Goal: Task Accomplishment & Management: Manage account settings

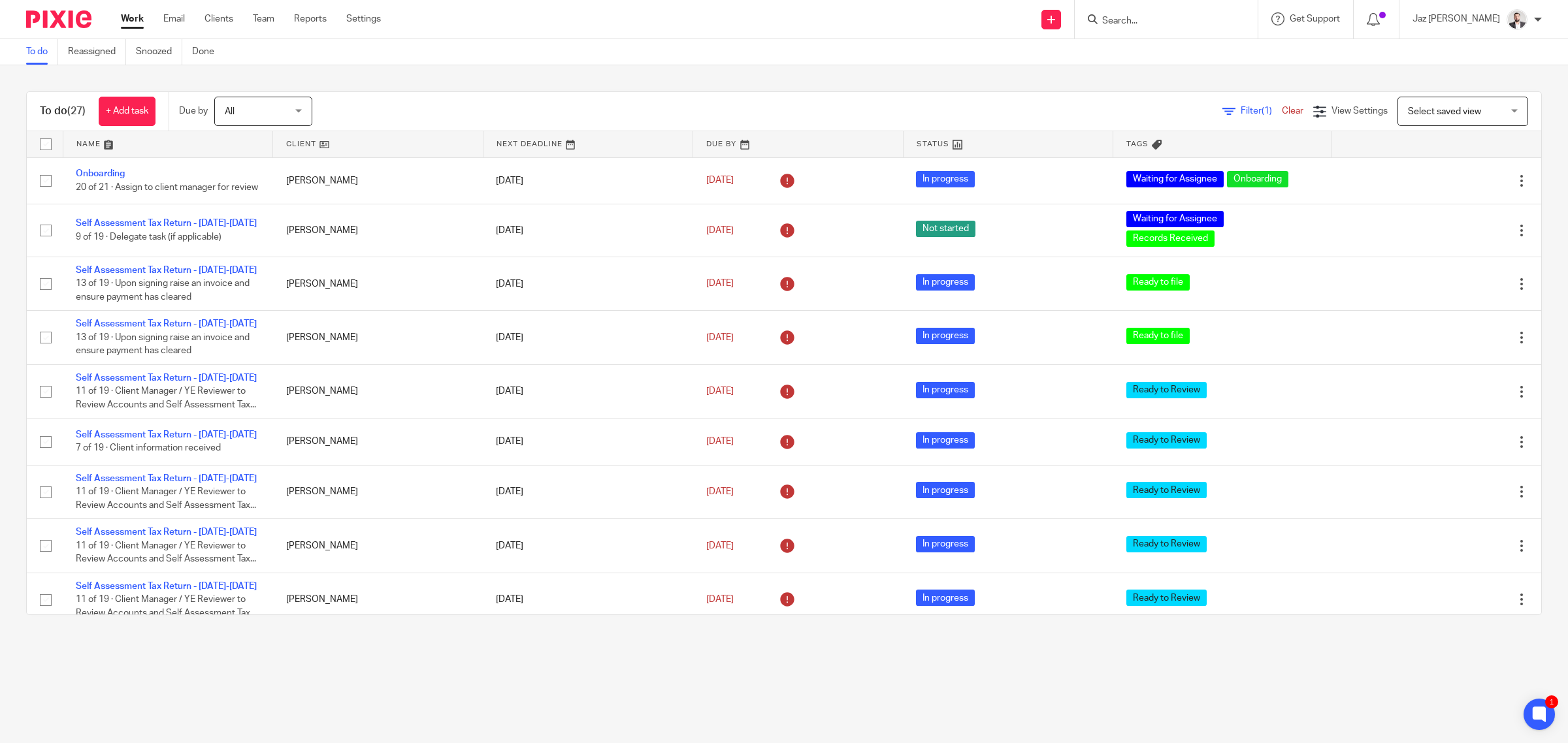
click at [1176, 23] on input "Search" at bounding box center [1159, 22] width 118 height 12
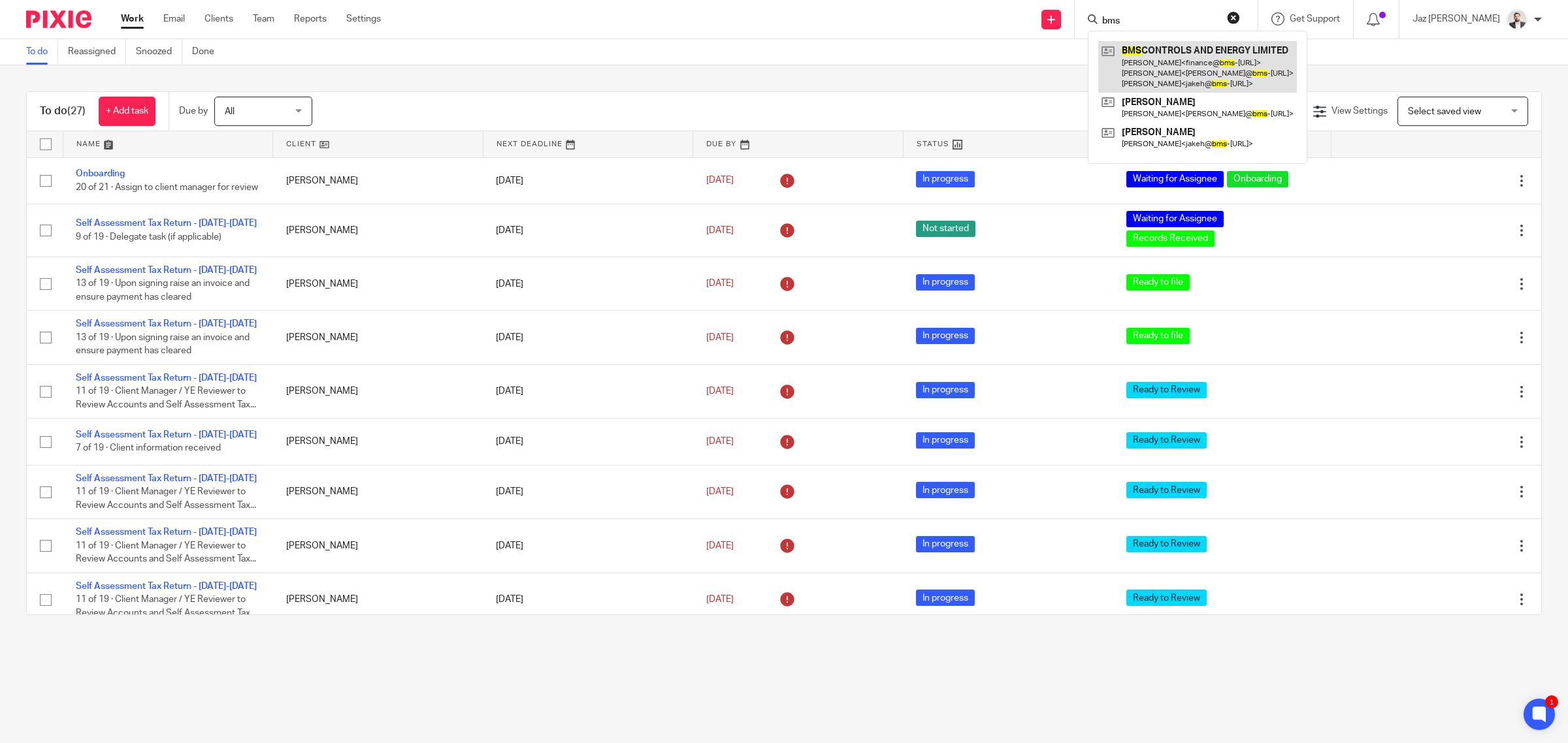
type input "bms"
click at [1187, 57] on link at bounding box center [1197, 67] width 199 height 51
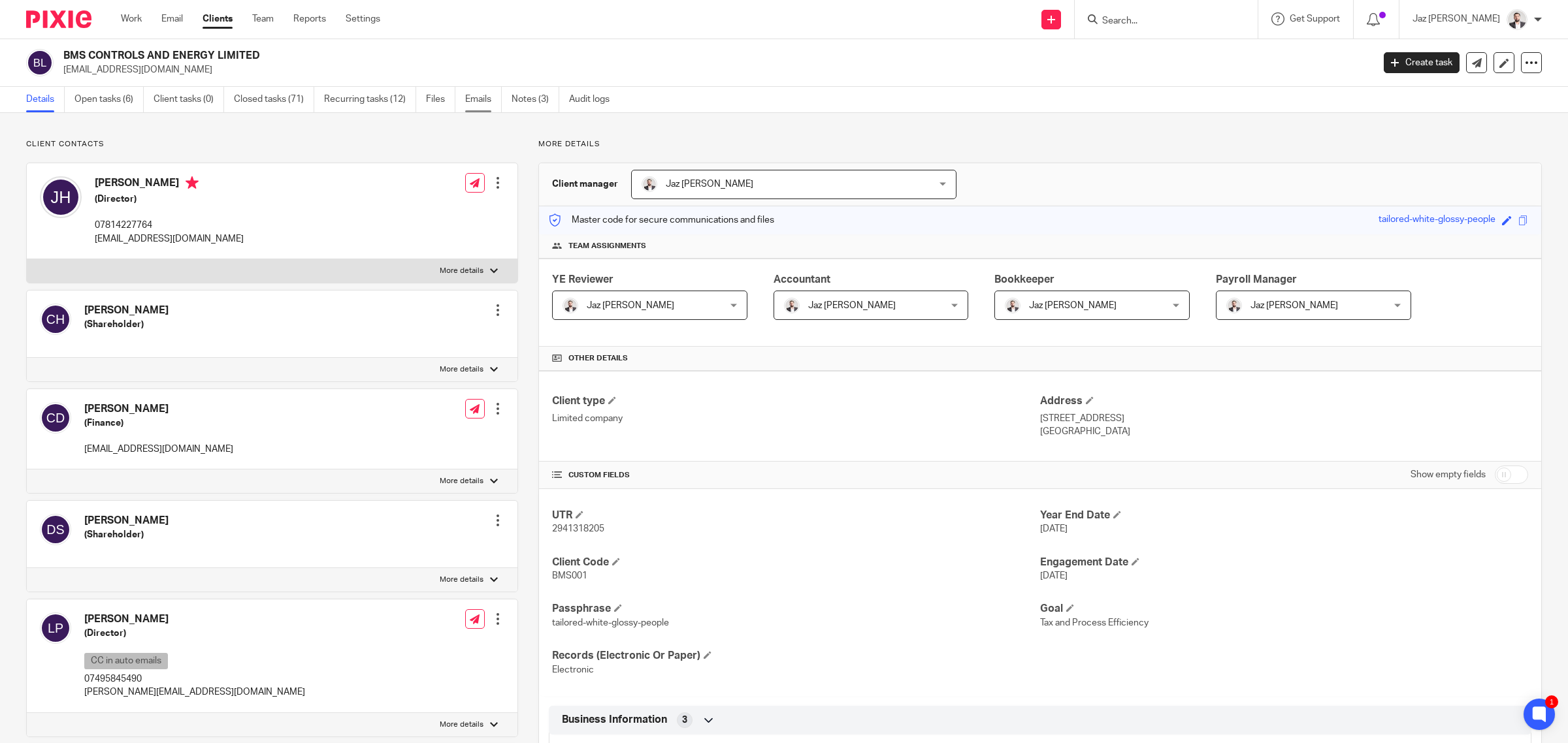
click at [474, 101] on link "Emails" at bounding box center [483, 99] width 36 height 25
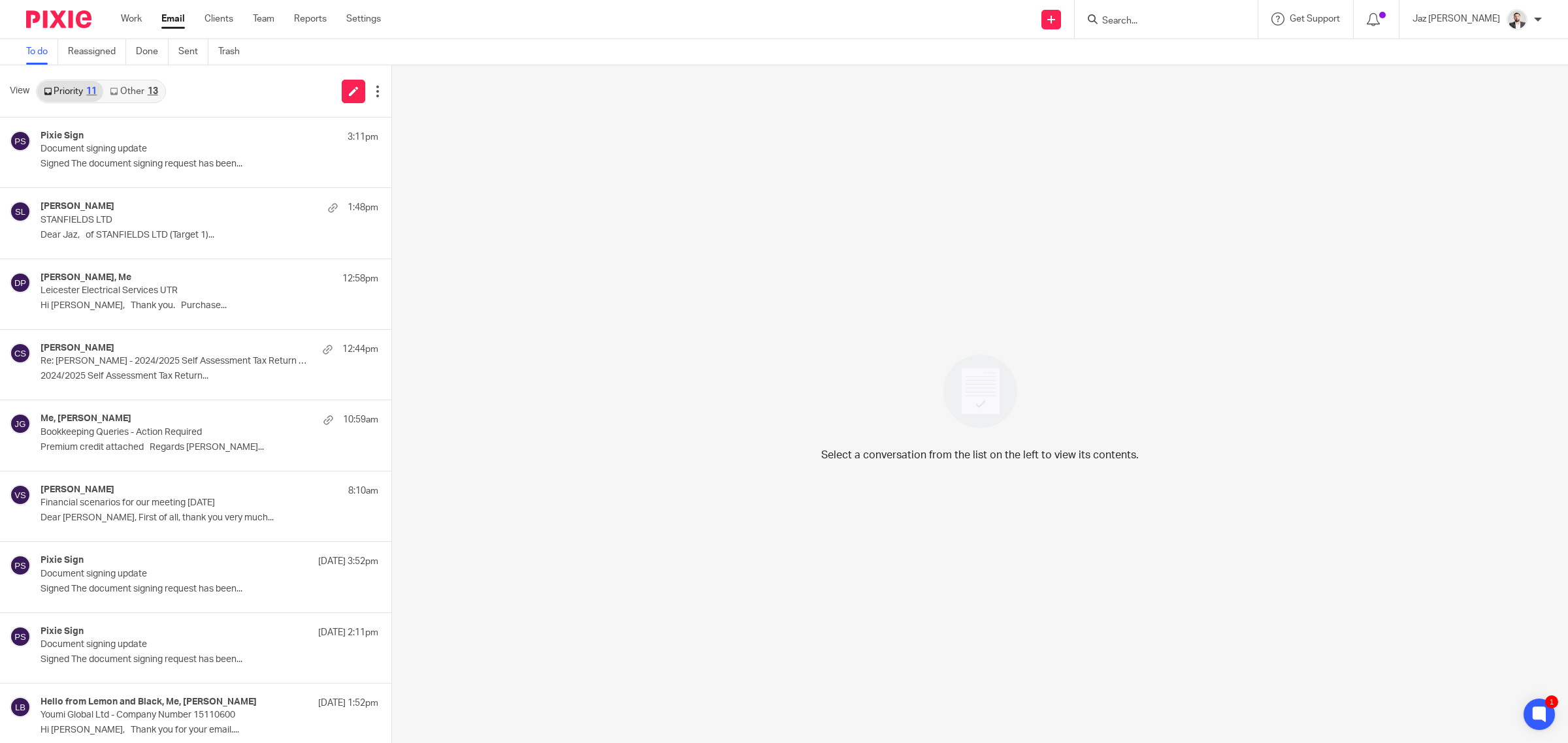
scroll to position [154, 0]
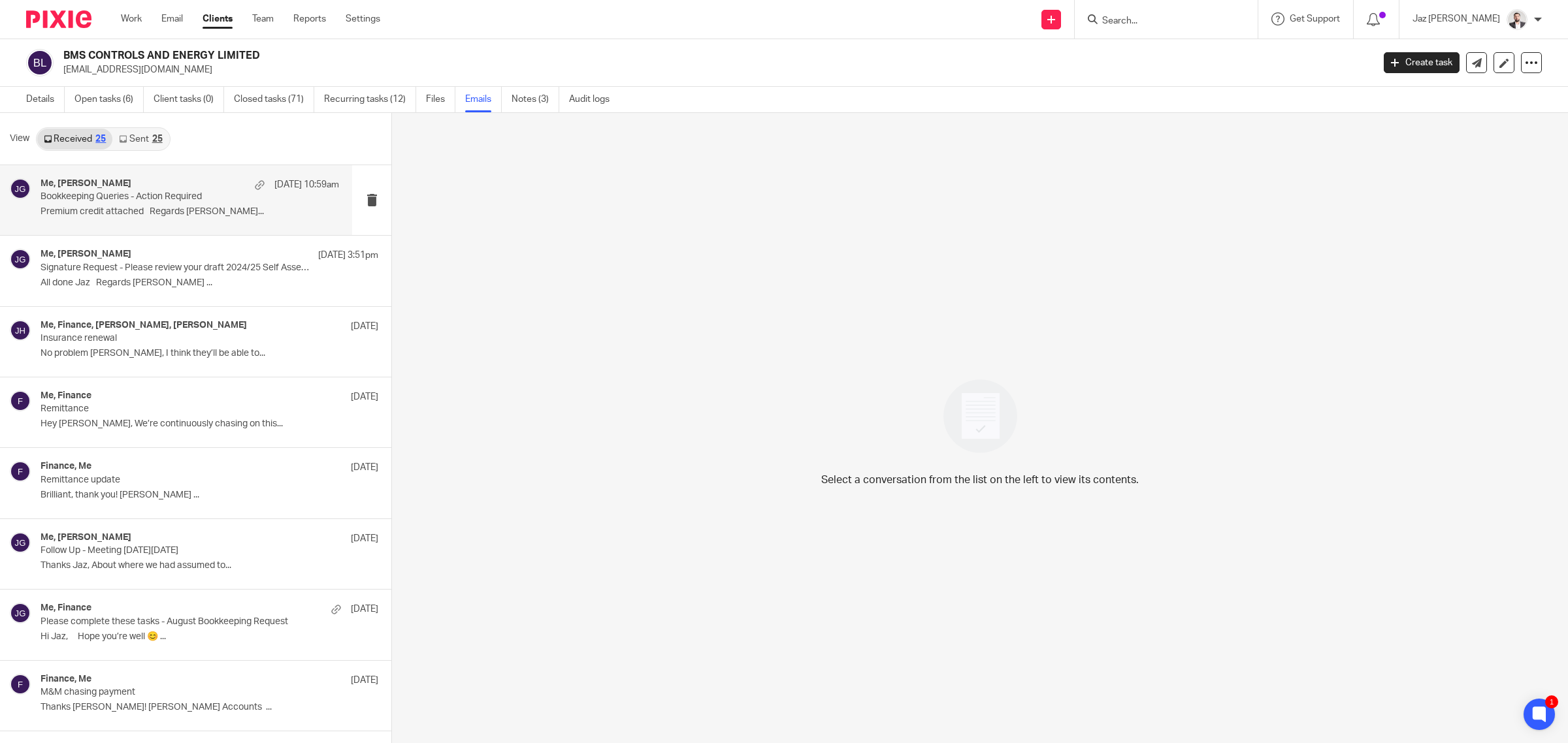
click at [174, 193] on p "Bookkeeping Queries - Action Required" at bounding box center [160, 196] width 239 height 11
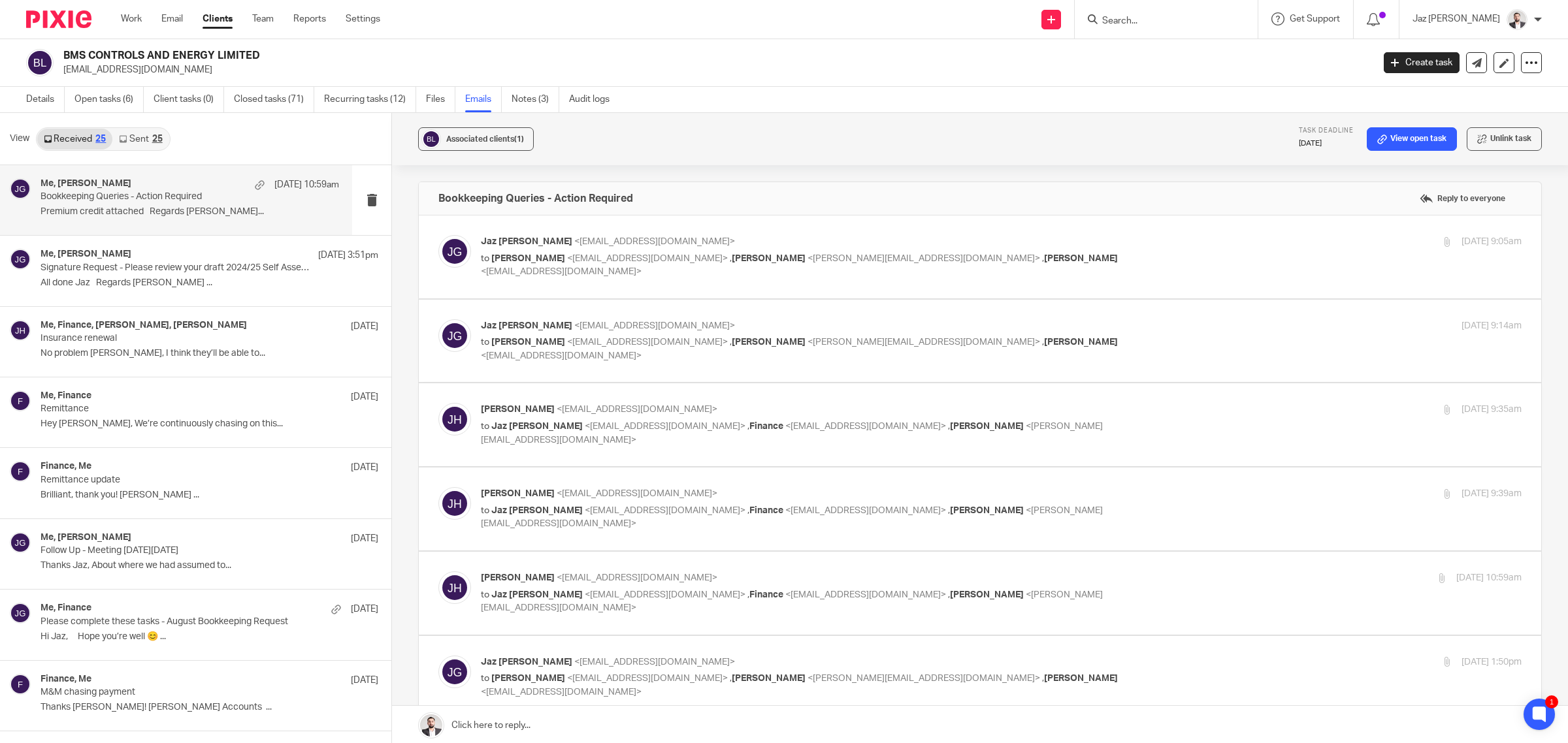
click at [1068, 246] on p "Jaz Grewal <jazgrewal@taxassist.co.uk>" at bounding box center [827, 242] width 693 height 13
checkbox input "true"
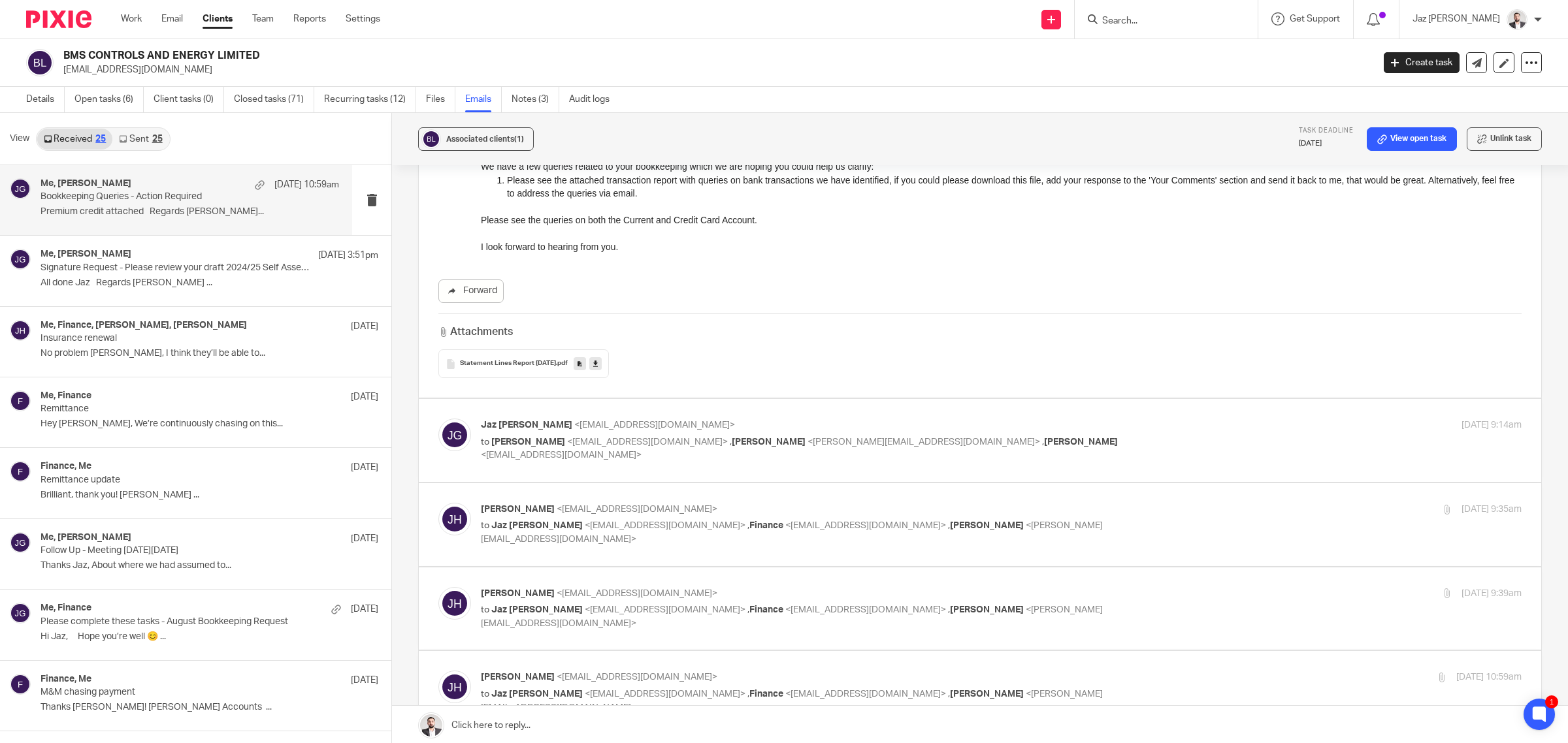
scroll to position [245, 0]
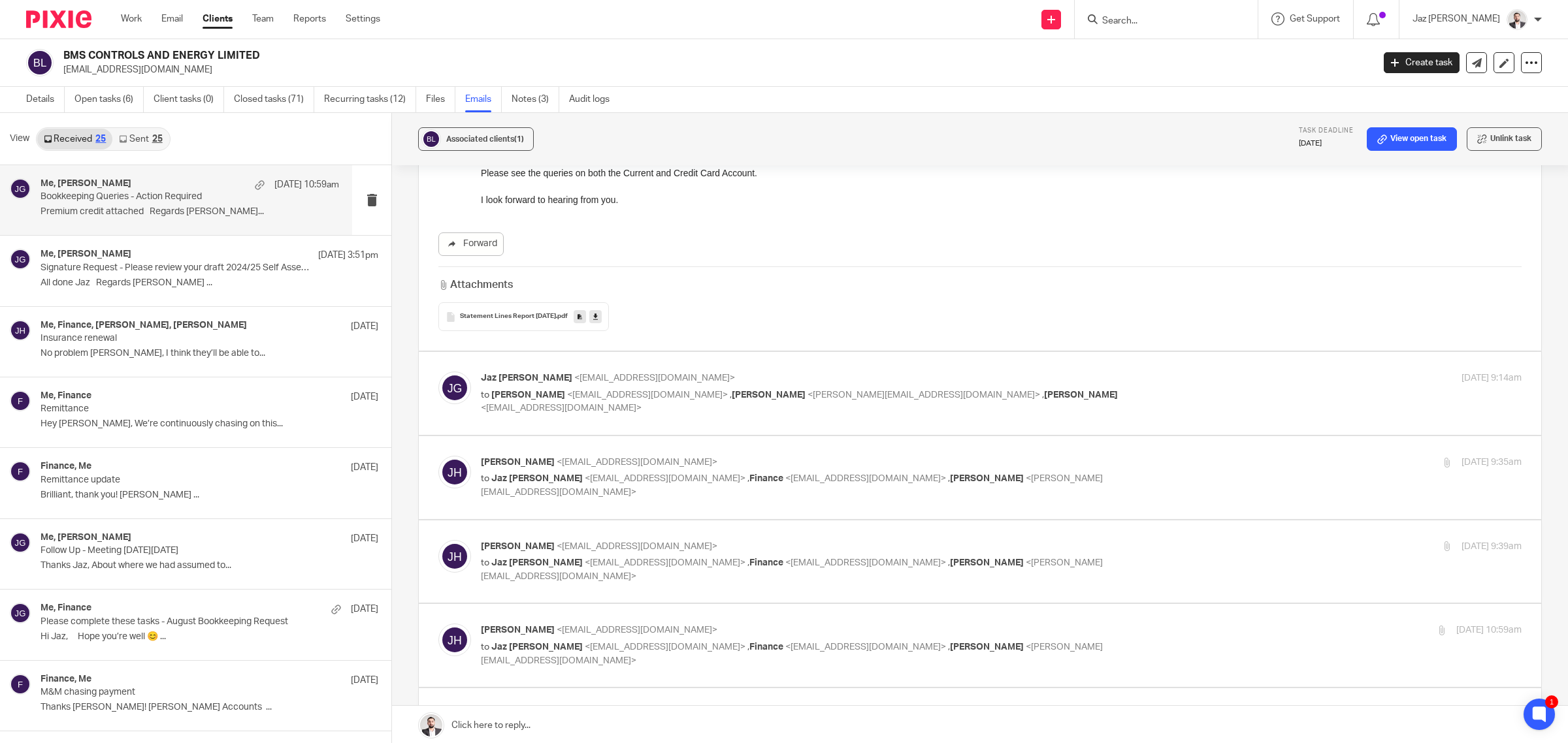
click at [1072, 371] on label at bounding box center [980, 393] width 1122 height 83
click at [438, 371] on input "checkbox" at bounding box center [437, 371] width 1 height 1
checkbox input "true"
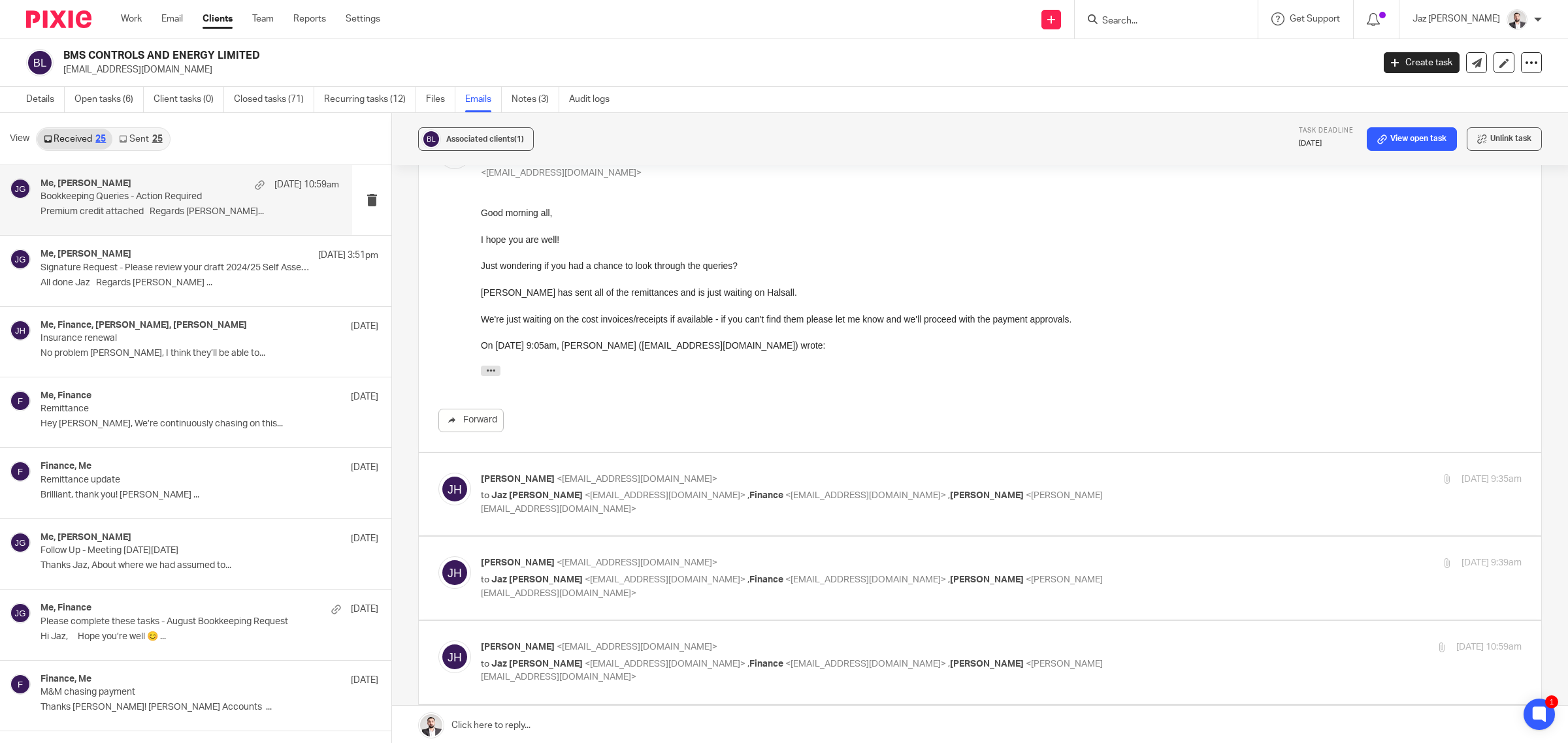
scroll to position [489, 0]
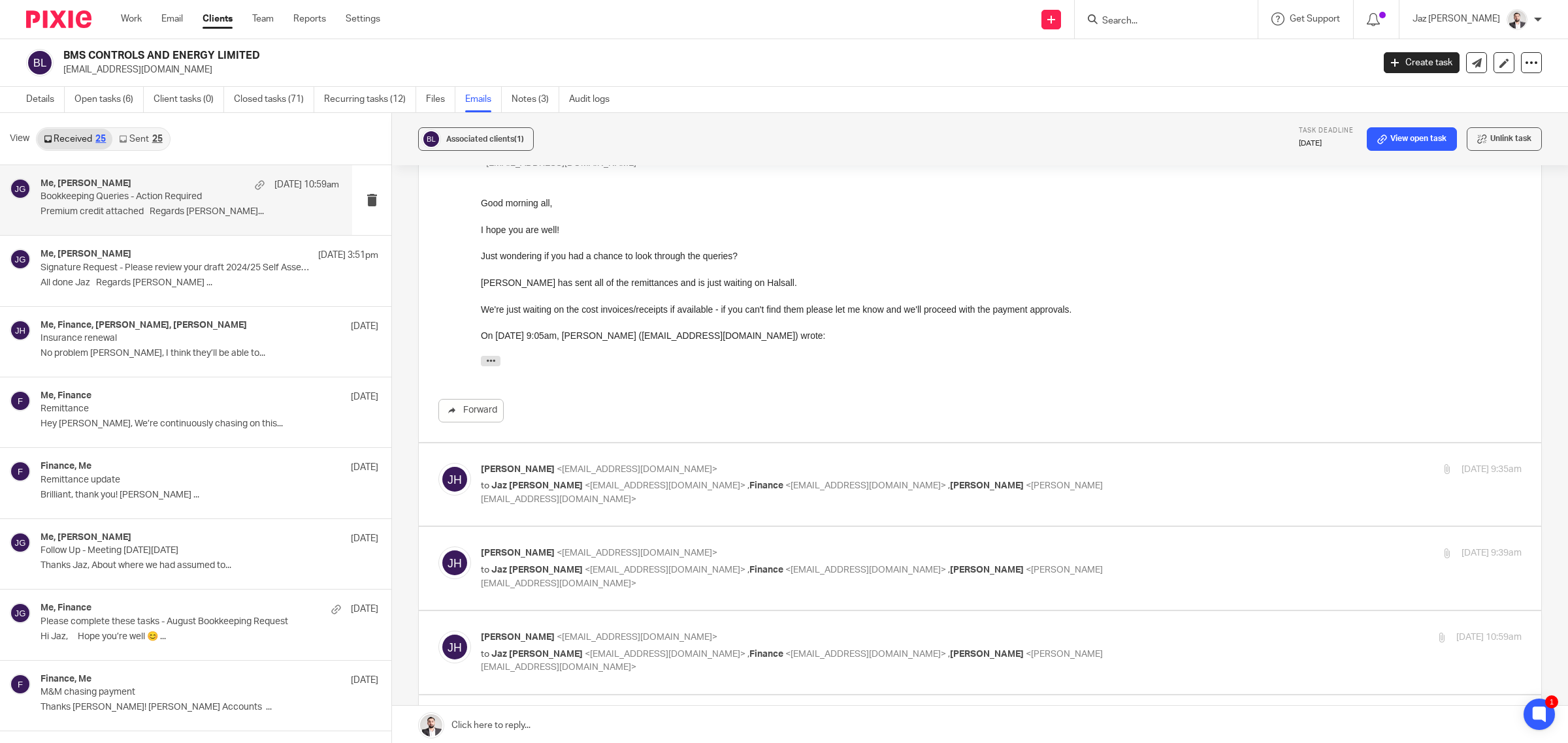
click at [1065, 470] on p "Jake Hewitt <jakeh@bms-controls.com>" at bounding box center [827, 470] width 693 height 13
checkbox input "true"
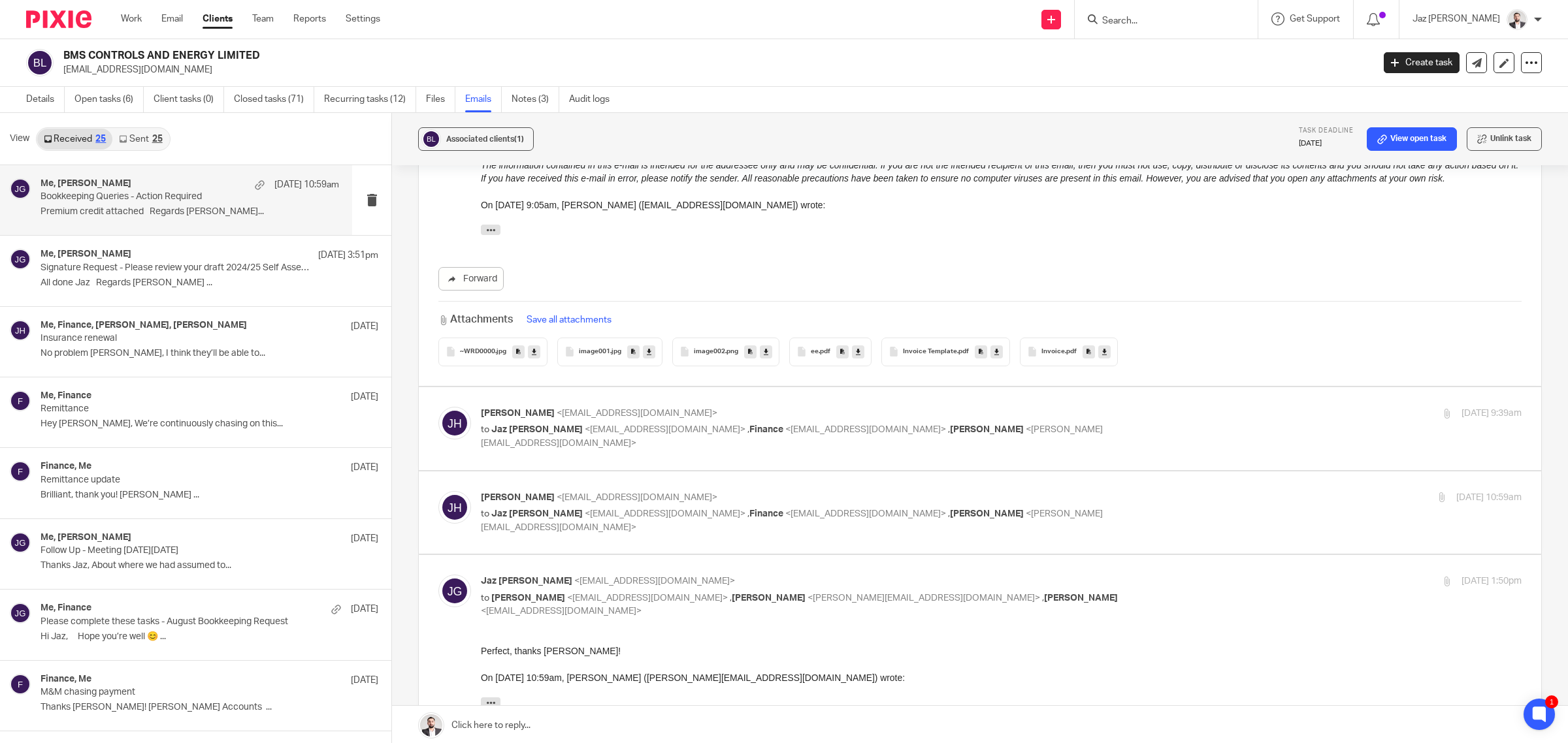
scroll to position [1633, 0]
click at [463, 349] on span "~WRD0000" at bounding box center [478, 352] width 35 height 8
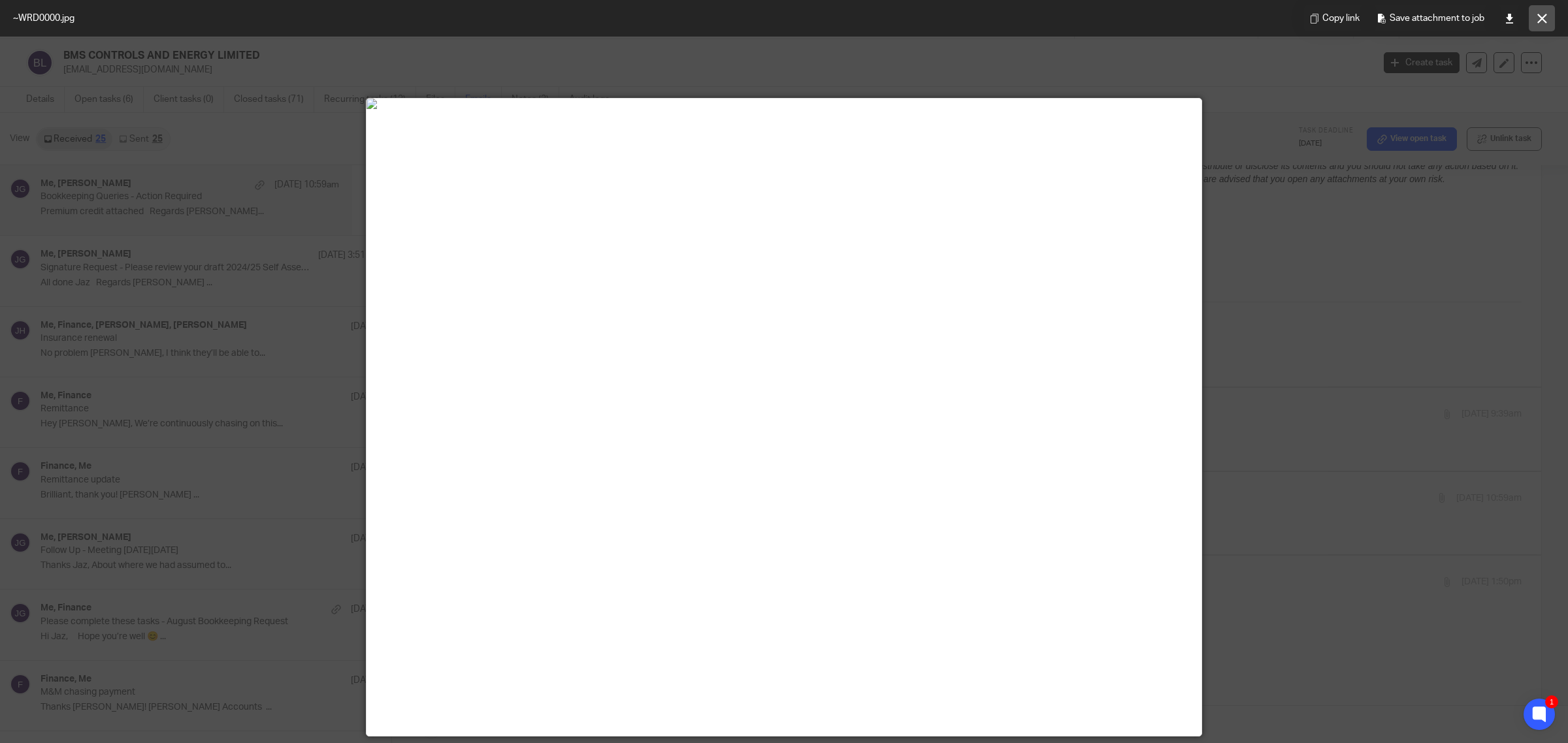
click at [1536, 24] on button at bounding box center [1541, 18] width 26 height 26
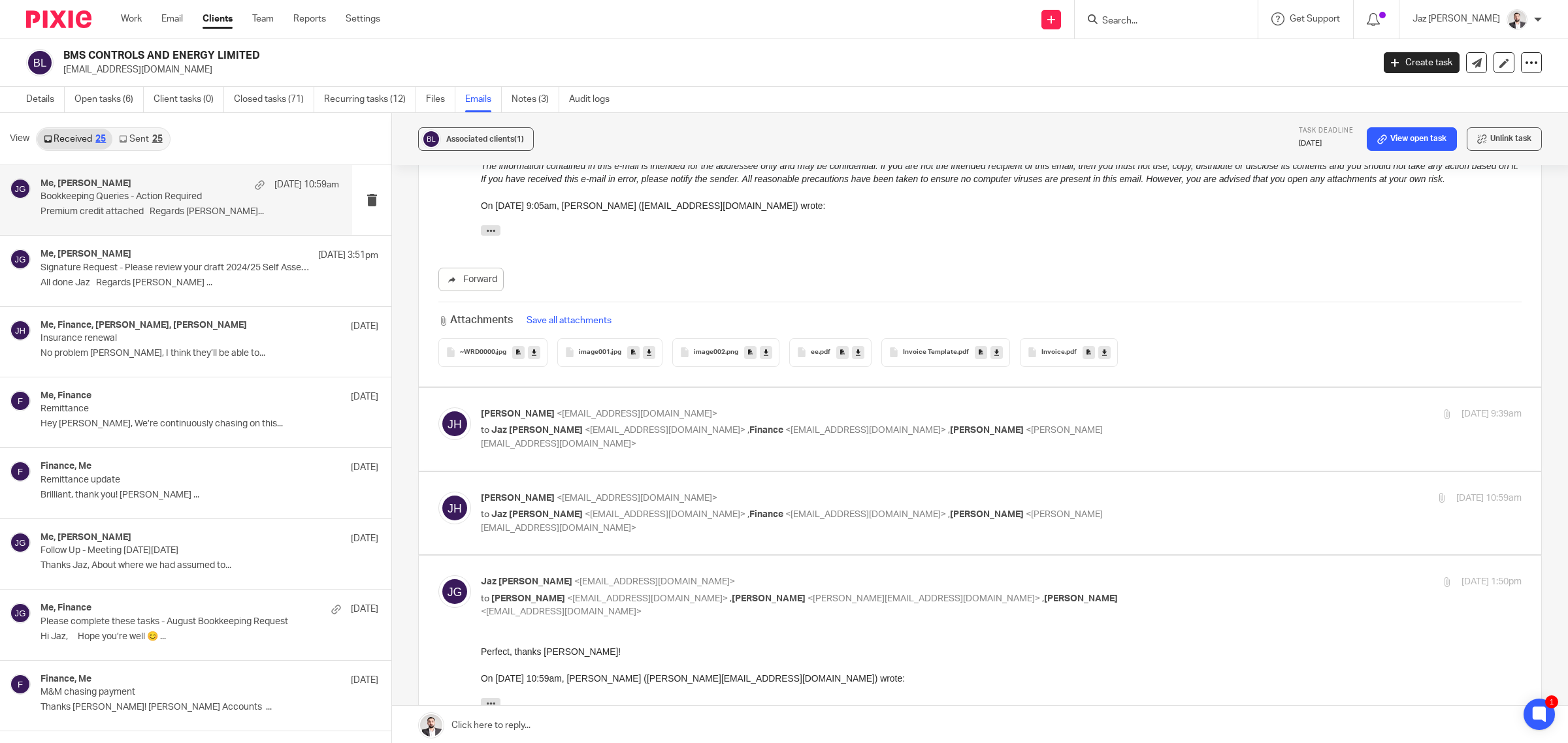
click at [703, 349] on span "image002" at bounding box center [709, 352] width 31 height 8
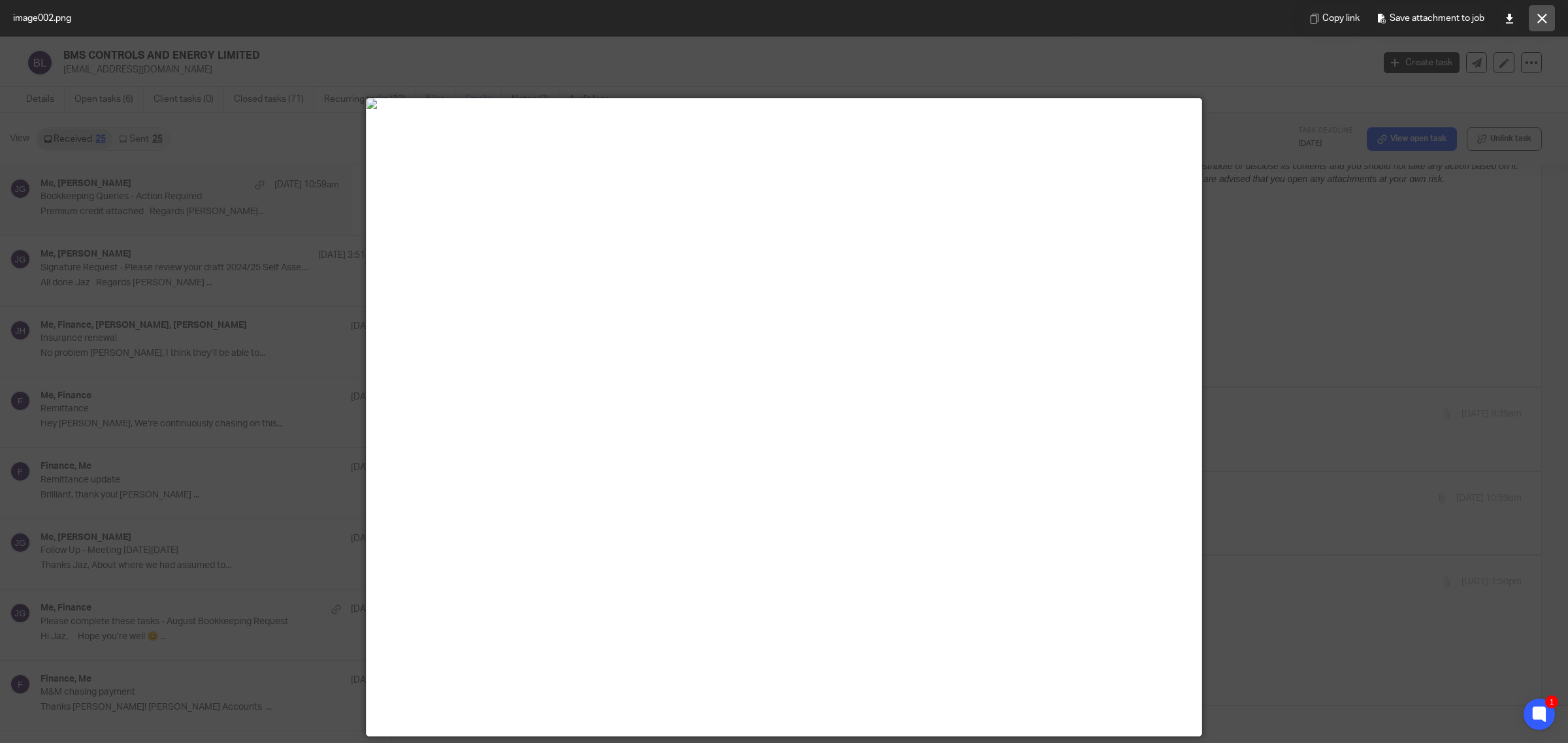
click at [1537, 16] on icon at bounding box center [1542, 19] width 10 height 10
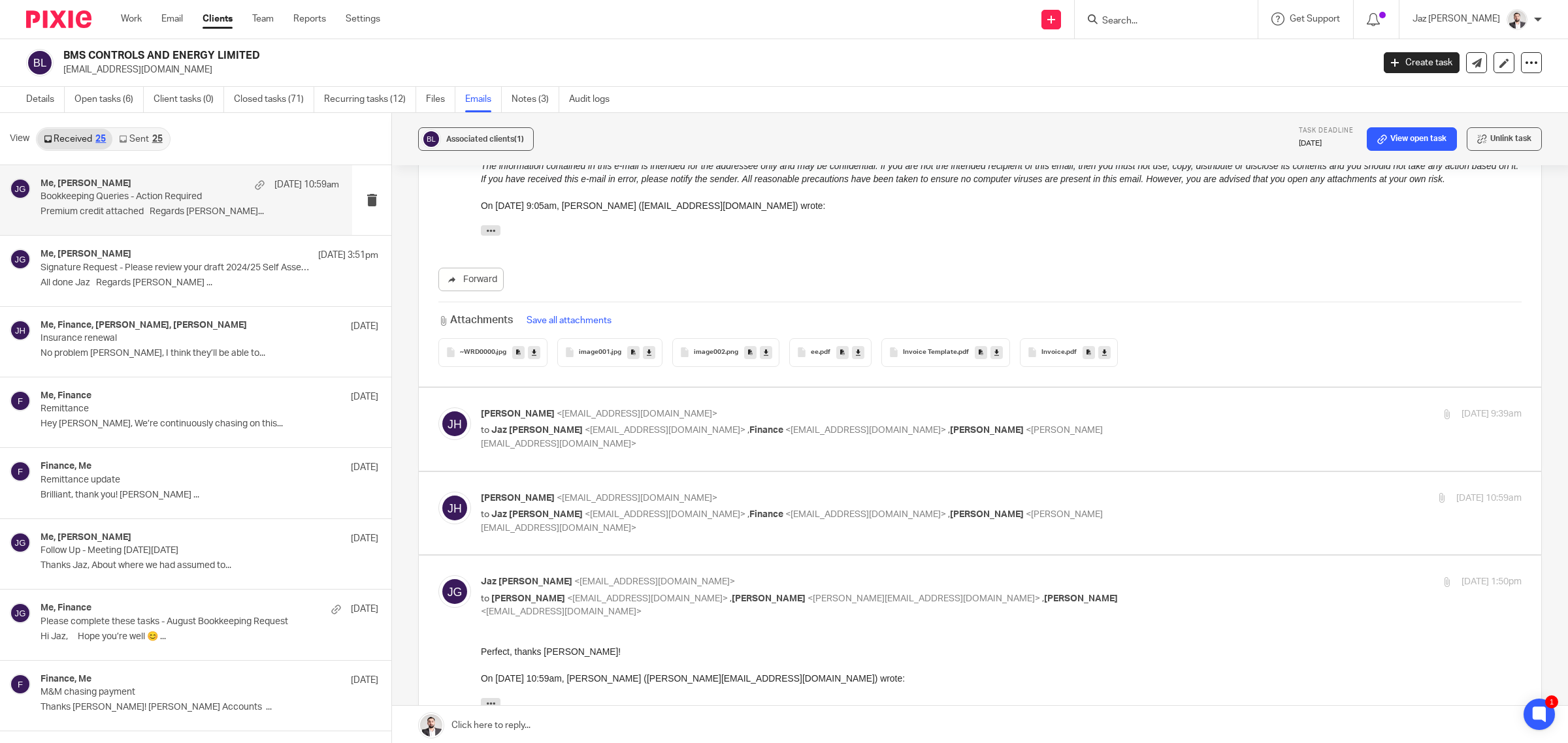
click at [856, 347] on icon at bounding box center [858, 352] width 4 height 10
click at [931, 350] on div "Invoice Template .pdf" at bounding box center [945, 353] width 129 height 29
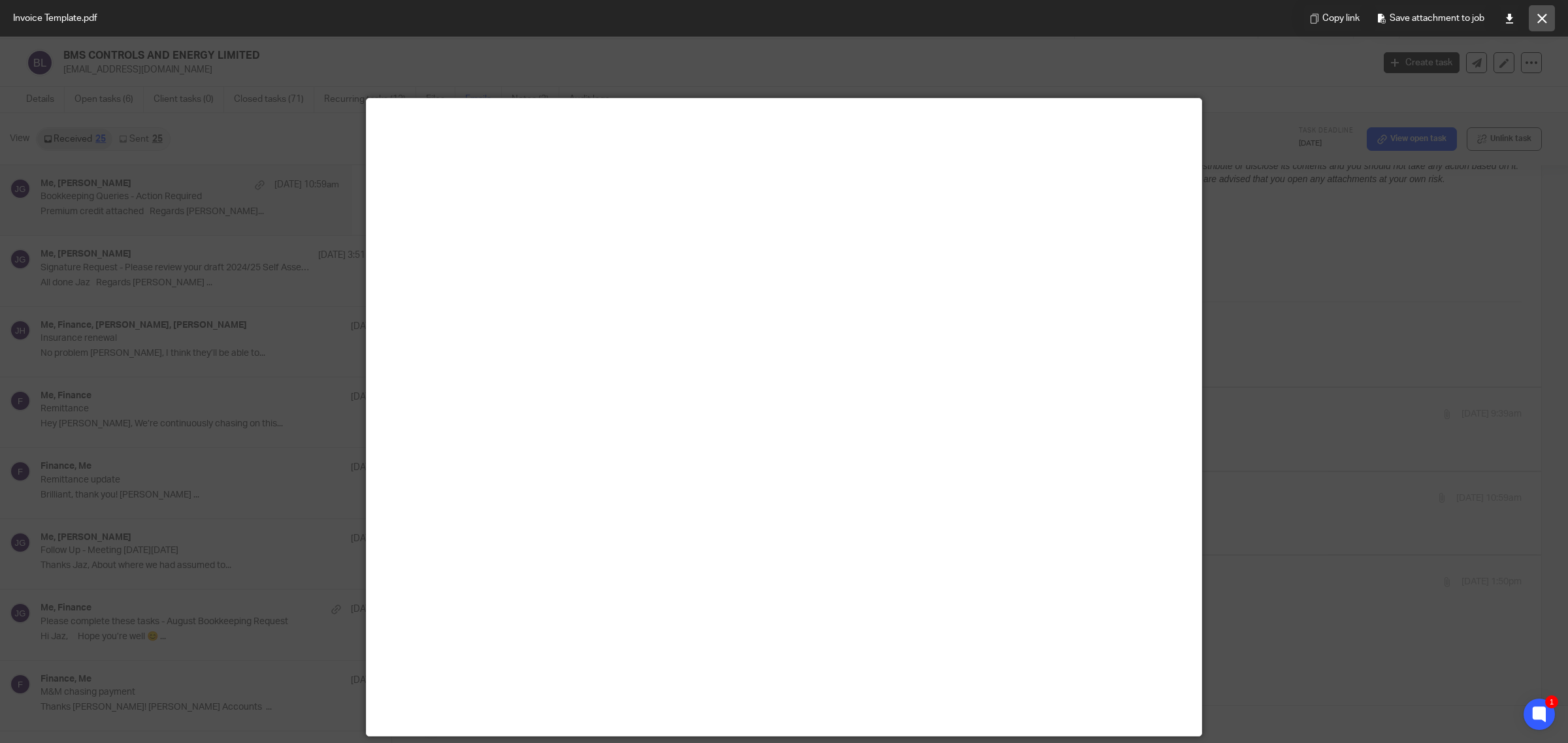
click at [1537, 20] on icon at bounding box center [1542, 19] width 10 height 10
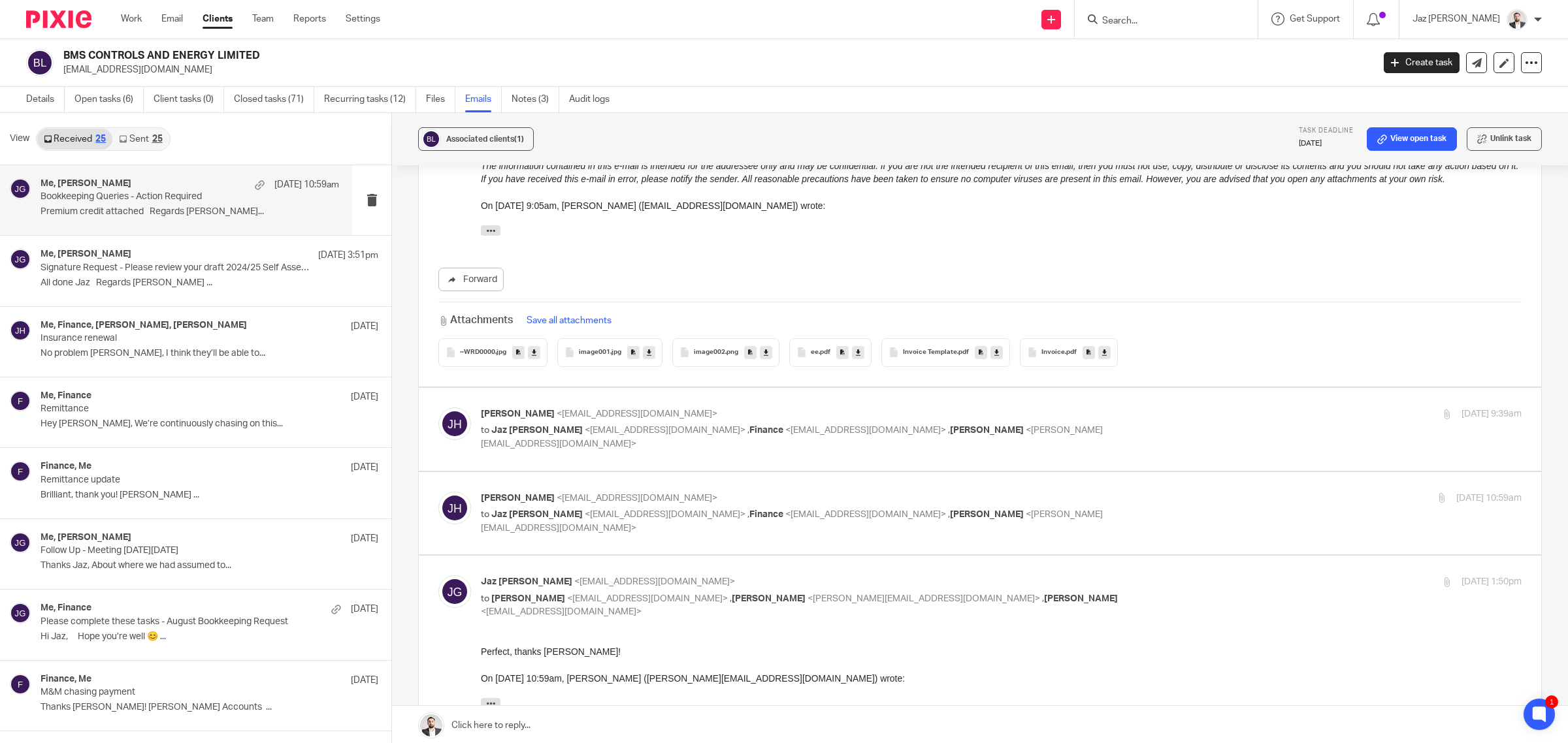
click at [994, 347] on icon at bounding box center [996, 352] width 4 height 10
click at [1102, 347] on icon at bounding box center [1104, 352] width 4 height 10
click at [1112, 438] on p "to Jaz Grewal <jazgrewal@taxassist.co.uk> , Finance <finance@bms-controls.com> …" at bounding box center [827, 437] width 693 height 27
checkbox input "true"
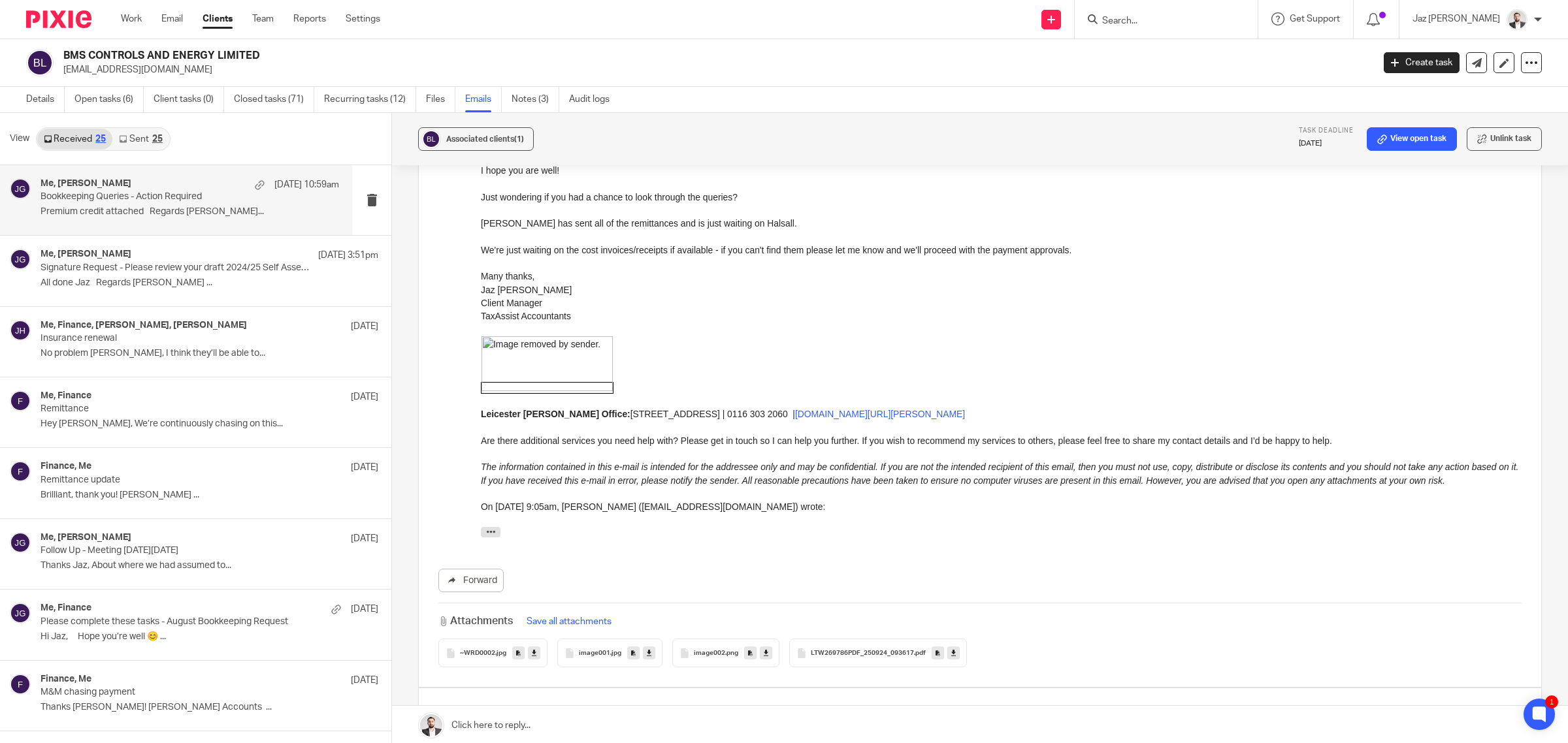
scroll to position [2449, 0]
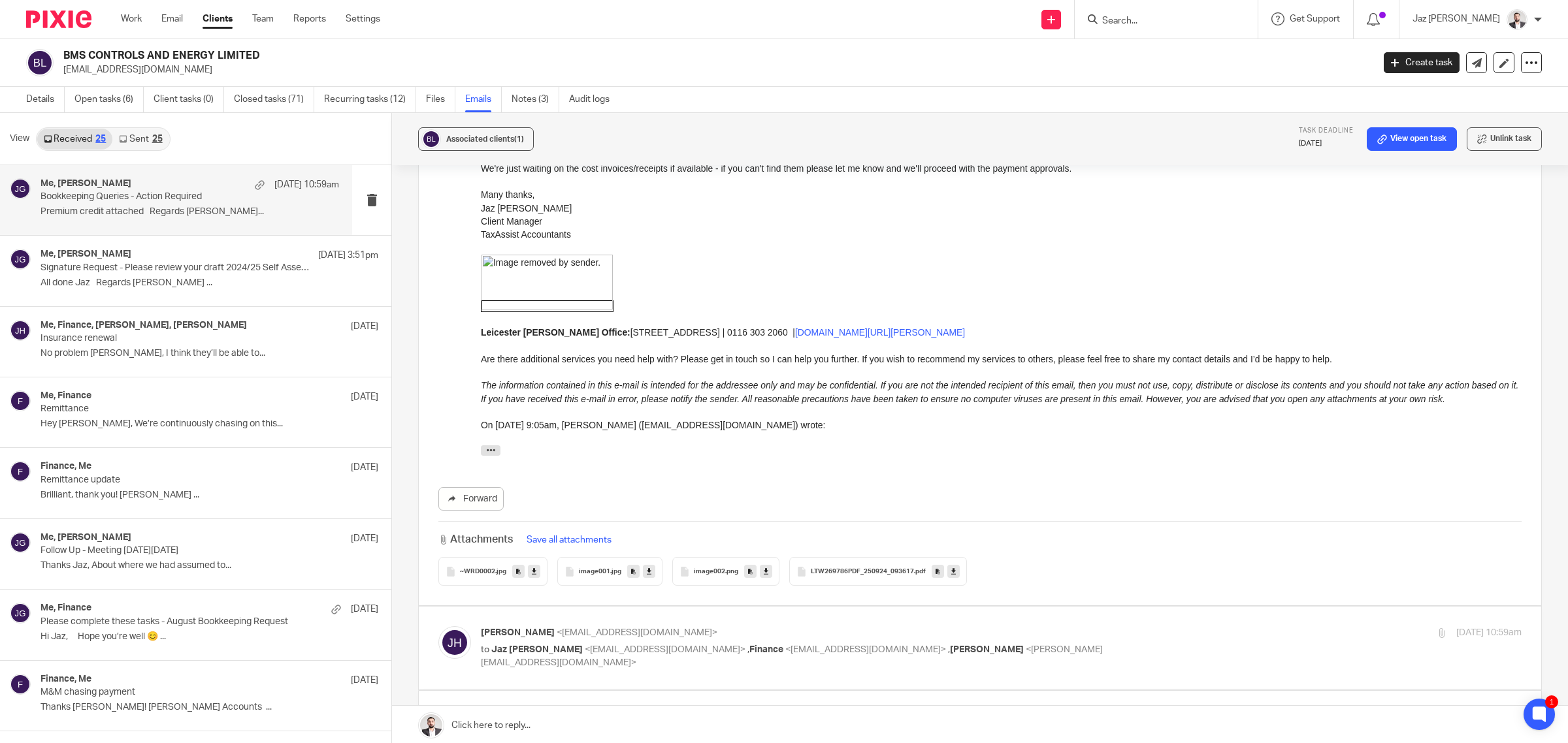
click at [952, 567] on icon at bounding box center [953, 572] width 4 height 10
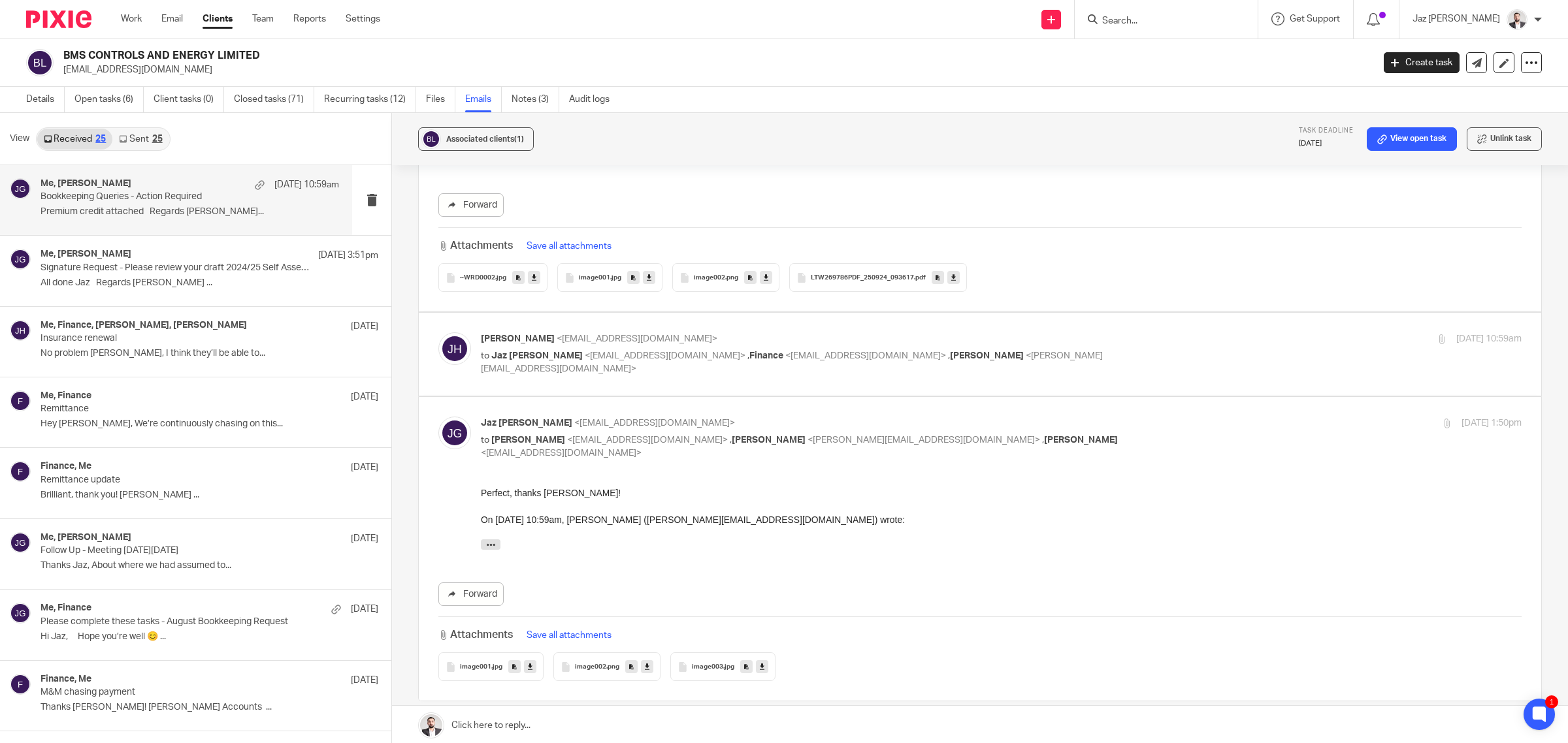
scroll to position [2776, 0]
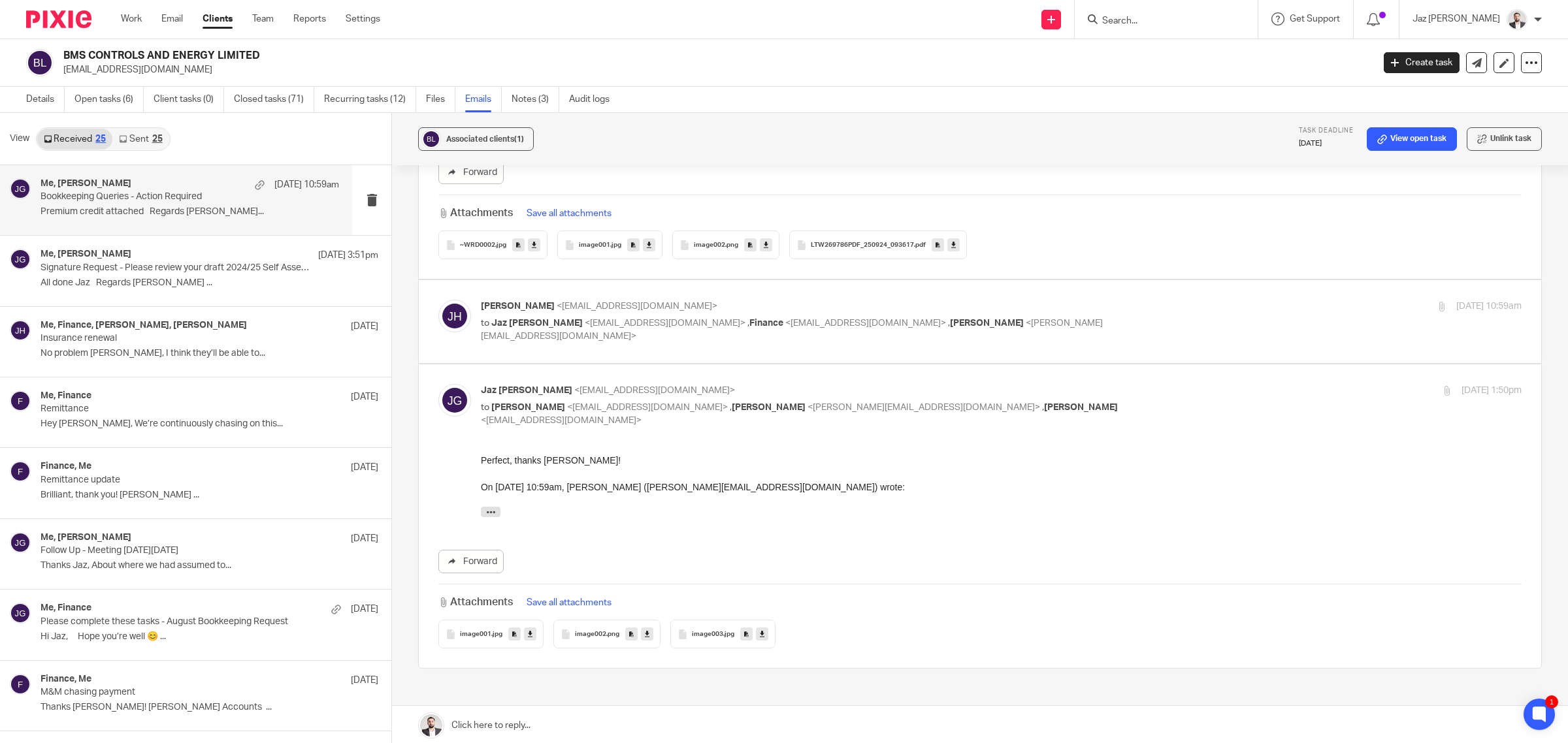
click at [1069, 327] on p "to Jaz Grewal <jazgrewal@taxassist.co.uk> , Finance <finance@bms-controls.com> …" at bounding box center [827, 330] width 693 height 27
checkbox input "true"
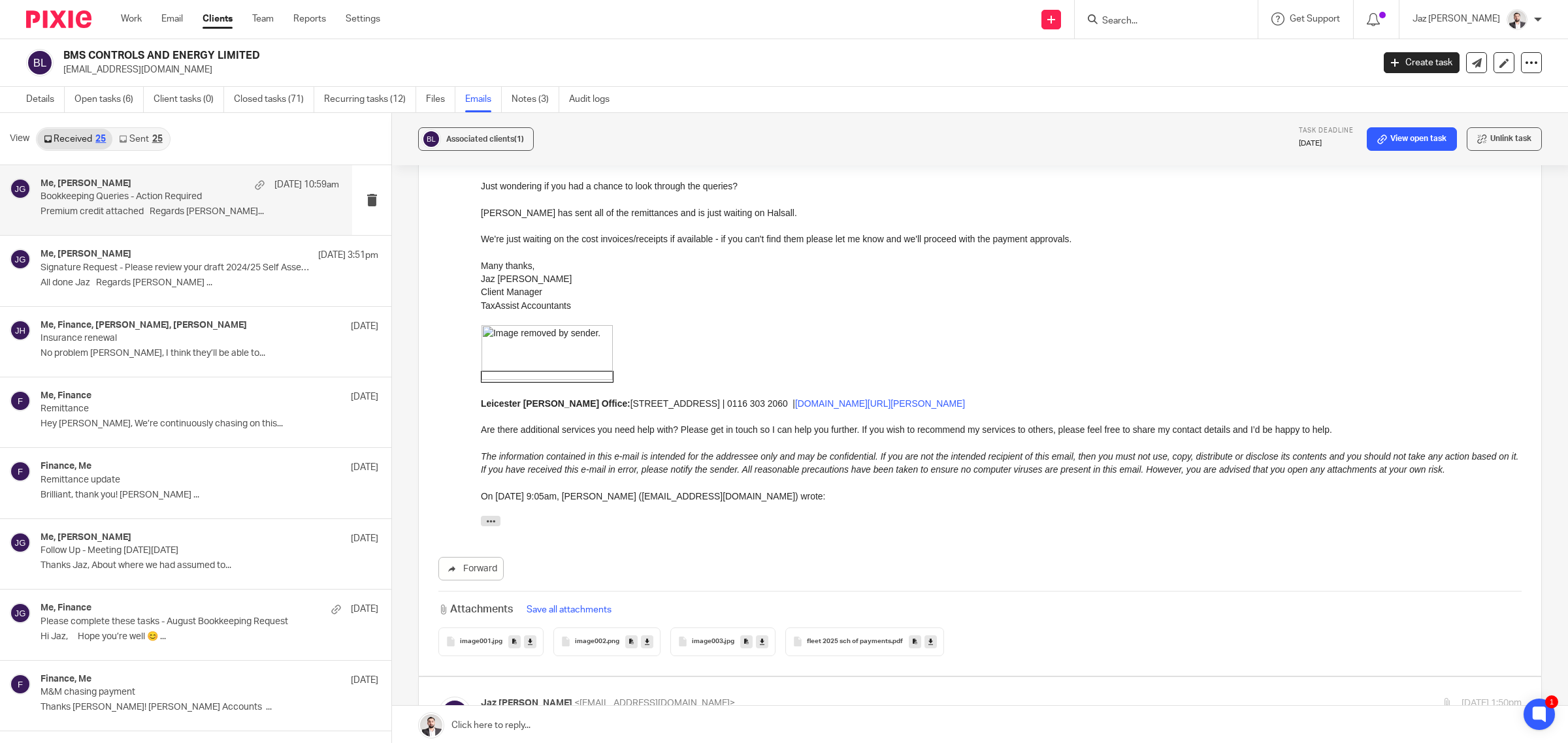
scroll to position [4000, 0]
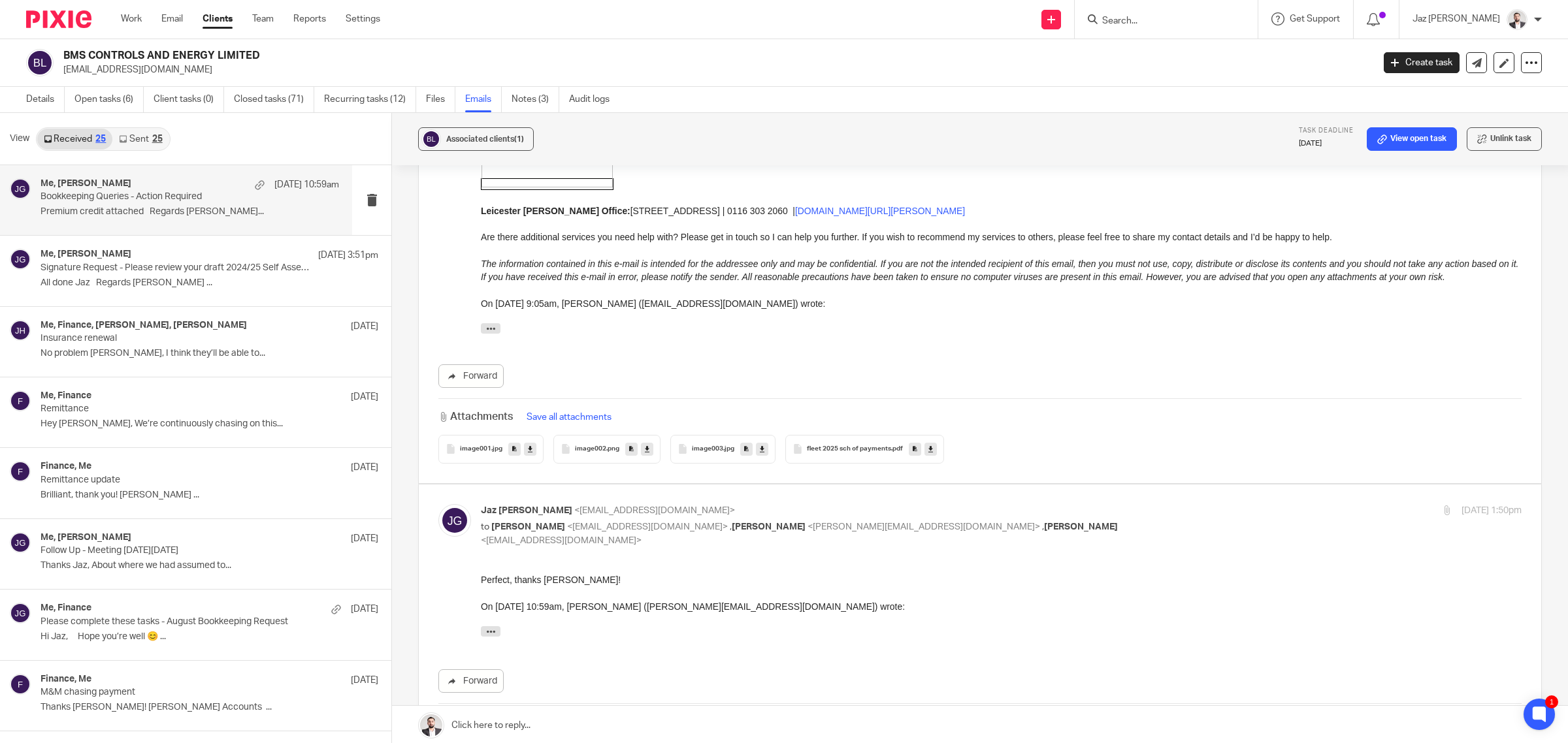
click at [928, 444] on icon at bounding box center [930, 449] width 4 height 10
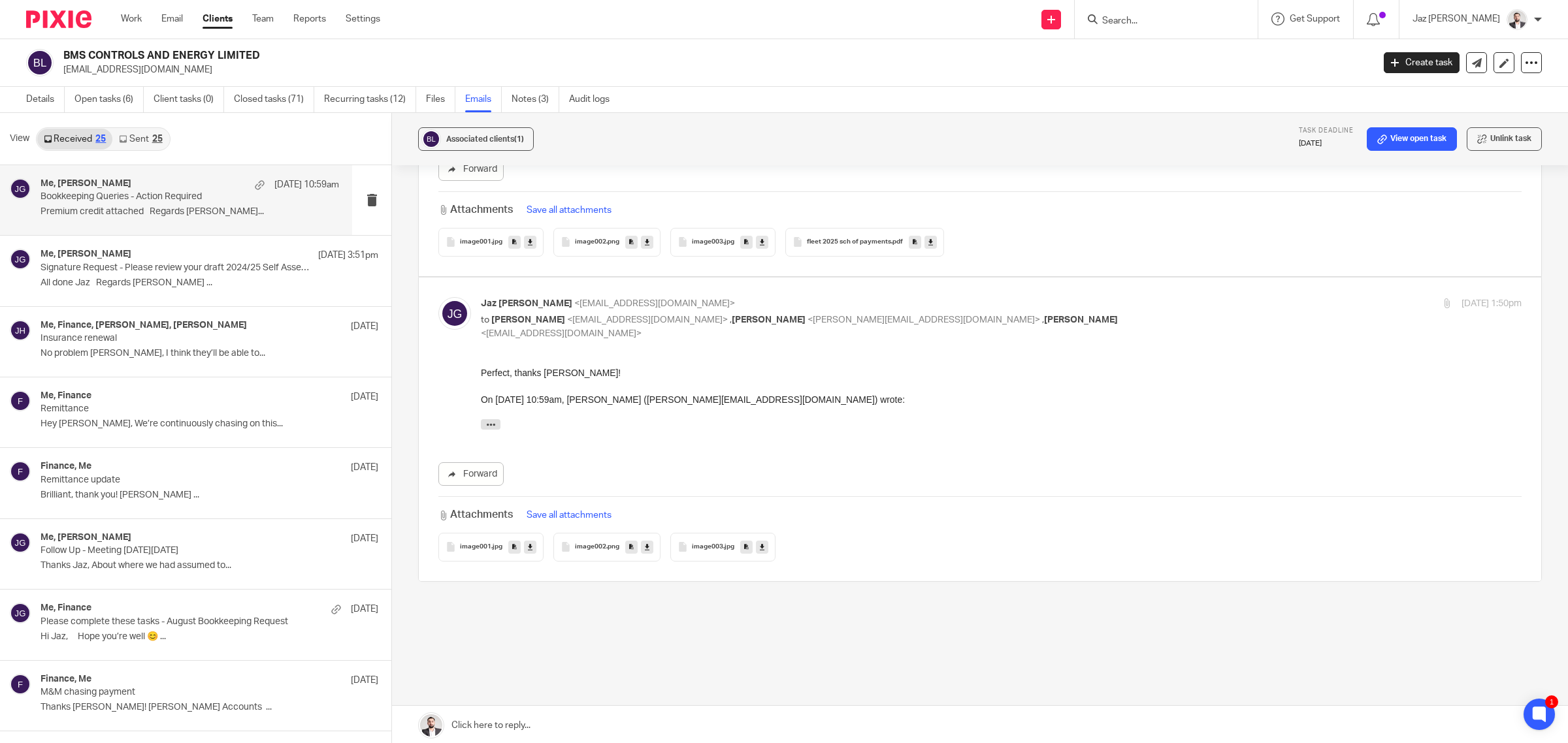
scroll to position [4216, 0]
click at [109, 276] on div "Me, Lee Pegg 23 Sep 3:51pm Signature Request - Please review your draft 2024/25…" at bounding box center [190, 270] width 298 height 44
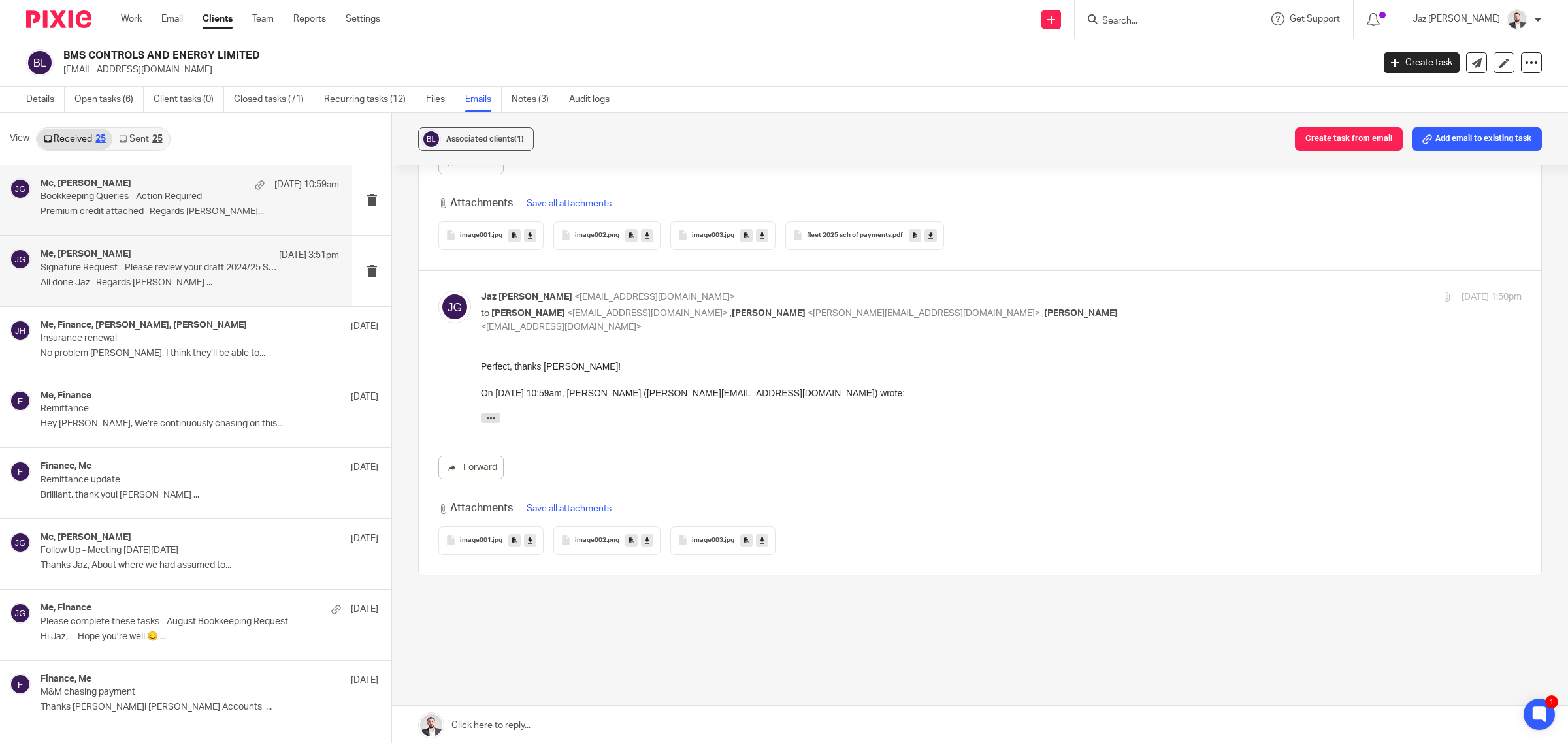
click at [105, 197] on p "Bookkeeping Queries - Action Required" at bounding box center [160, 196] width 239 height 11
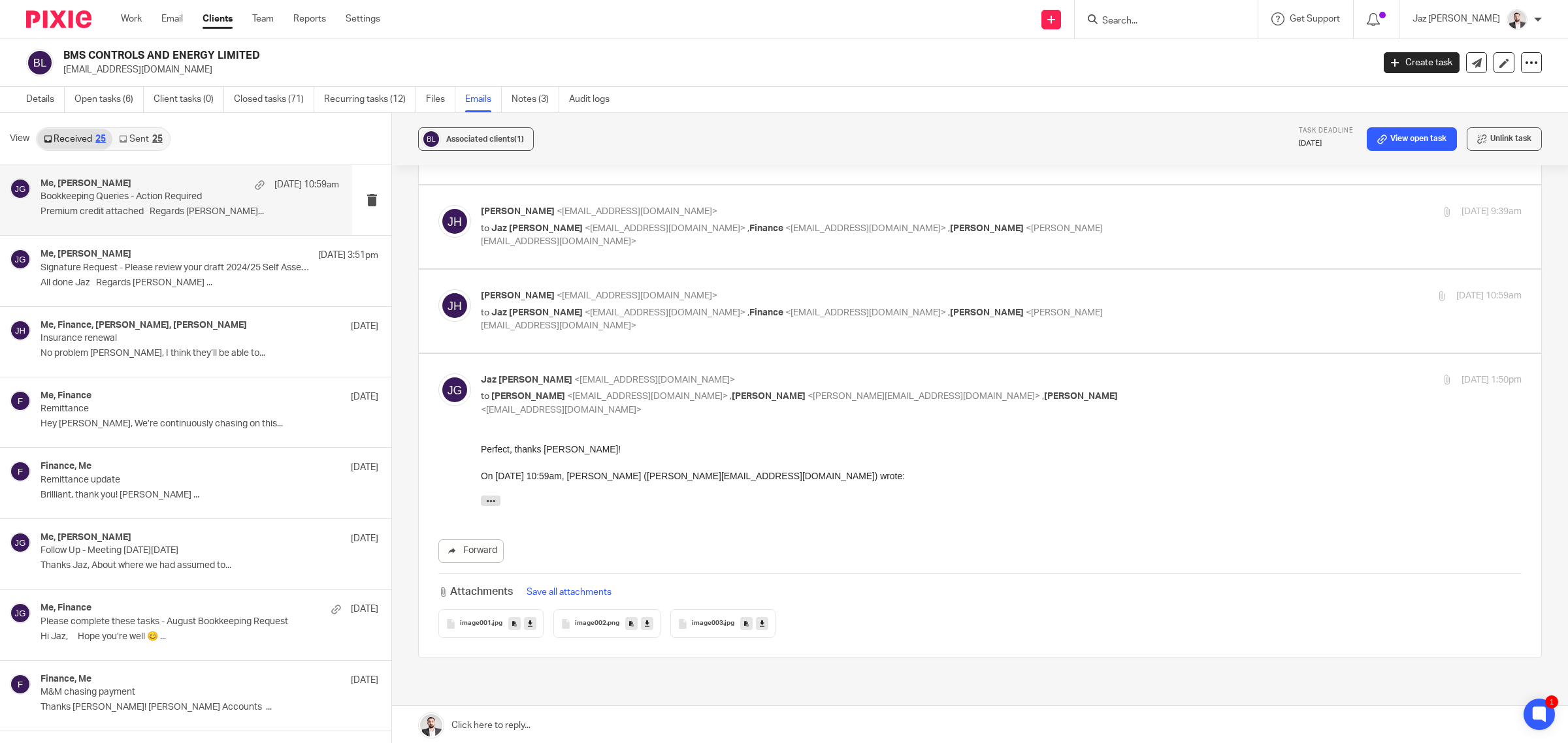
scroll to position [203, 0]
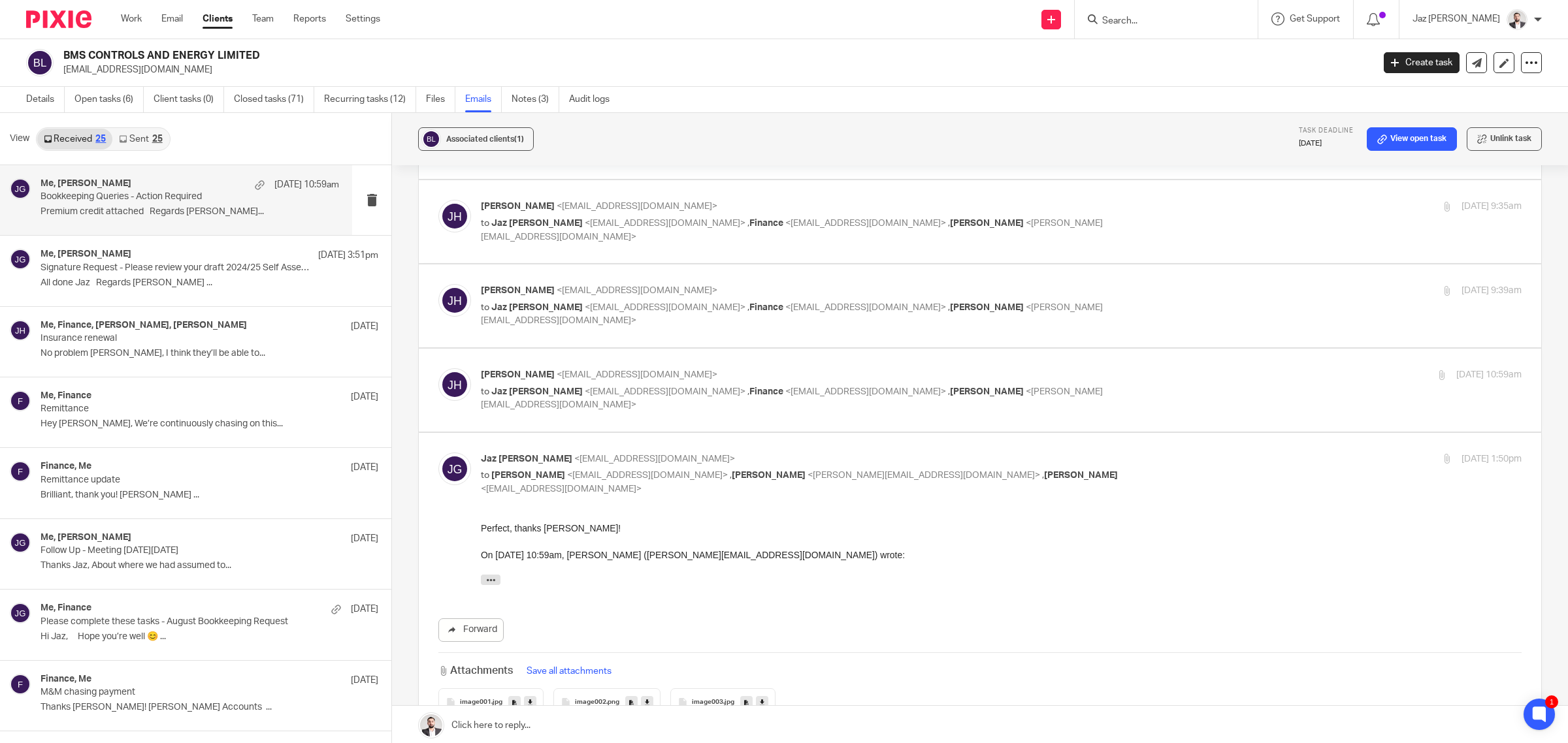
click at [1042, 397] on p "to Jaz Grewal <jazgrewal@taxassist.co.uk> , Finance <finance@bms-controls.com> …" at bounding box center [827, 398] width 693 height 27
checkbox input "true"
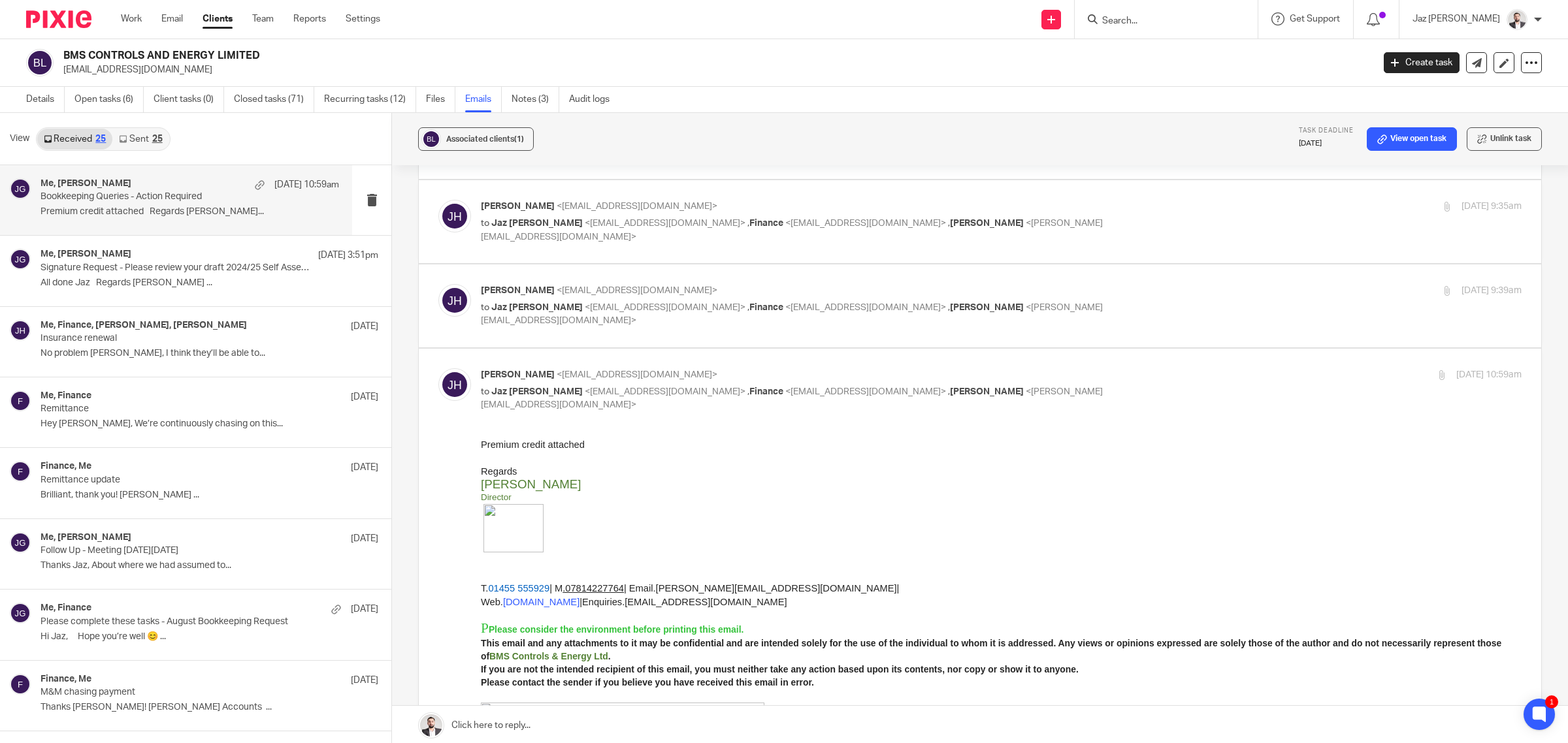
scroll to position [0, 0]
click at [1026, 312] on p "to Jaz Grewal <jazgrewal@taxassist.co.uk> , Finance <finance@bms-controls.com> …" at bounding box center [827, 314] width 693 height 27
checkbox input "true"
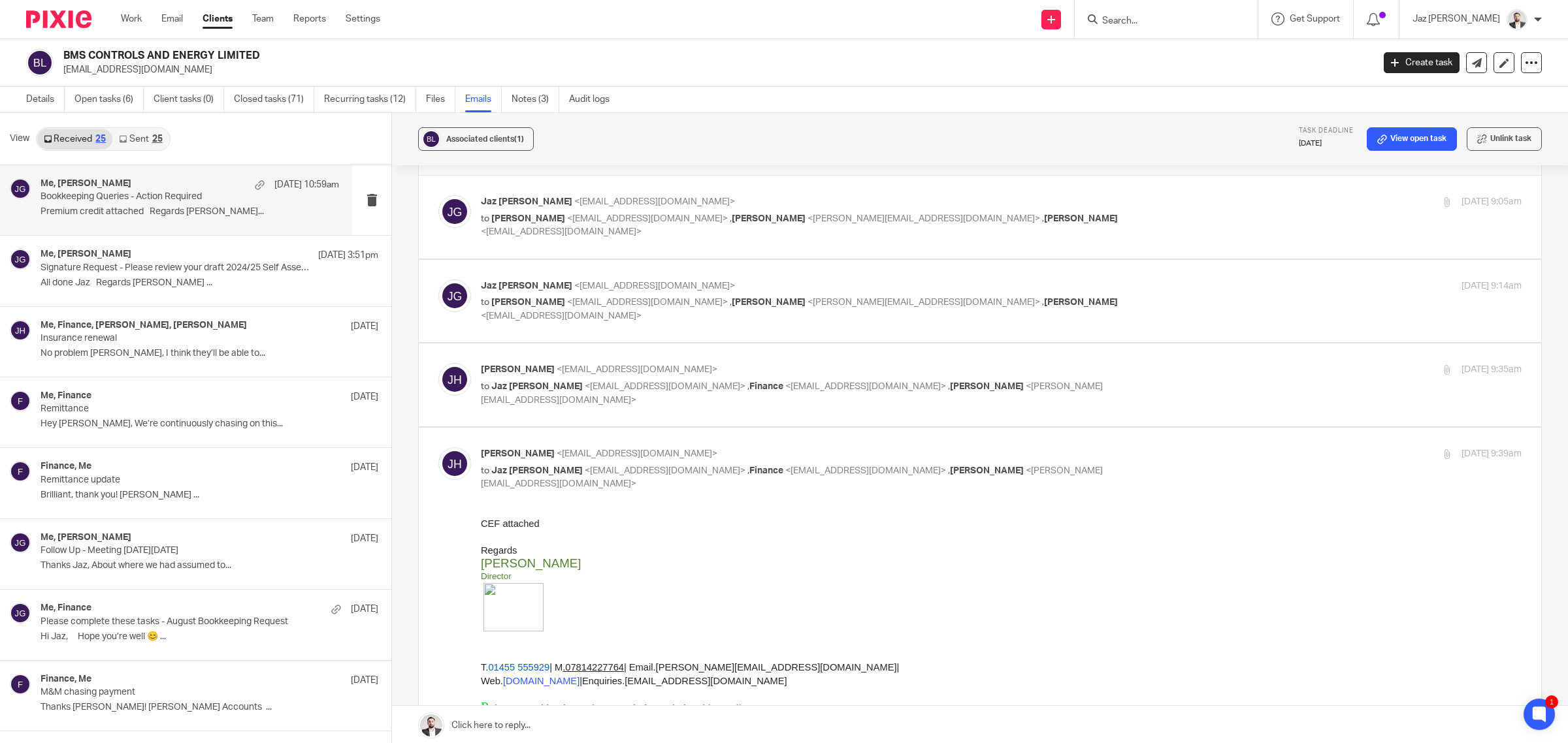
click at [1016, 398] on div "Jake Hewitt <jakeh@bms-controls.com> to Jaz Grewal <jazgrewal@taxassist.co.uk> …" at bounding box center [979, 385] width 1083 height 44
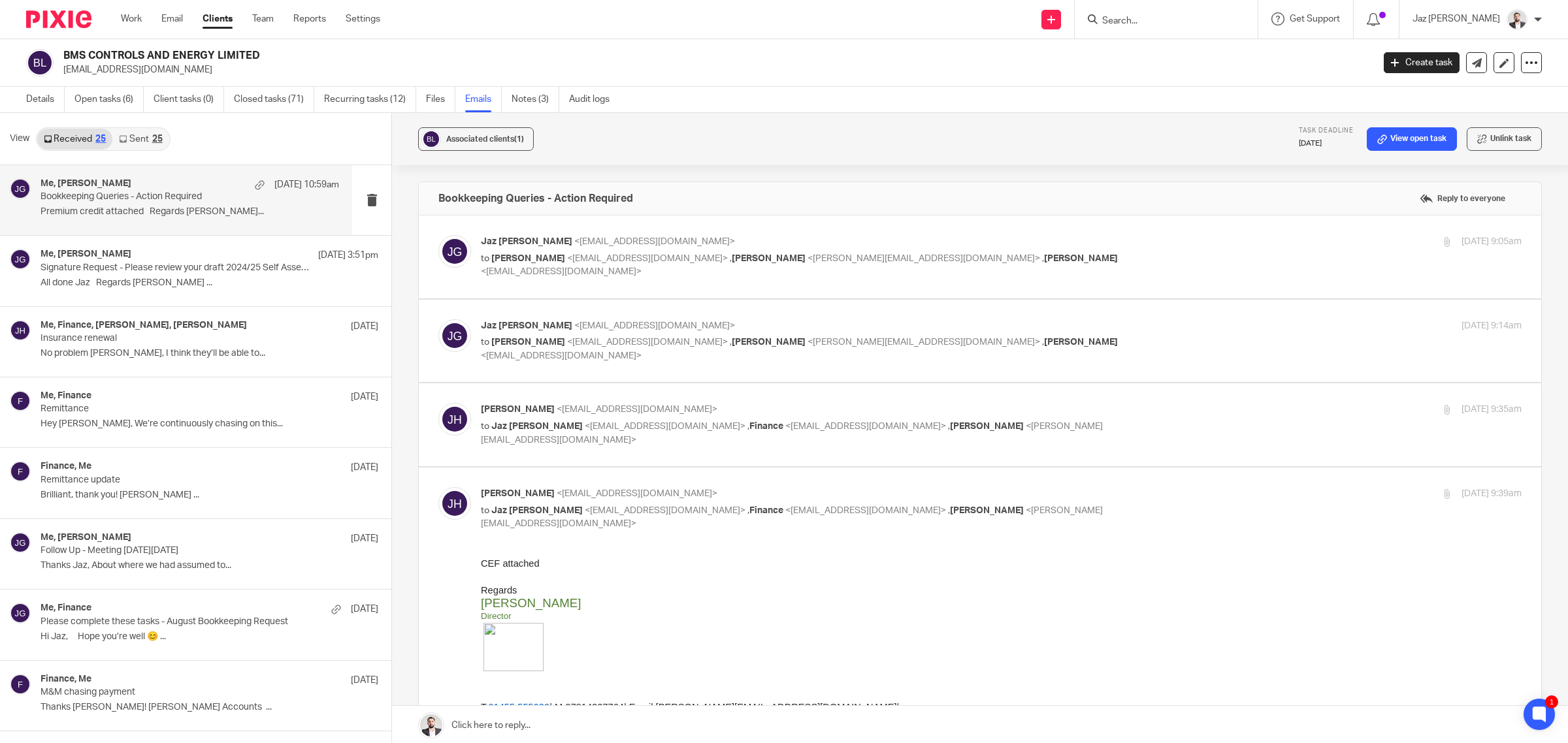
click at [1047, 417] on p "Jake Hewitt <jakeh@bms-controls.com>" at bounding box center [827, 409] width 693 height 13
checkbox input "true"
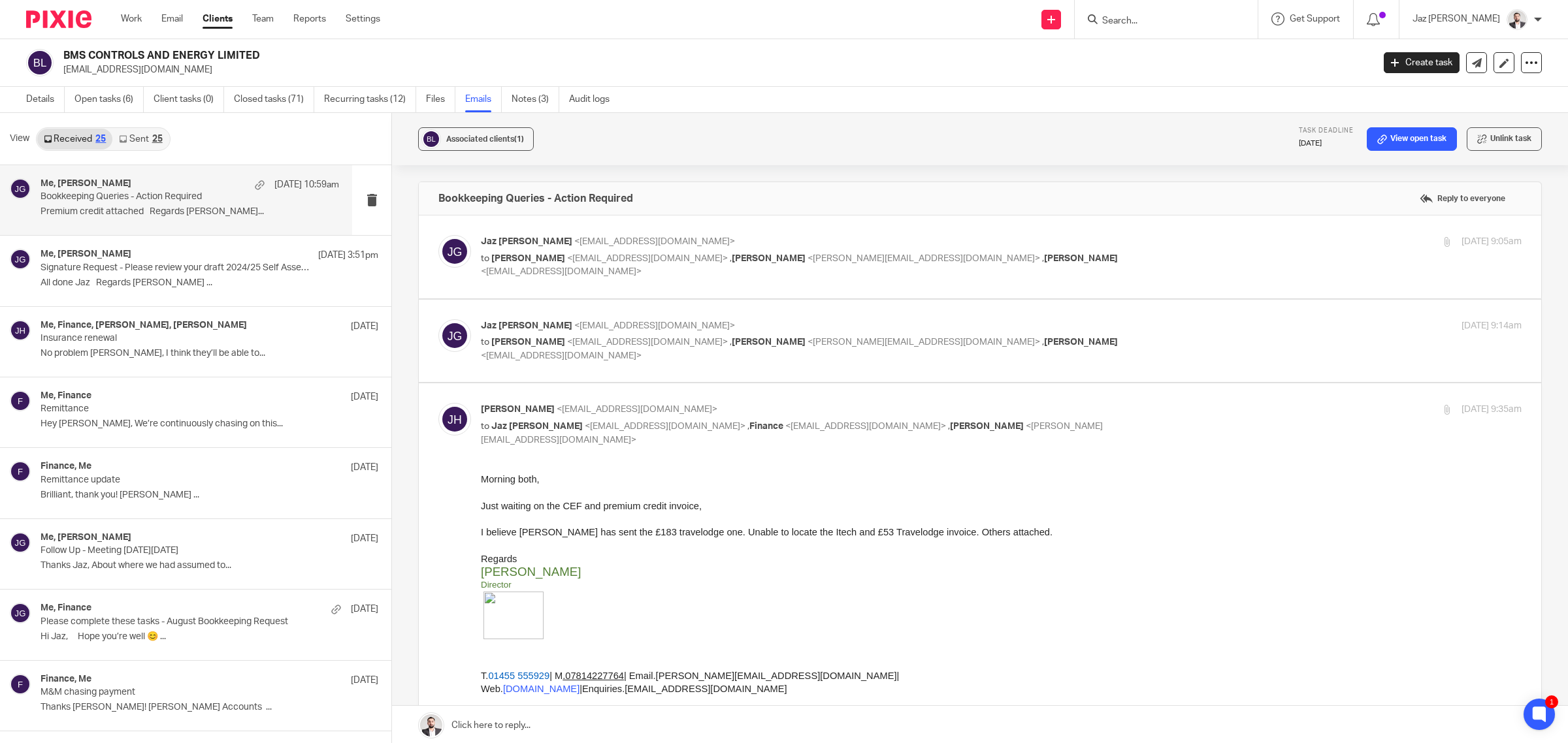
click at [1060, 341] on p "to Chloe Dennis <finance@bms-controls.com> , Lee Pegg <lee@bms-controls.com> , …" at bounding box center [827, 349] width 693 height 27
checkbox input "true"
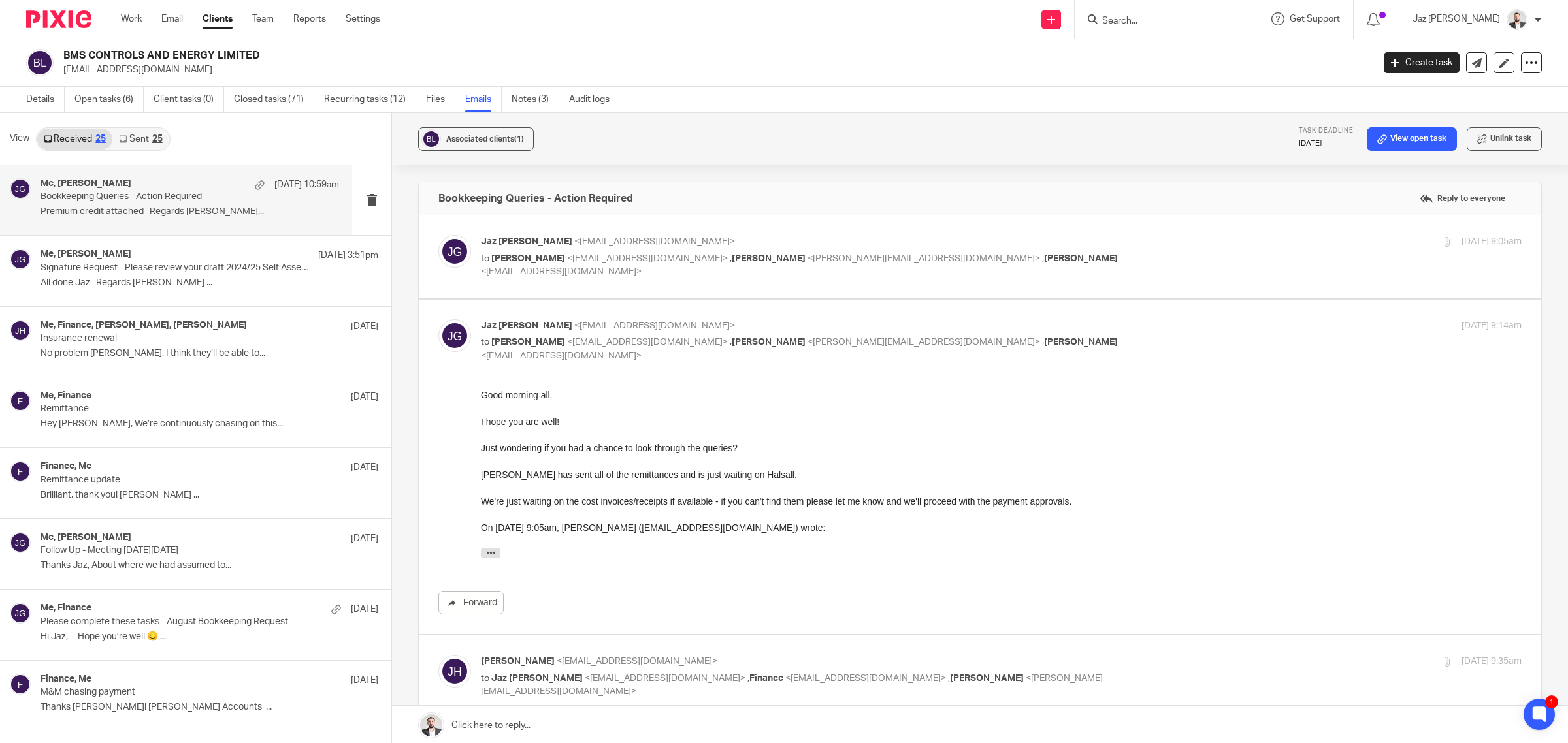
click at [1099, 258] on p "to Chloe Dennis <finance@bms-controls.com> , Lee Pegg <lee@bms-controls.com> , …" at bounding box center [827, 265] width 693 height 27
checkbox input "true"
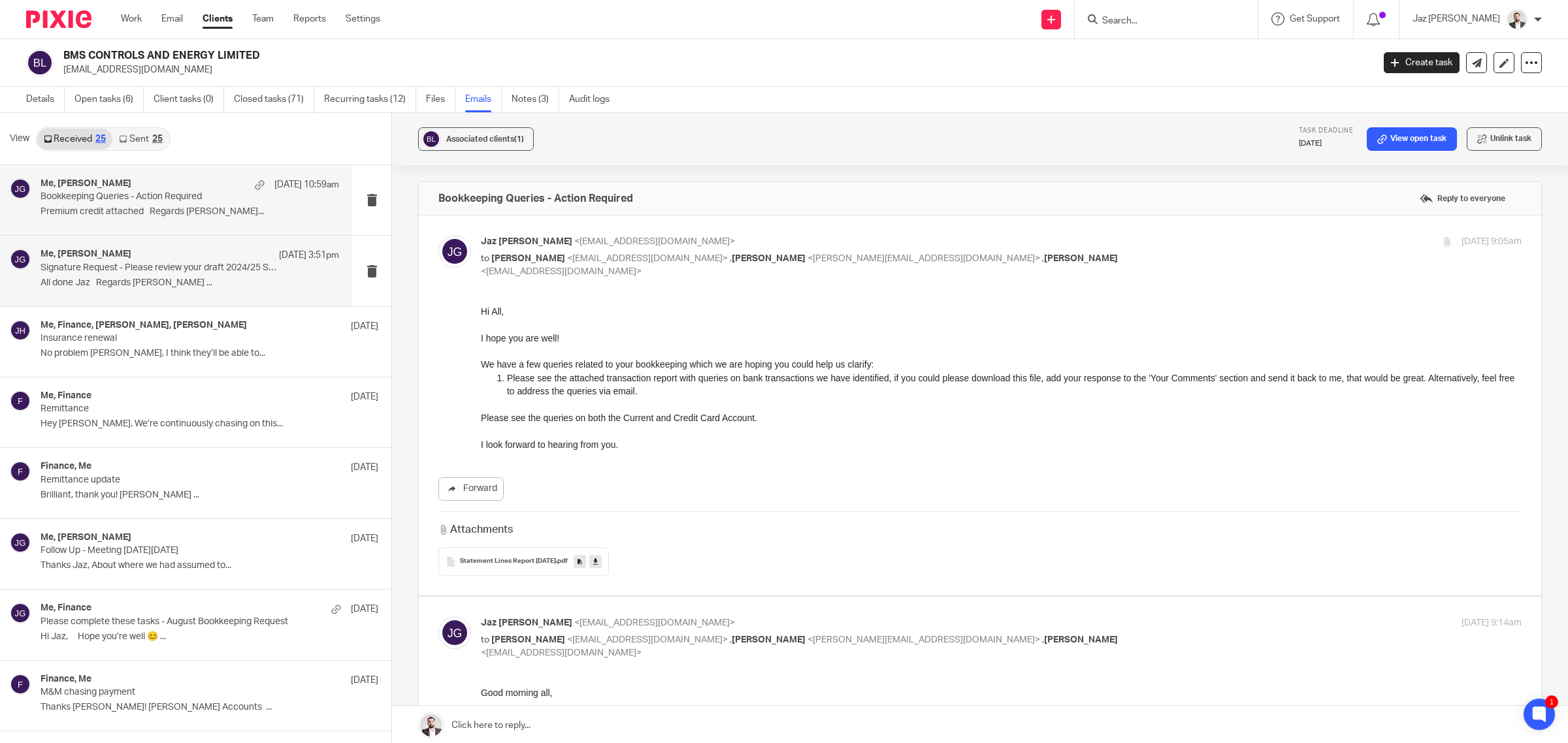
click at [135, 275] on div "Me, Lee Pegg 23 Sep 3:51pm Signature Request - Please review your draft 2024/25…" at bounding box center [190, 270] width 298 height 44
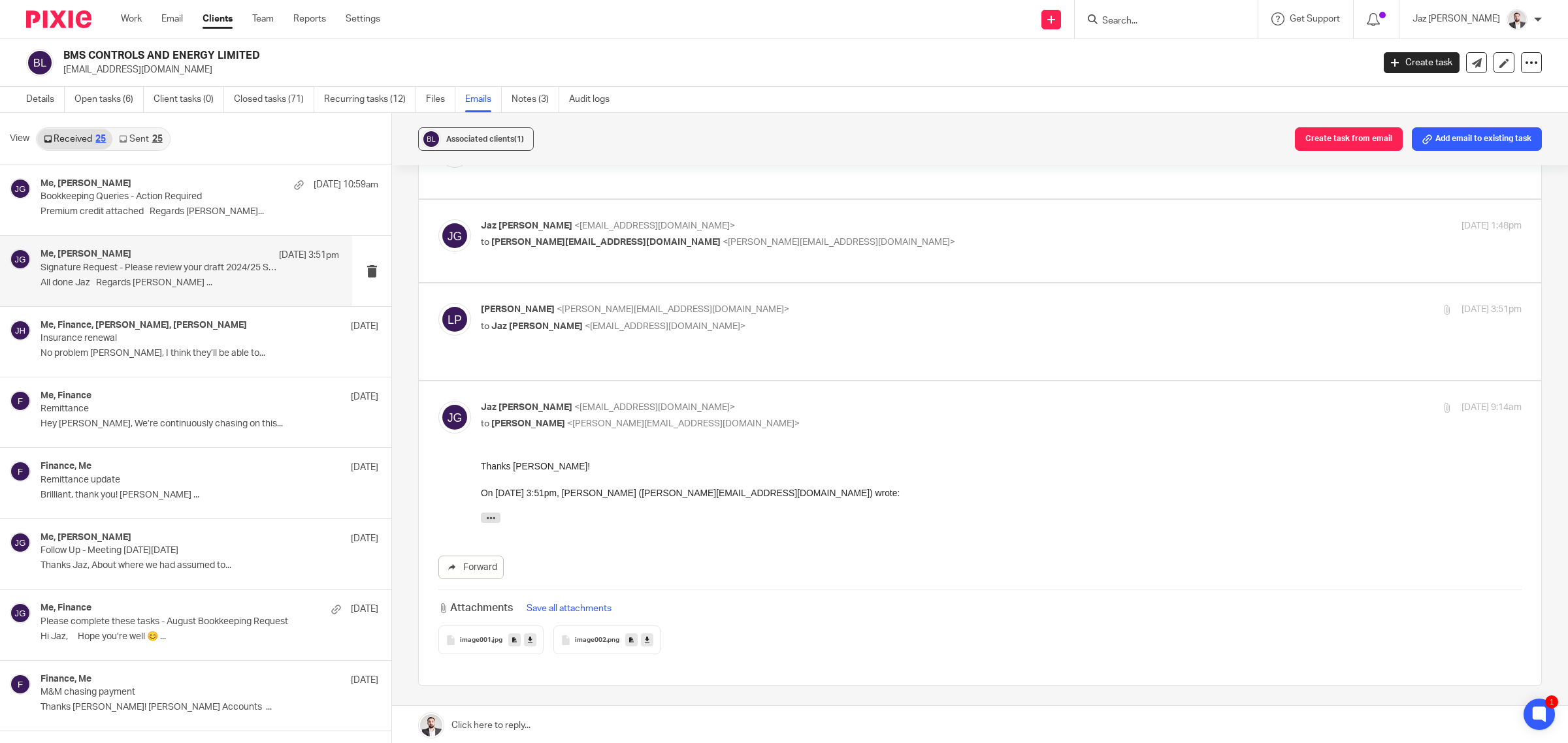
scroll to position [82, 0]
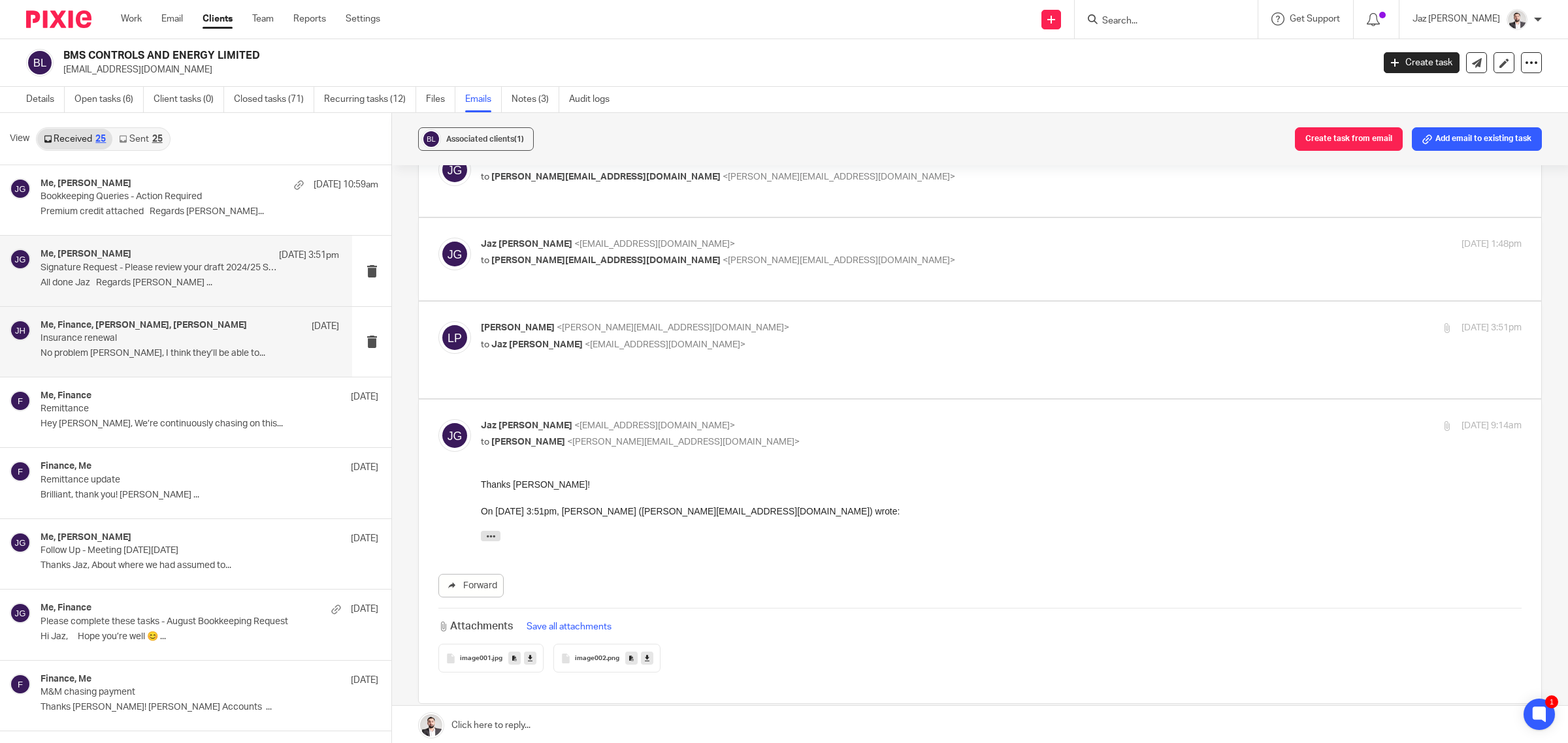
click at [132, 335] on p "Insurance renewal" at bounding box center [160, 338] width 239 height 11
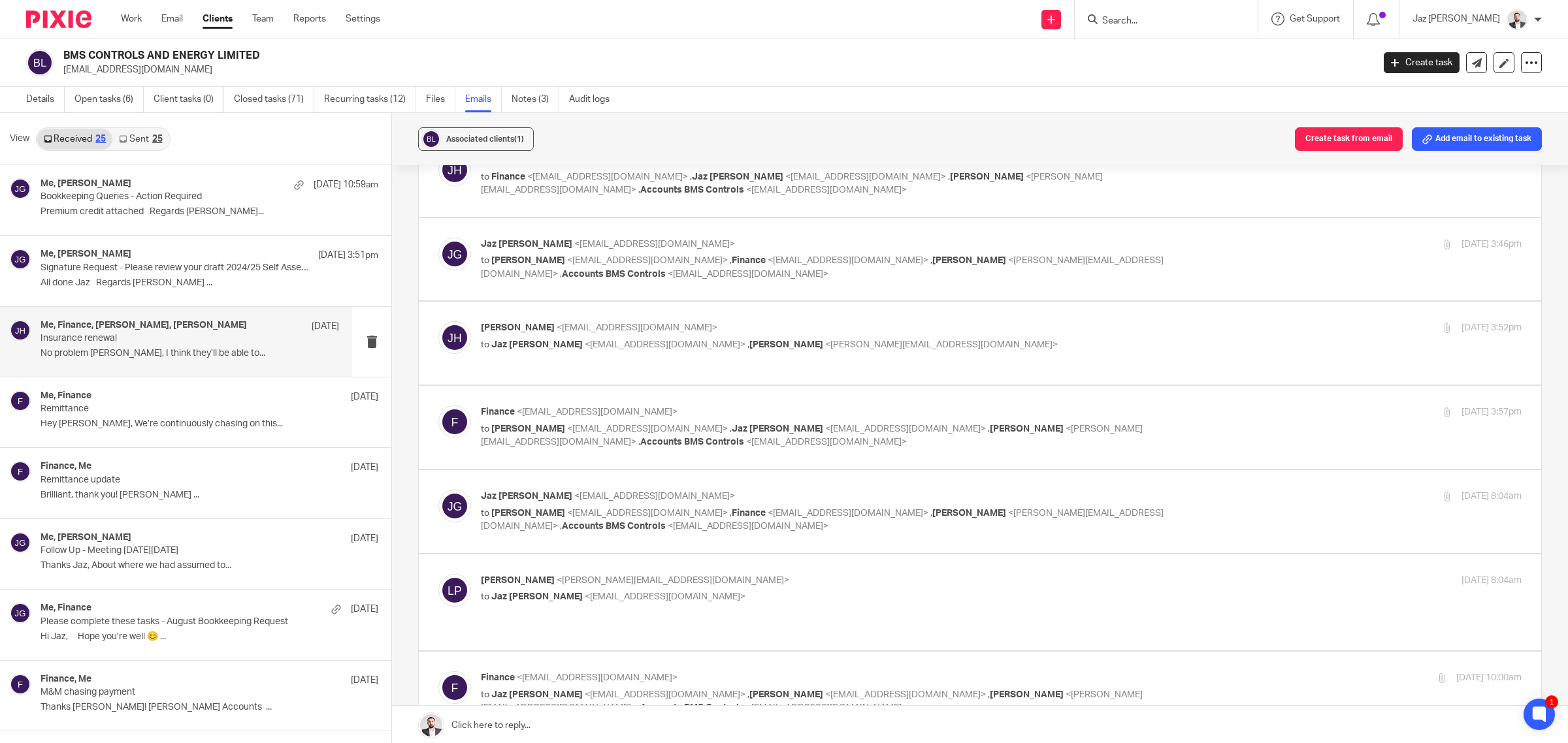
scroll to position [0, 0]
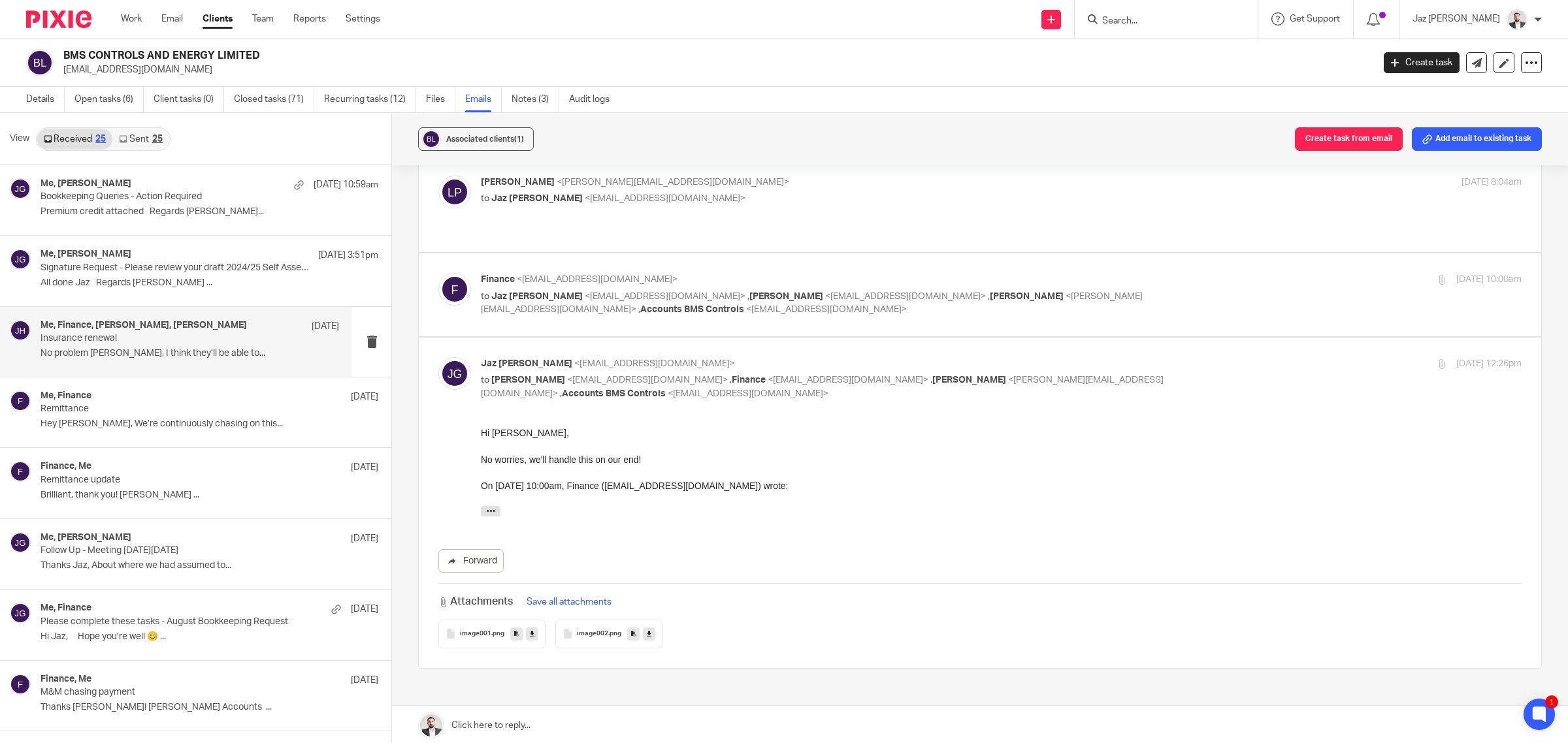
click at [1200, 307] on label at bounding box center [980, 295] width 1122 height 83
click at [438, 273] on input "checkbox" at bounding box center [437, 272] width 1 height 1
checkbox input "true"
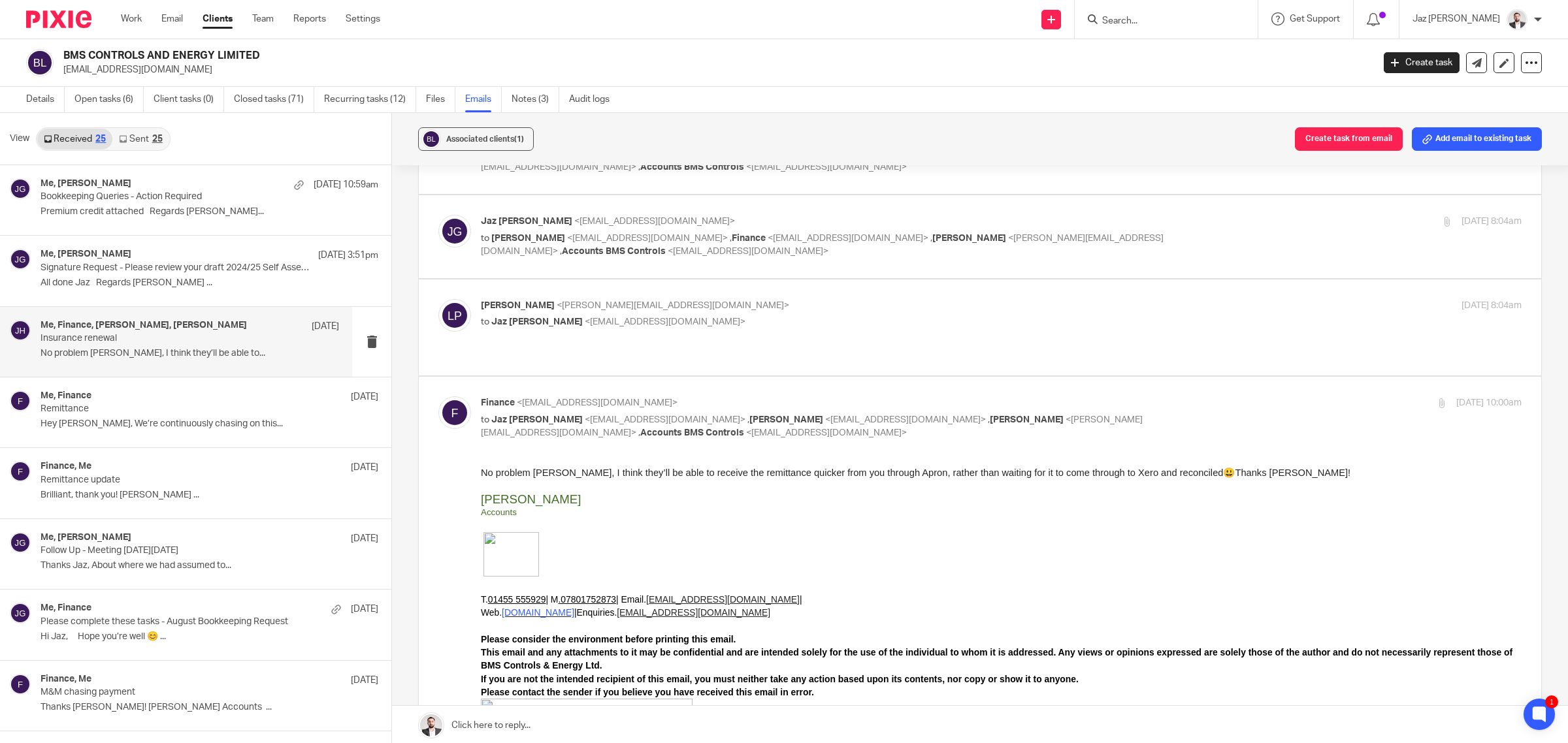
scroll to position [317, 0]
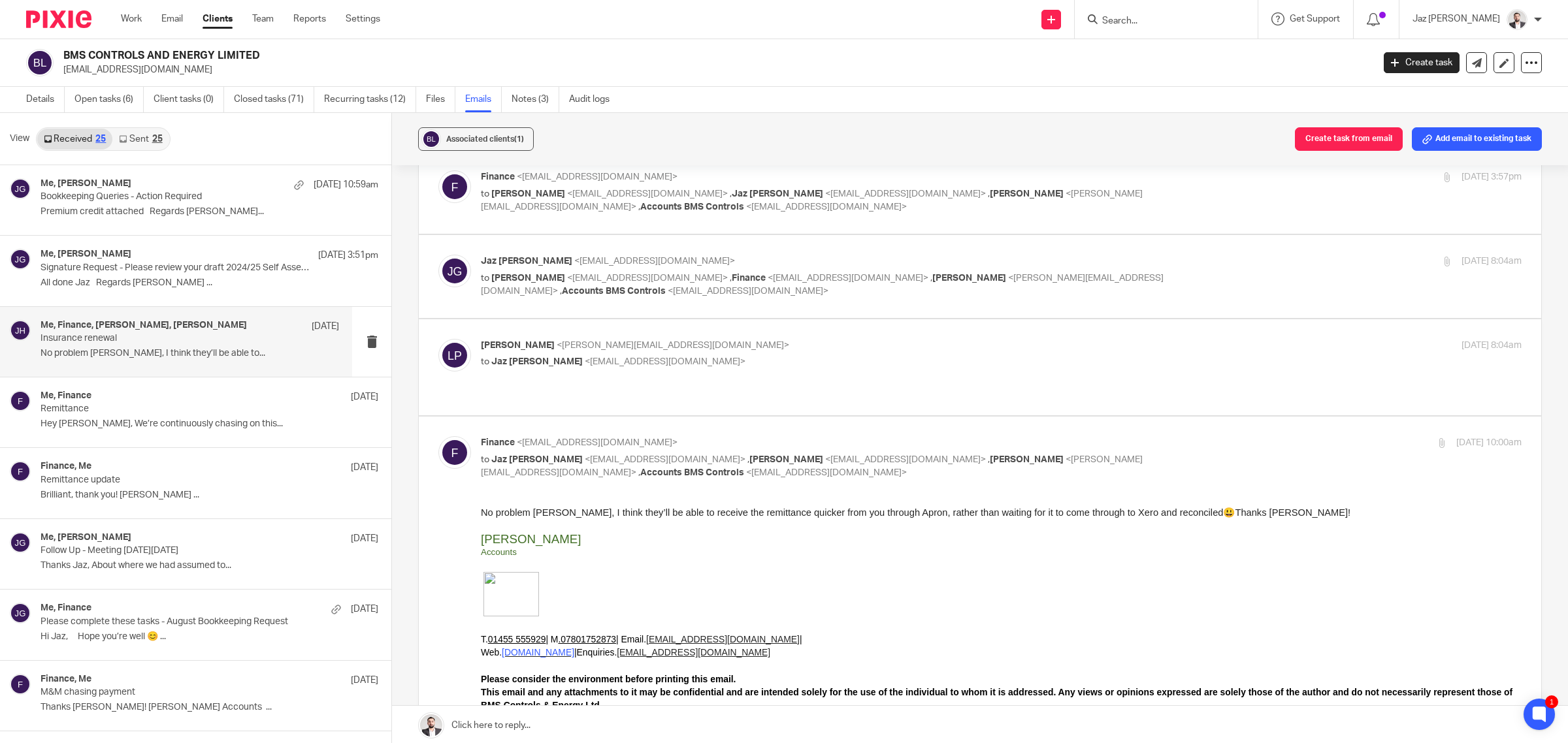
click at [951, 356] on div "Lee Pegg <lee@bms-controls.com> to Jaz Grewal <jazgrewal@taxassist.co.uk>" at bounding box center [827, 354] width 693 height 30
checkbox input "true"
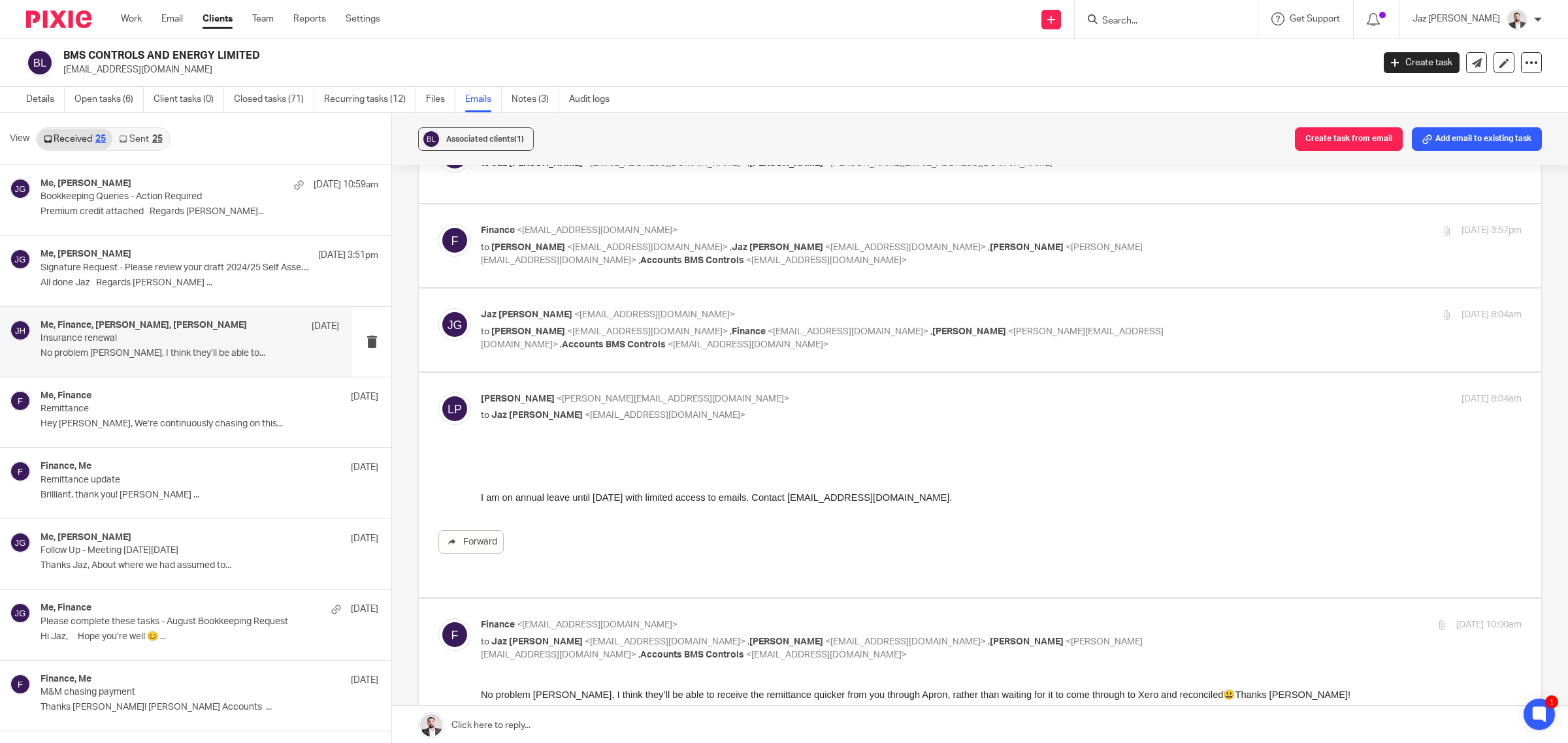
scroll to position [235, 0]
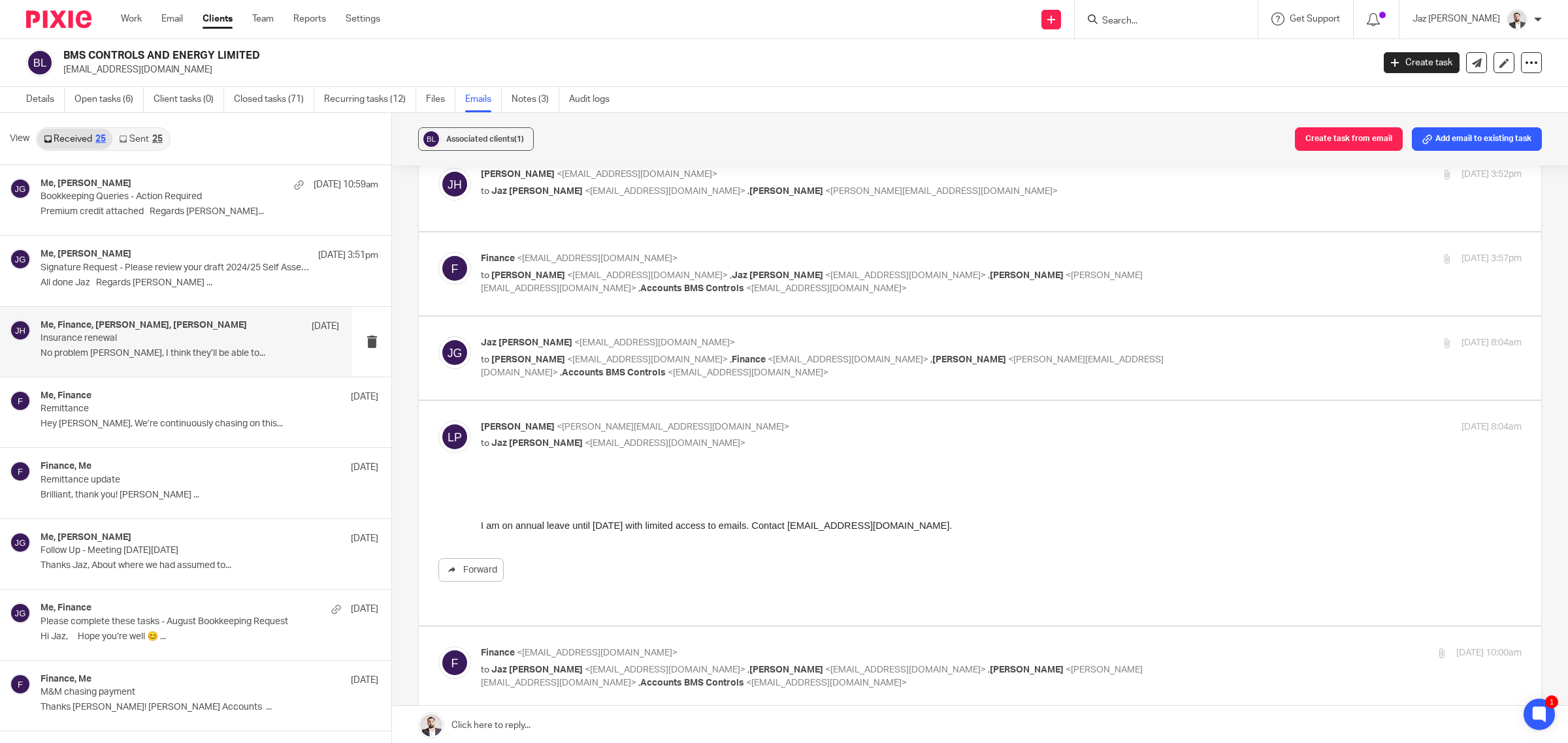
click at [1219, 337] on label at bounding box center [980, 358] width 1122 height 83
click at [438, 336] on input "checkbox" at bounding box center [437, 335] width 1 height 1
checkbox input "true"
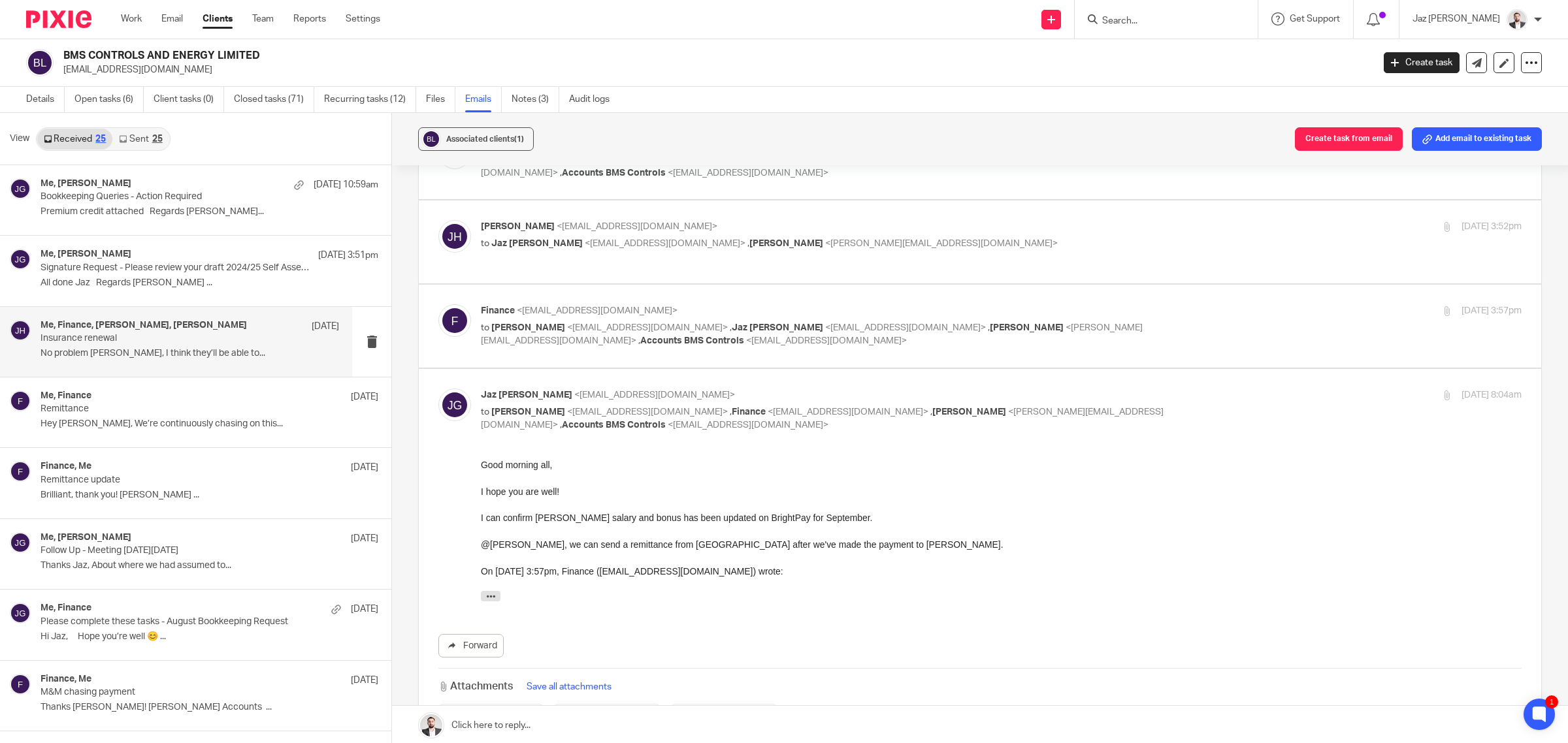
scroll to position [153, 0]
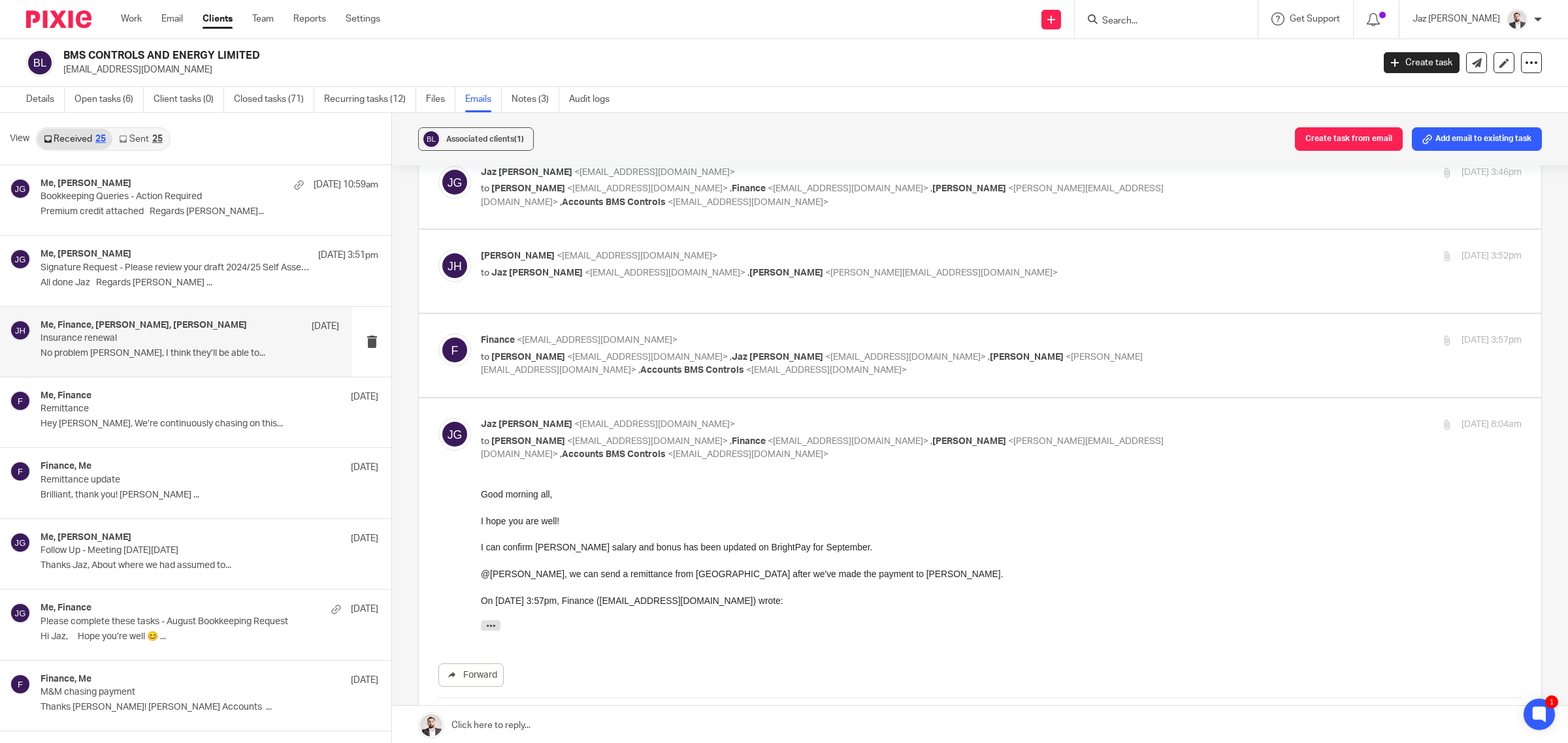
click at [1184, 341] on div "18 Sep 2025 3:57pm" at bounding box center [1348, 340] width 347 height 13
checkbox input "true"
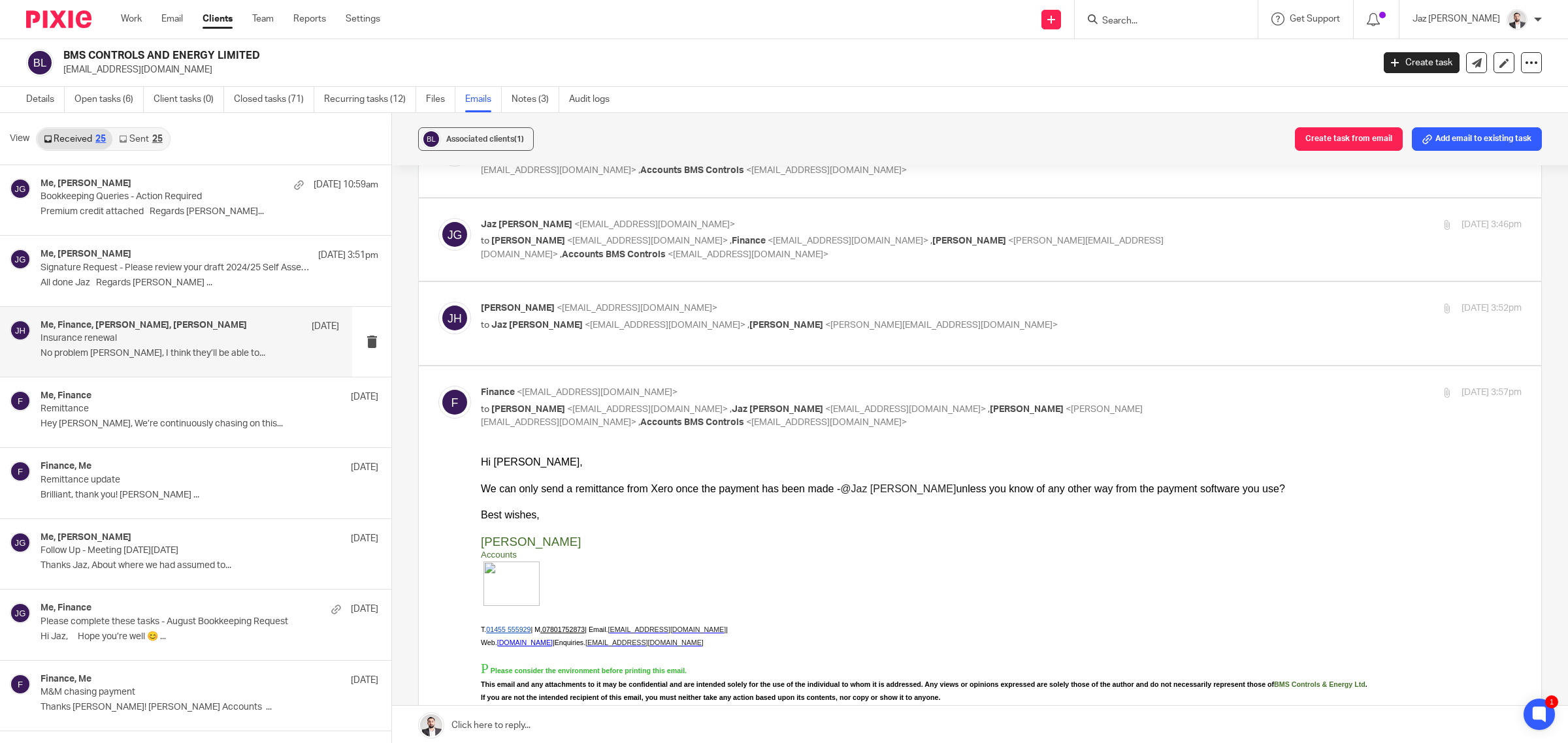
scroll to position [72, 0]
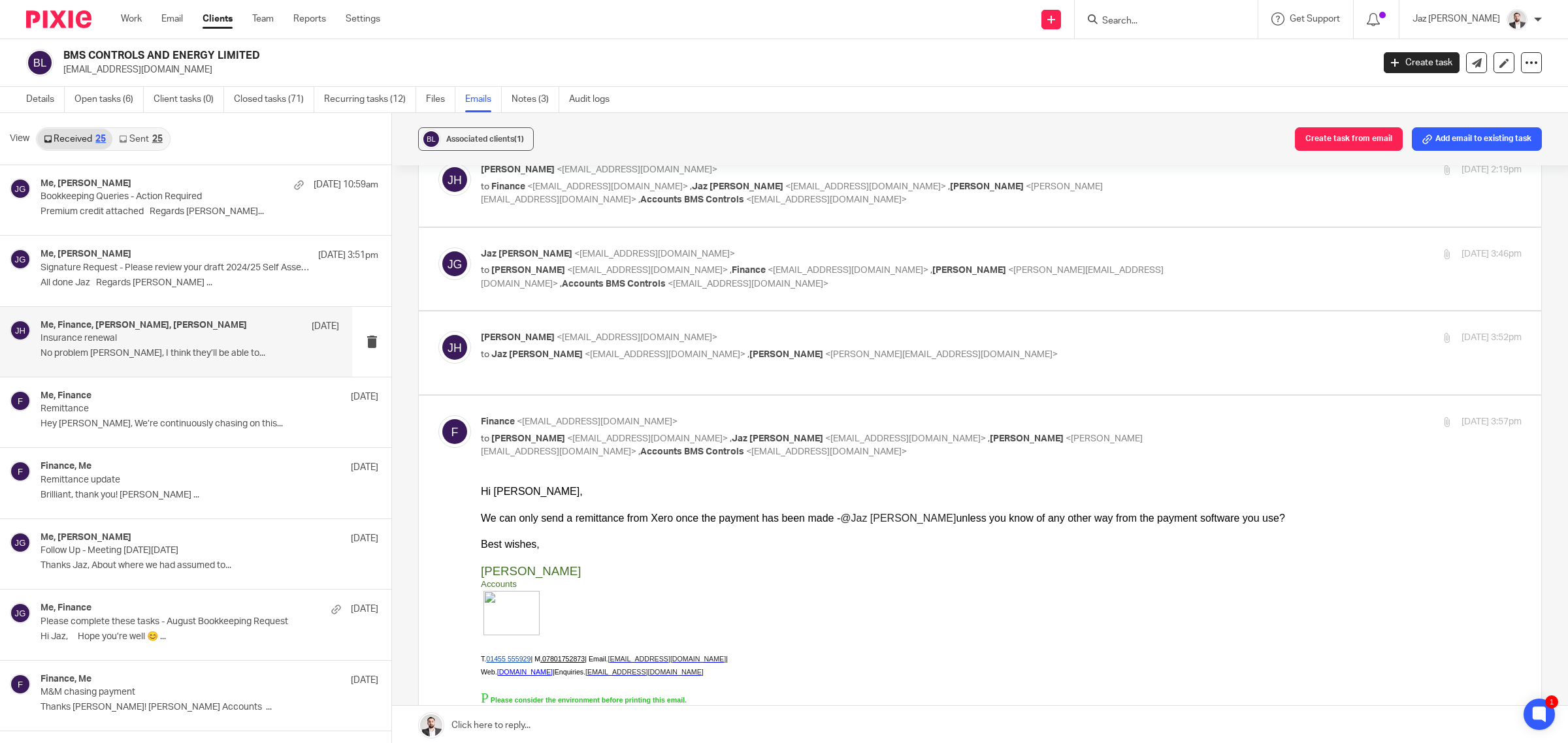
click at [1056, 327] on label at bounding box center [980, 353] width 1122 height 83
click at [438, 330] on input "checkbox" at bounding box center [437, 330] width 1 height 1
checkbox input "true"
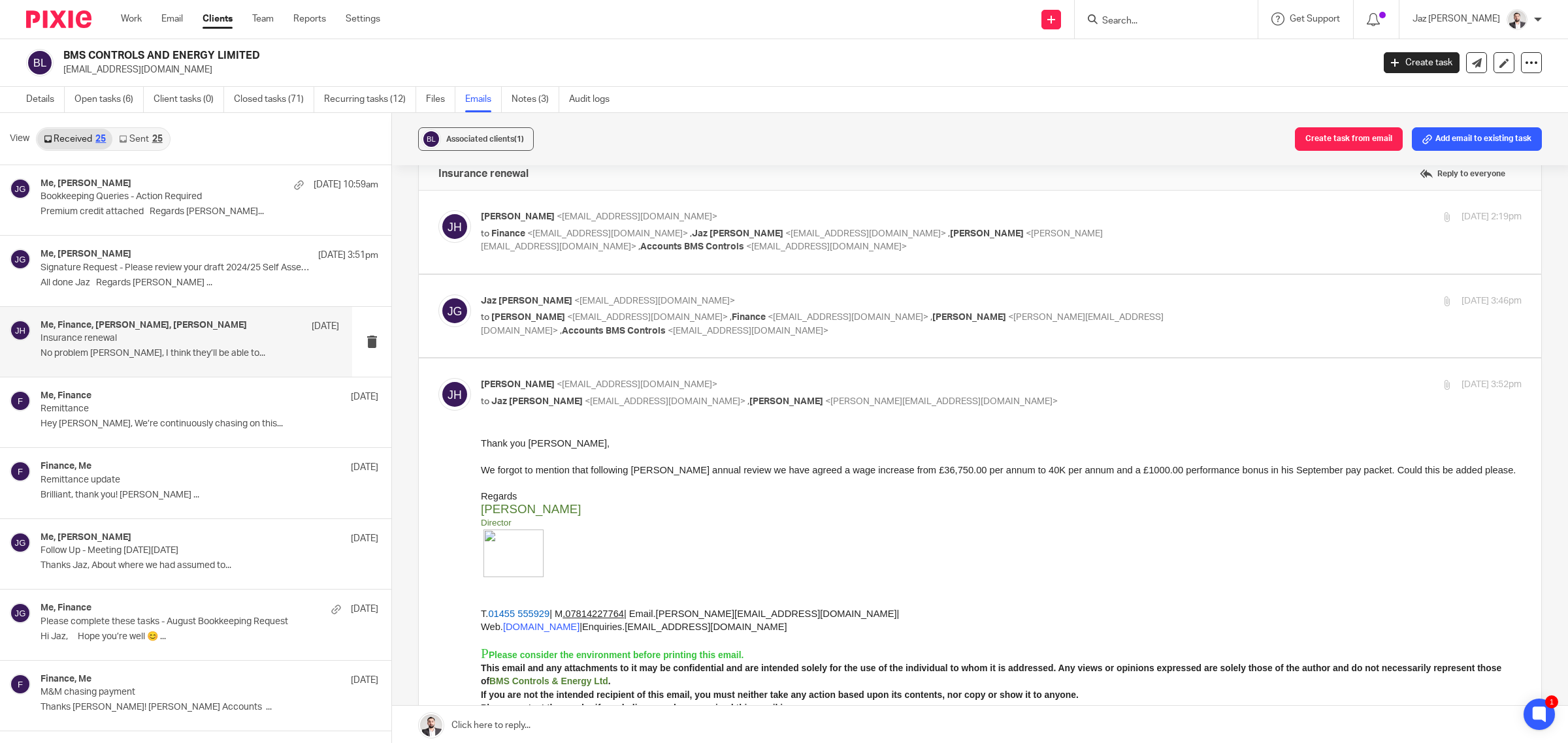
scroll to position [0, 0]
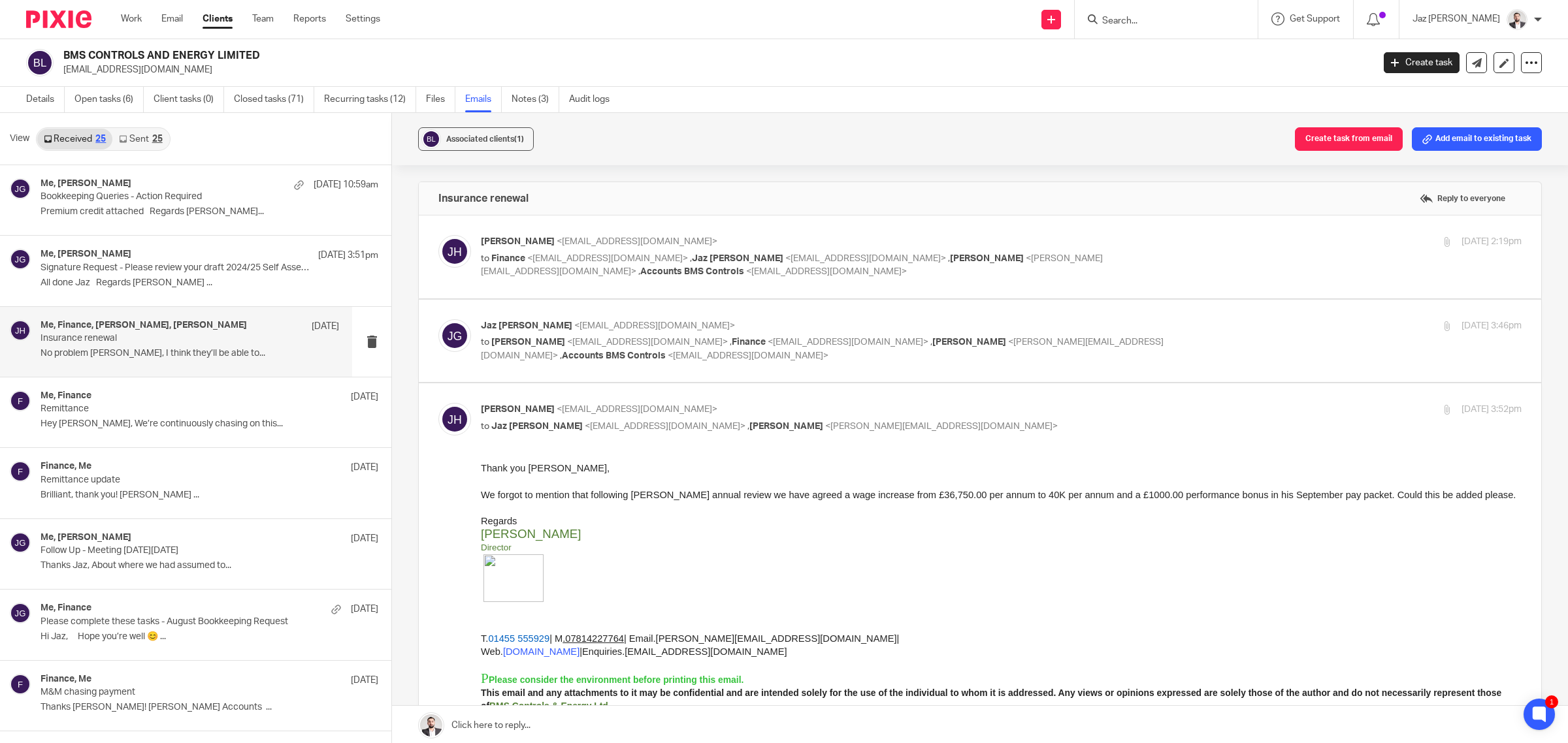
click at [1154, 319] on p "Jaz Grewal <jazgrewal@taxassist.co.uk>" at bounding box center [827, 326] width 693 height 13
checkbox input "true"
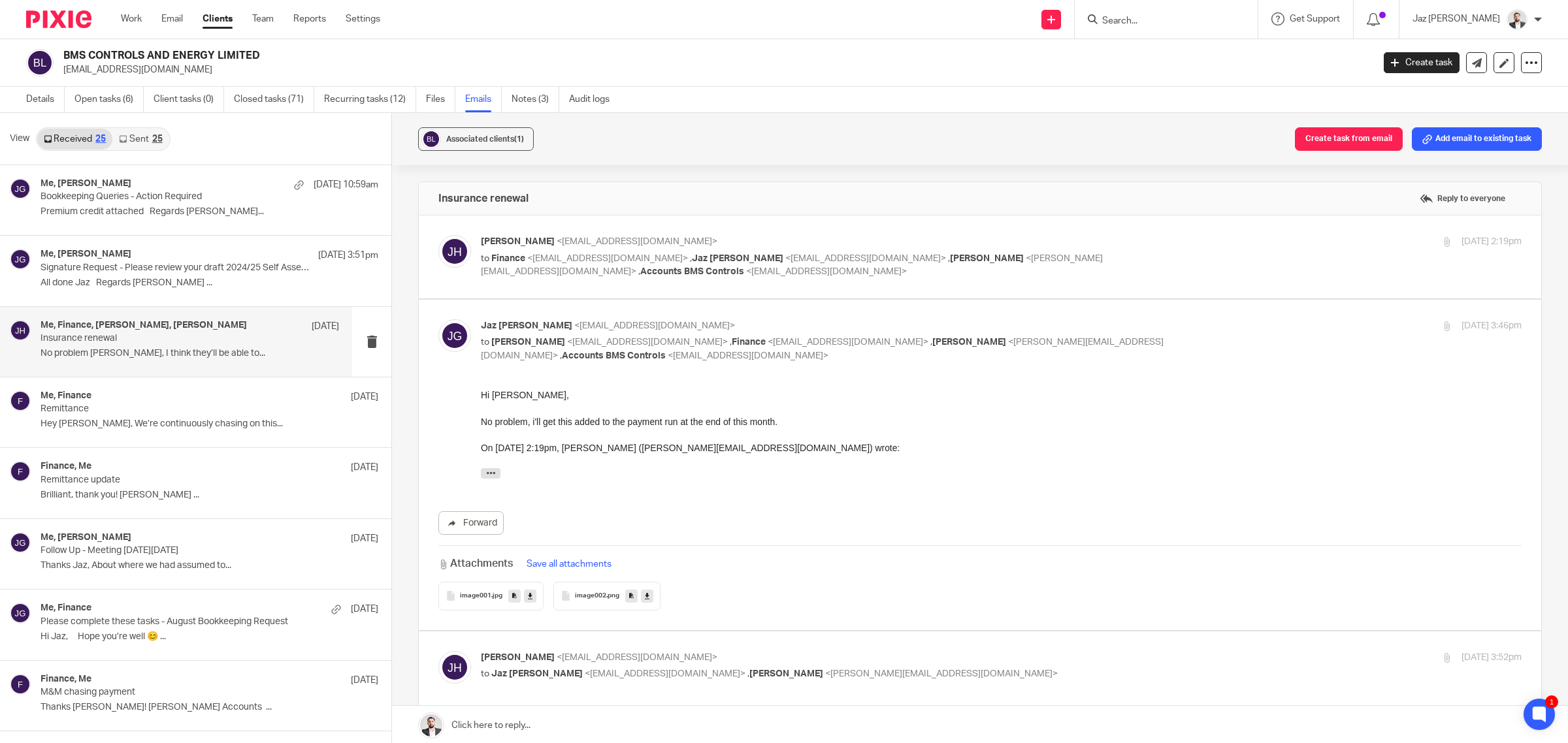
click at [1135, 265] on p "to Finance <finance@bms-controls.com> , Jaz Grewal <jazgrewal@taxassist.co.uk> …" at bounding box center [827, 265] width 693 height 27
checkbox input "true"
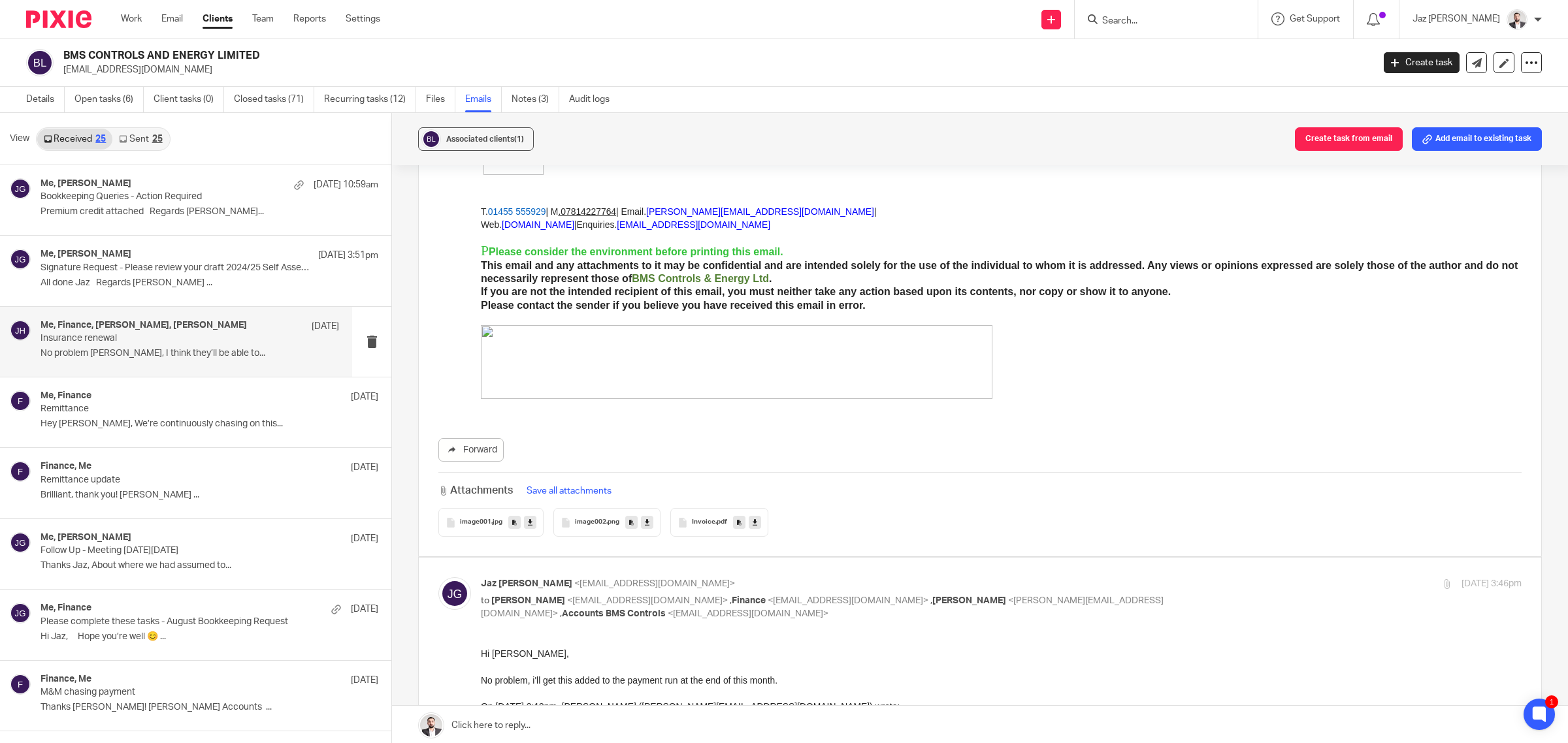
click at [707, 525] on span "Invoice" at bounding box center [704, 522] width 24 height 8
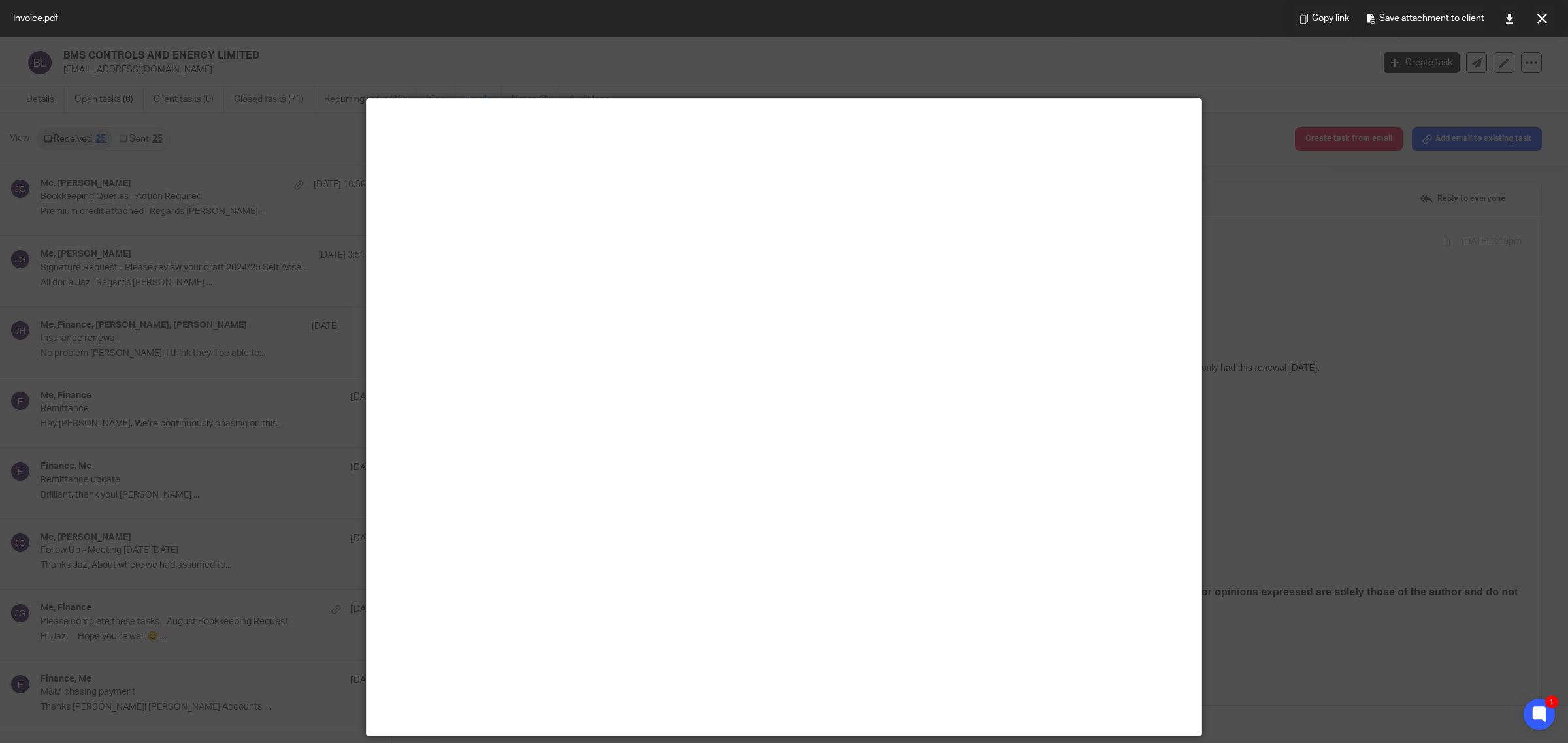
scroll to position [327, 0]
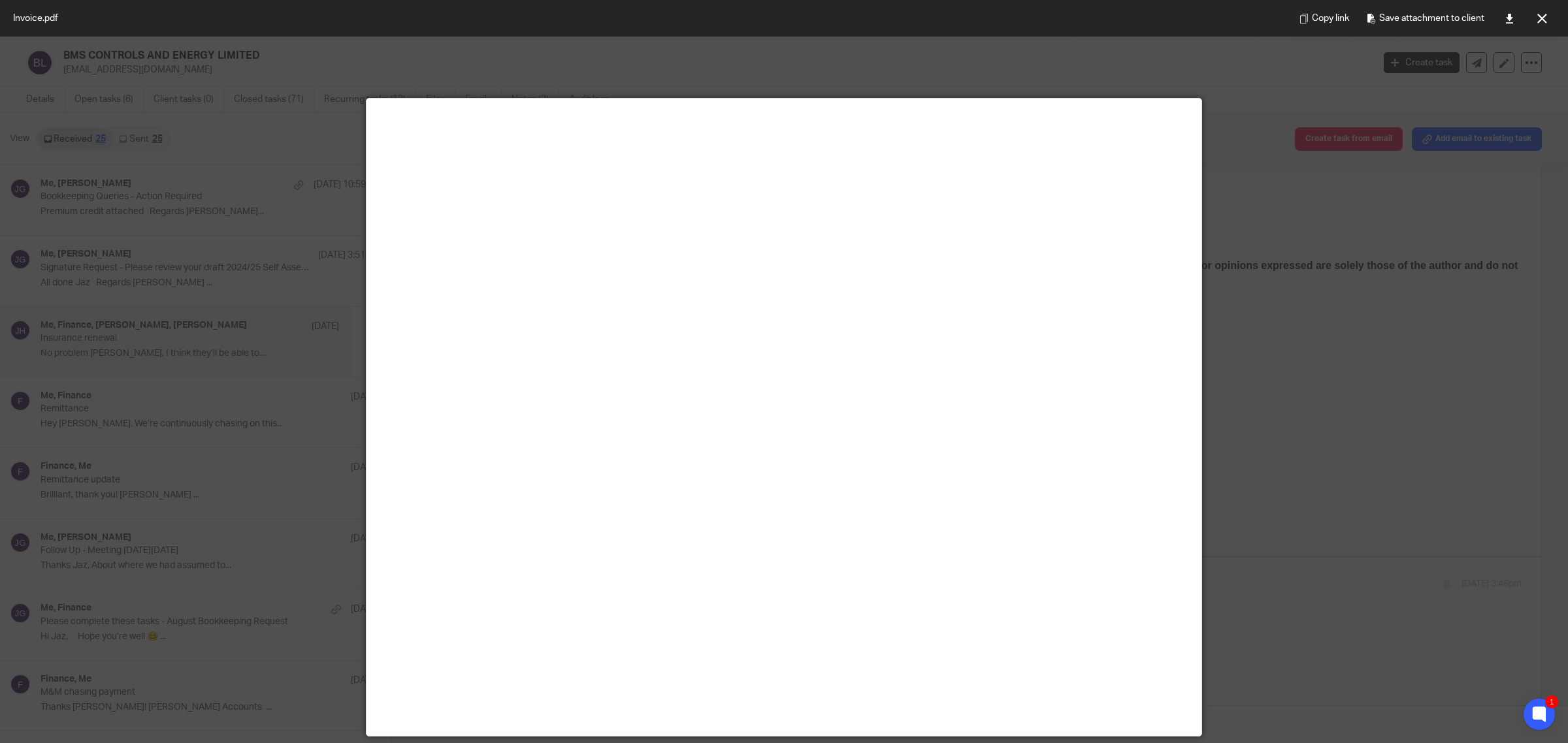
drag, startPoint x: 1542, startPoint y: 13, endPoint x: 1539, endPoint y: 26, distance: 13.3
click at [1542, 13] on icon at bounding box center [1542, 19] width 10 height 10
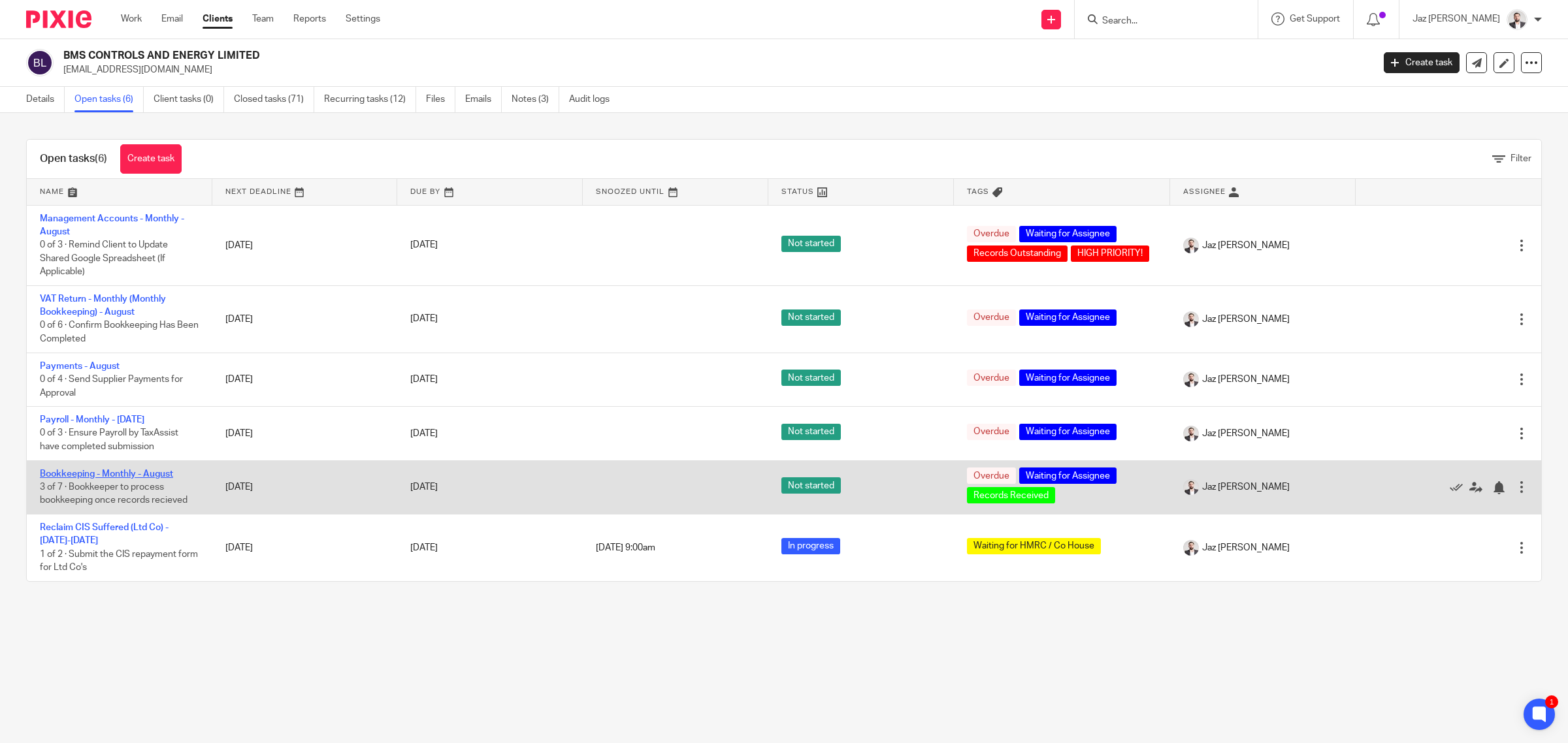
click at [131, 475] on link "Bookkeeping - Monthly - August" at bounding box center [106, 473] width 133 height 9
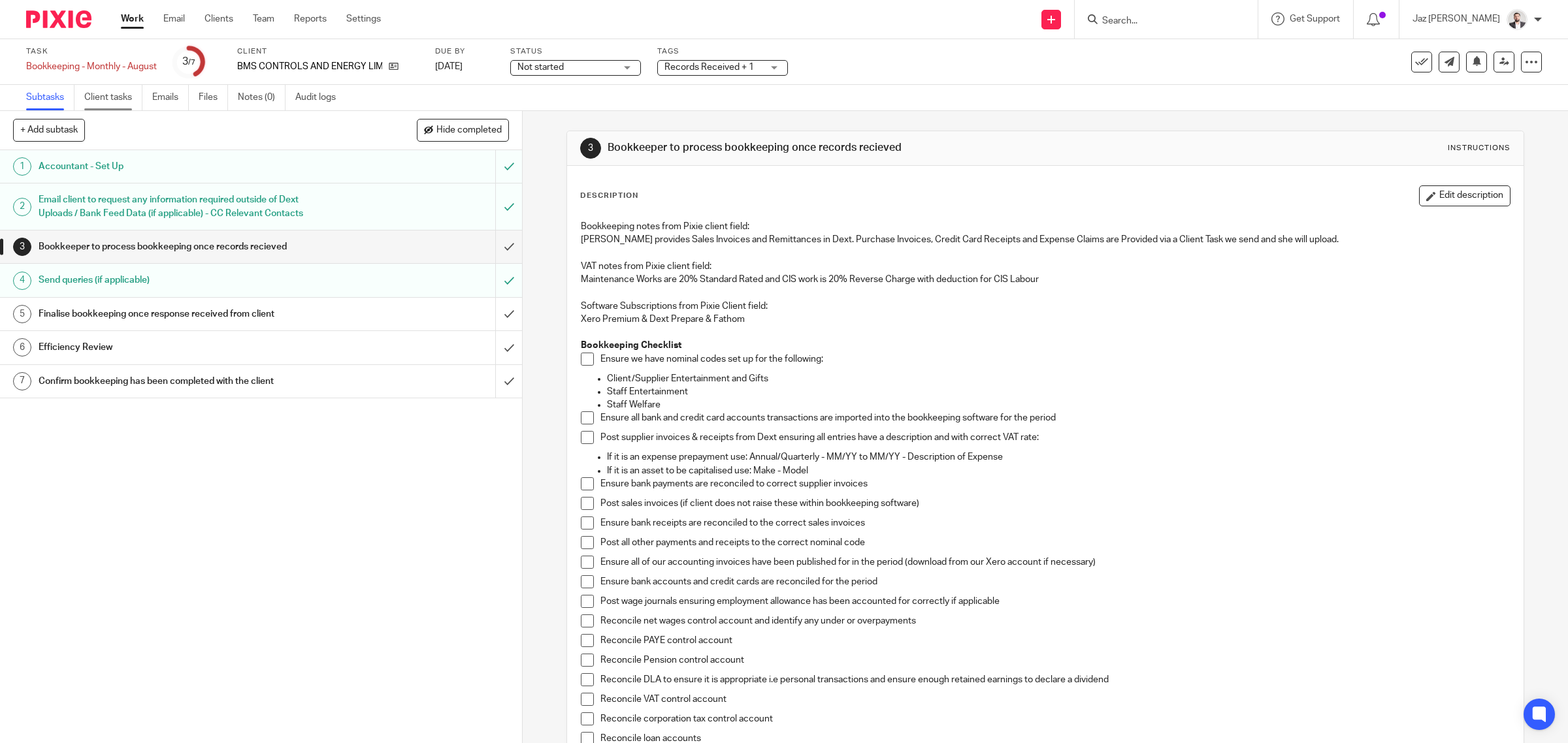
click at [98, 99] on link "Client tasks" at bounding box center [113, 98] width 58 height 25
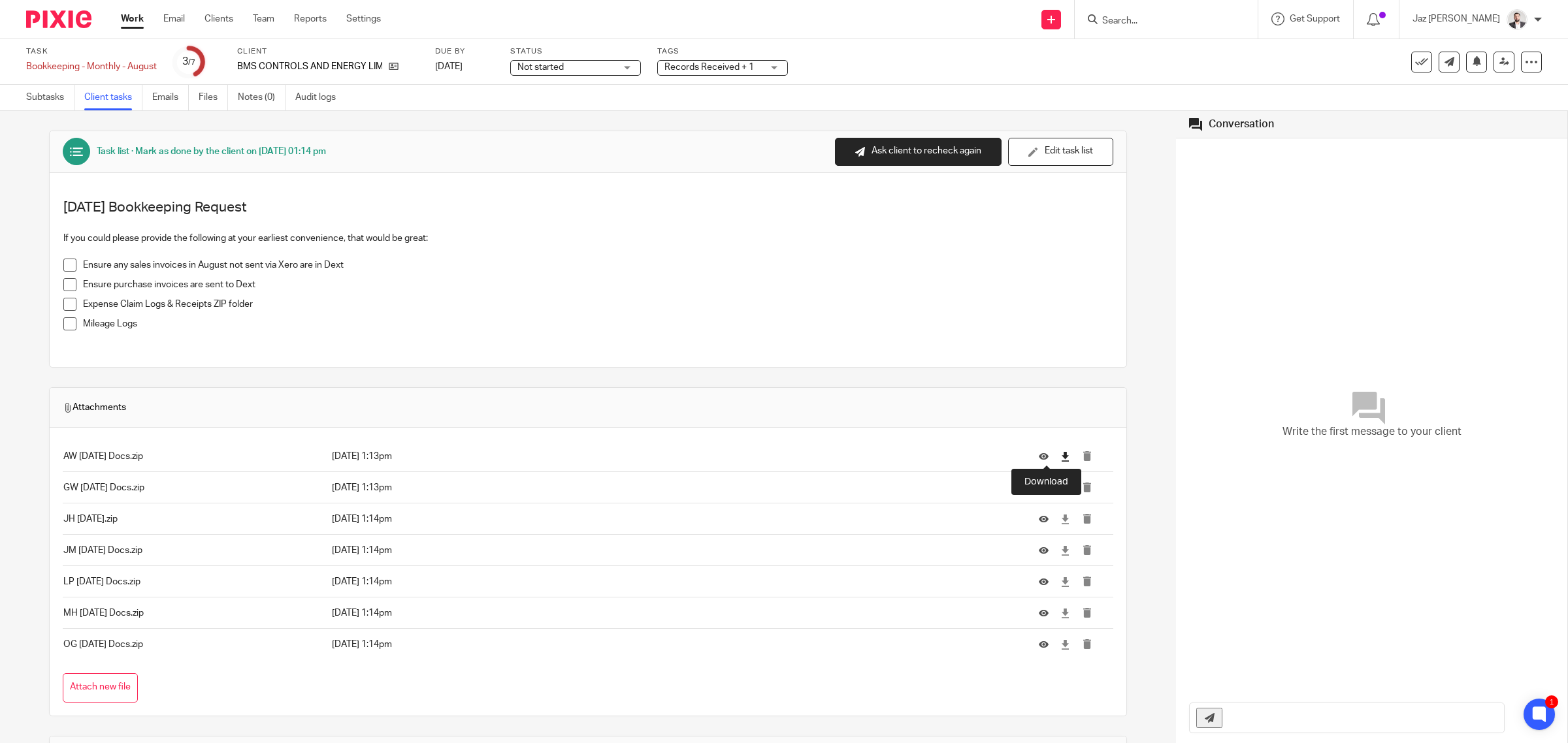
click at [1060, 459] on icon at bounding box center [1065, 457] width 10 height 10
click at [1060, 494] on link at bounding box center [1065, 488] width 10 height 13
click at [1060, 521] on icon at bounding box center [1065, 520] width 10 height 10
click at [1060, 551] on icon at bounding box center [1065, 551] width 10 height 10
click at [1060, 583] on icon at bounding box center [1065, 582] width 10 height 10
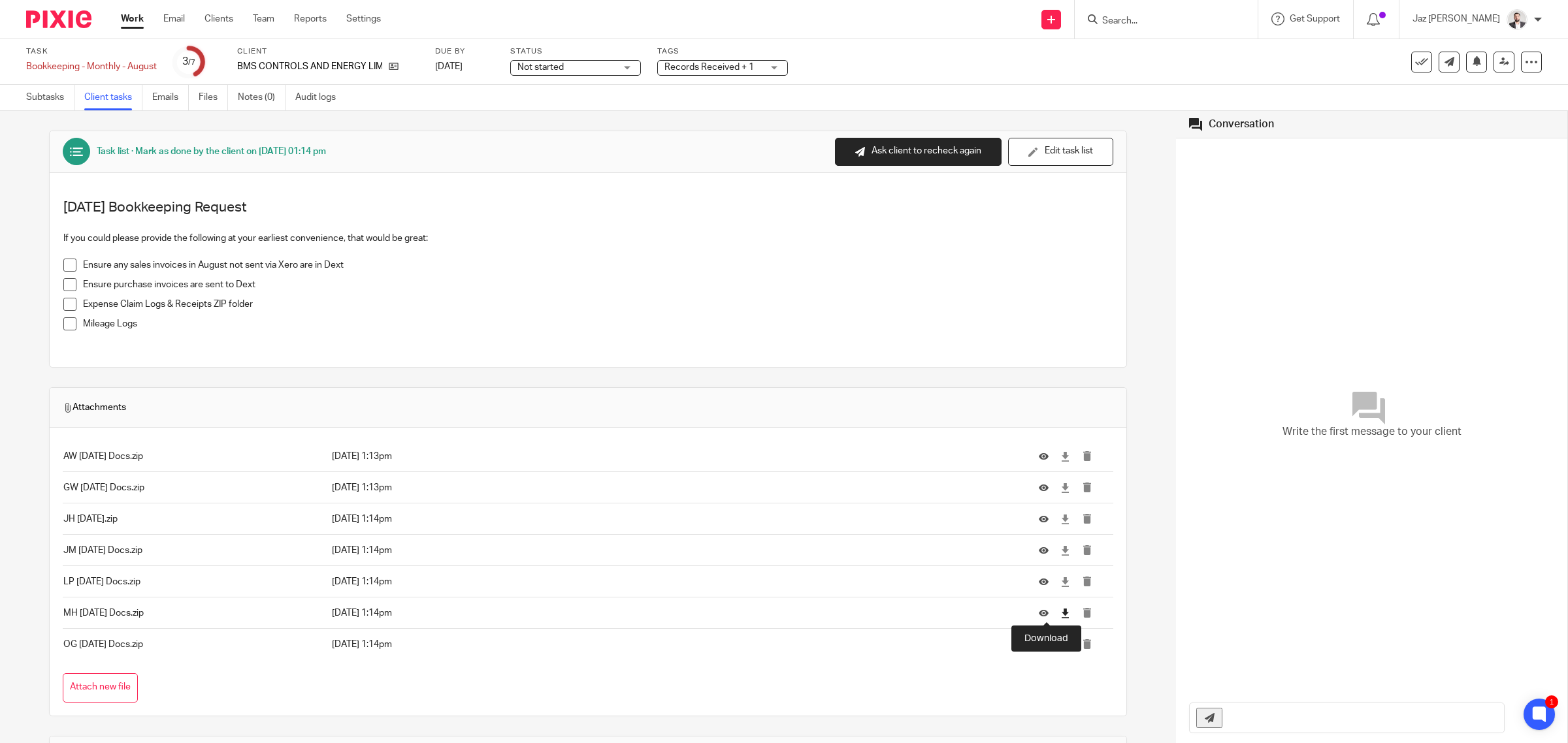
click at [1060, 616] on icon at bounding box center [1065, 614] width 10 height 10
click at [1060, 646] on icon at bounding box center [1065, 645] width 10 height 10
click at [1060, 524] on icon at bounding box center [1065, 520] width 10 height 10
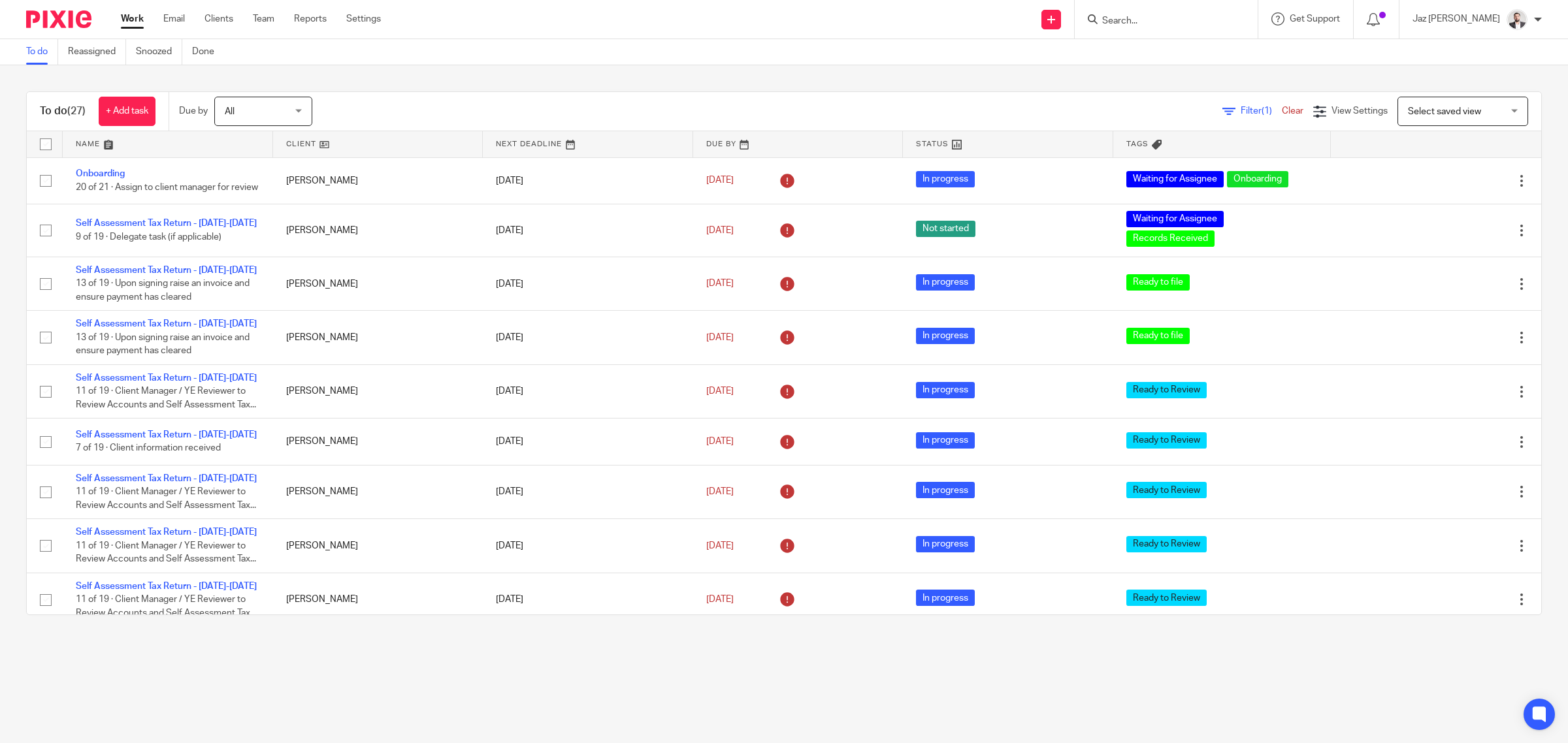
click at [1178, 19] on input "Search" at bounding box center [1159, 22] width 118 height 12
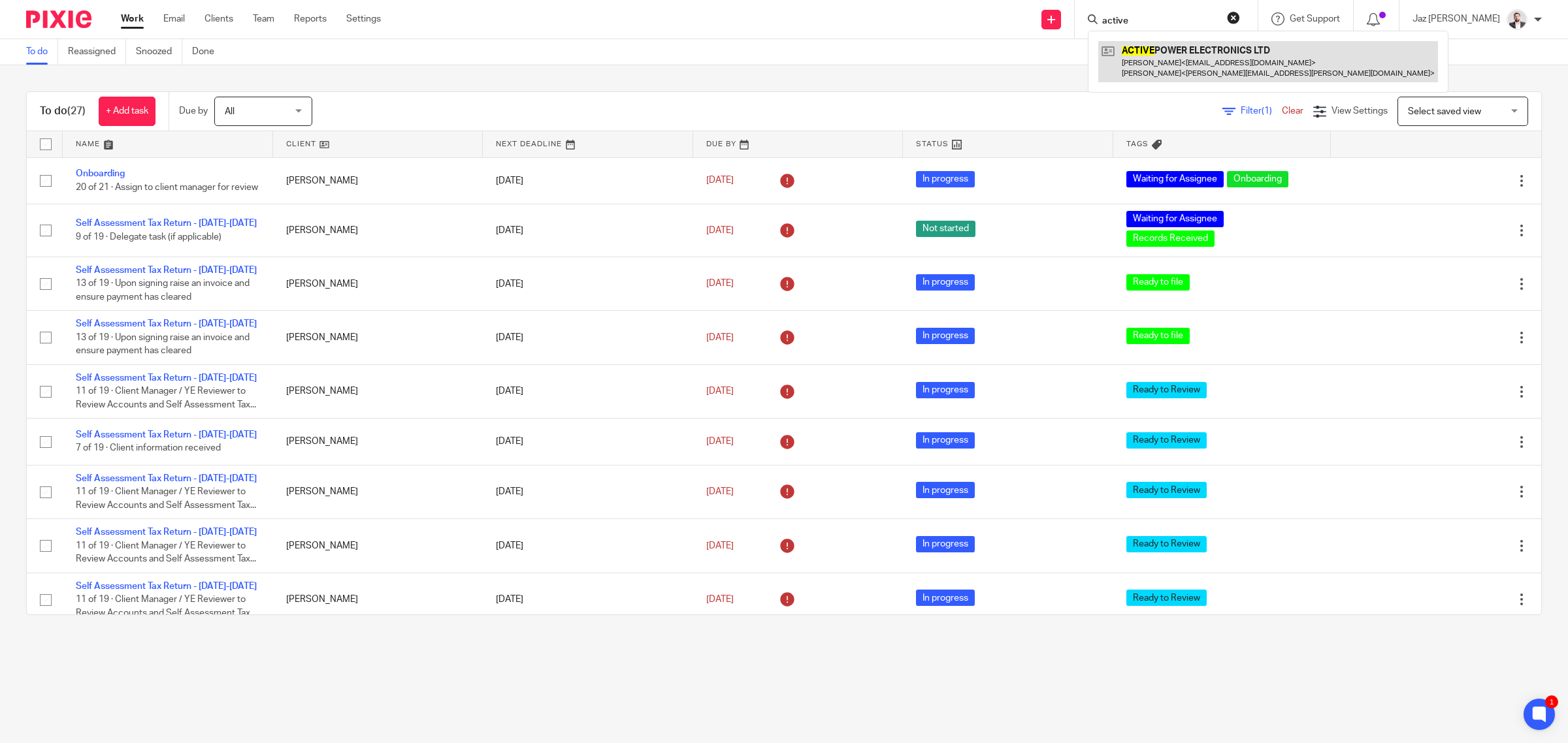
type input "active"
click at [1196, 60] on link at bounding box center [1267, 61] width 340 height 40
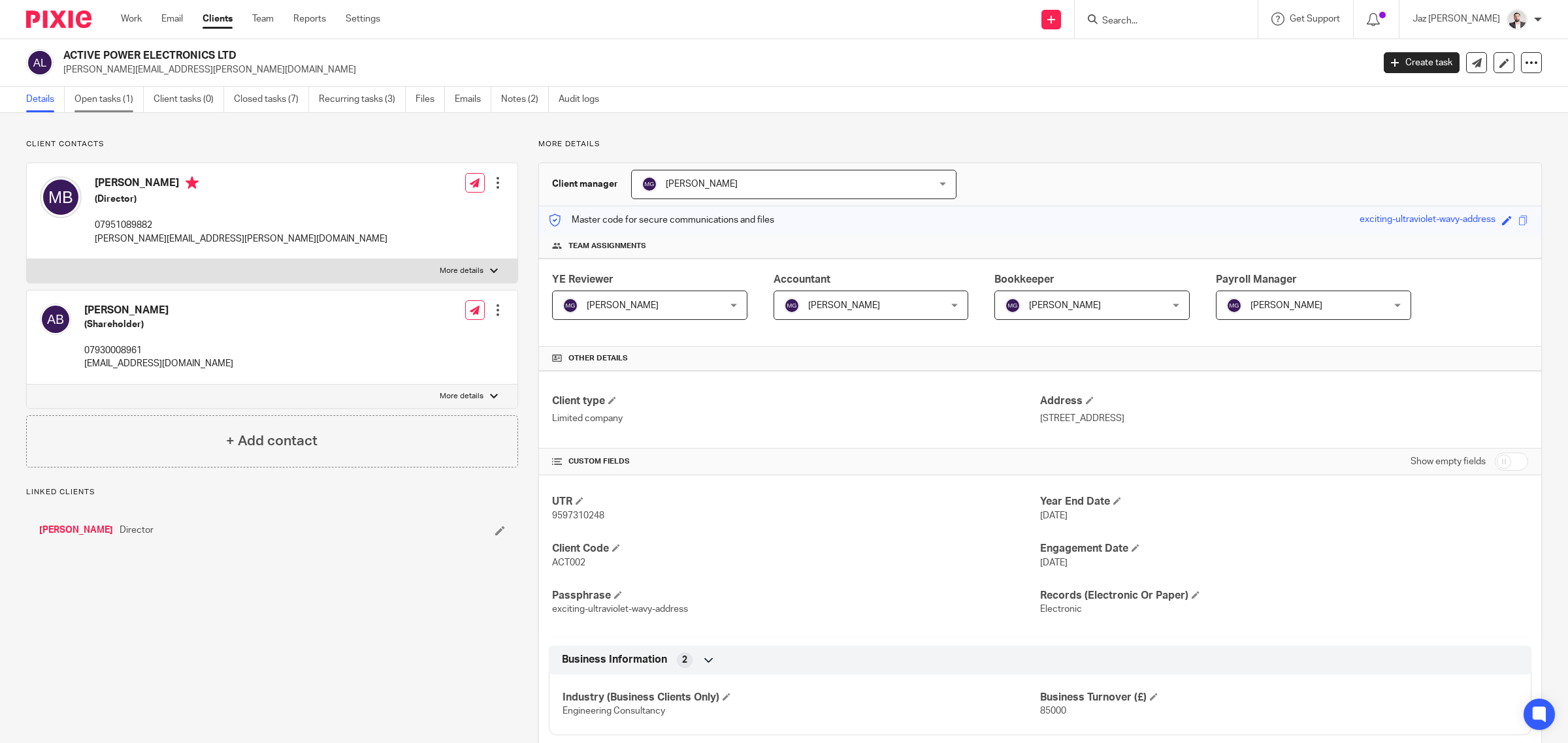
click at [112, 106] on link "Open tasks (1)" at bounding box center [109, 99] width 69 height 25
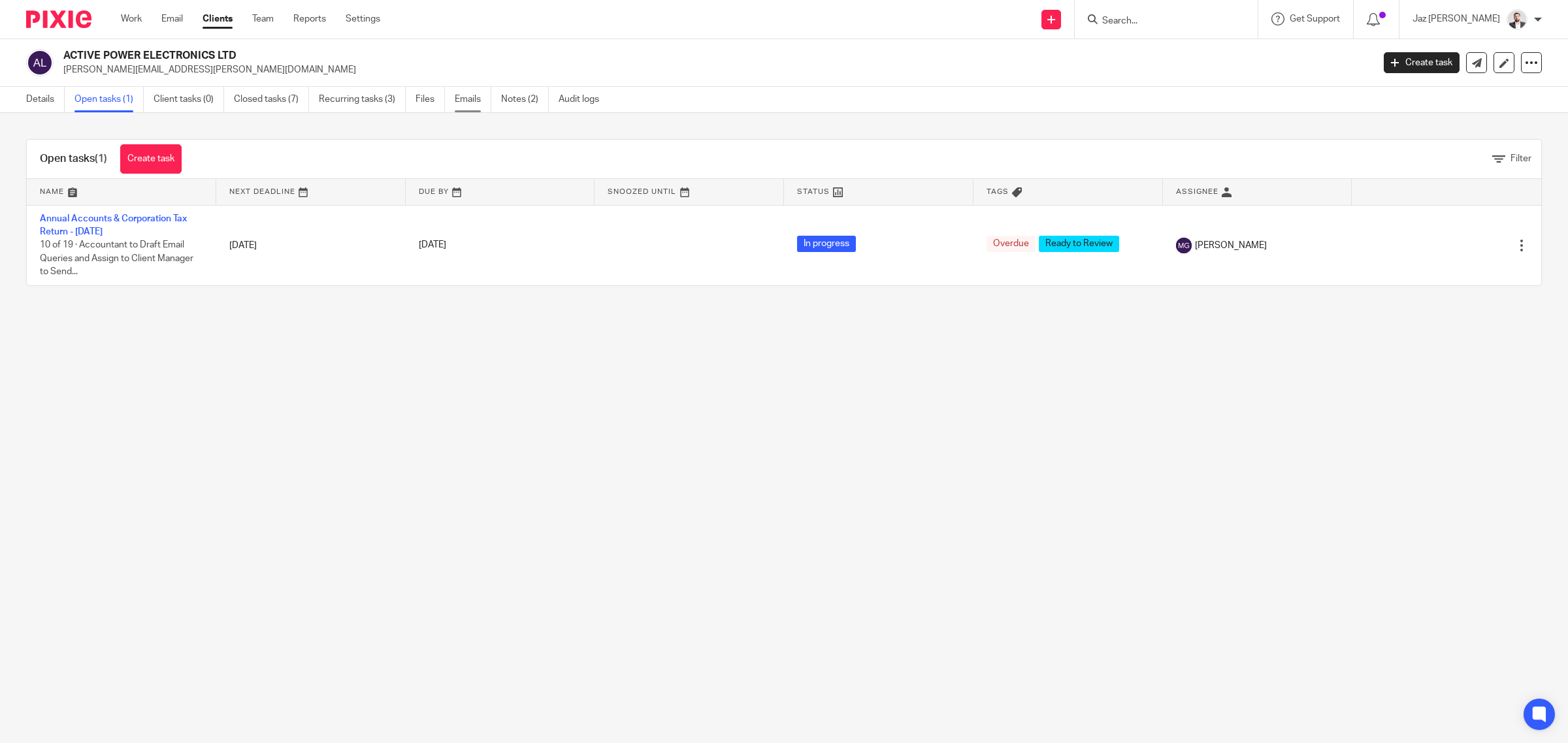
click at [467, 104] on link "Emails" at bounding box center [473, 99] width 36 height 25
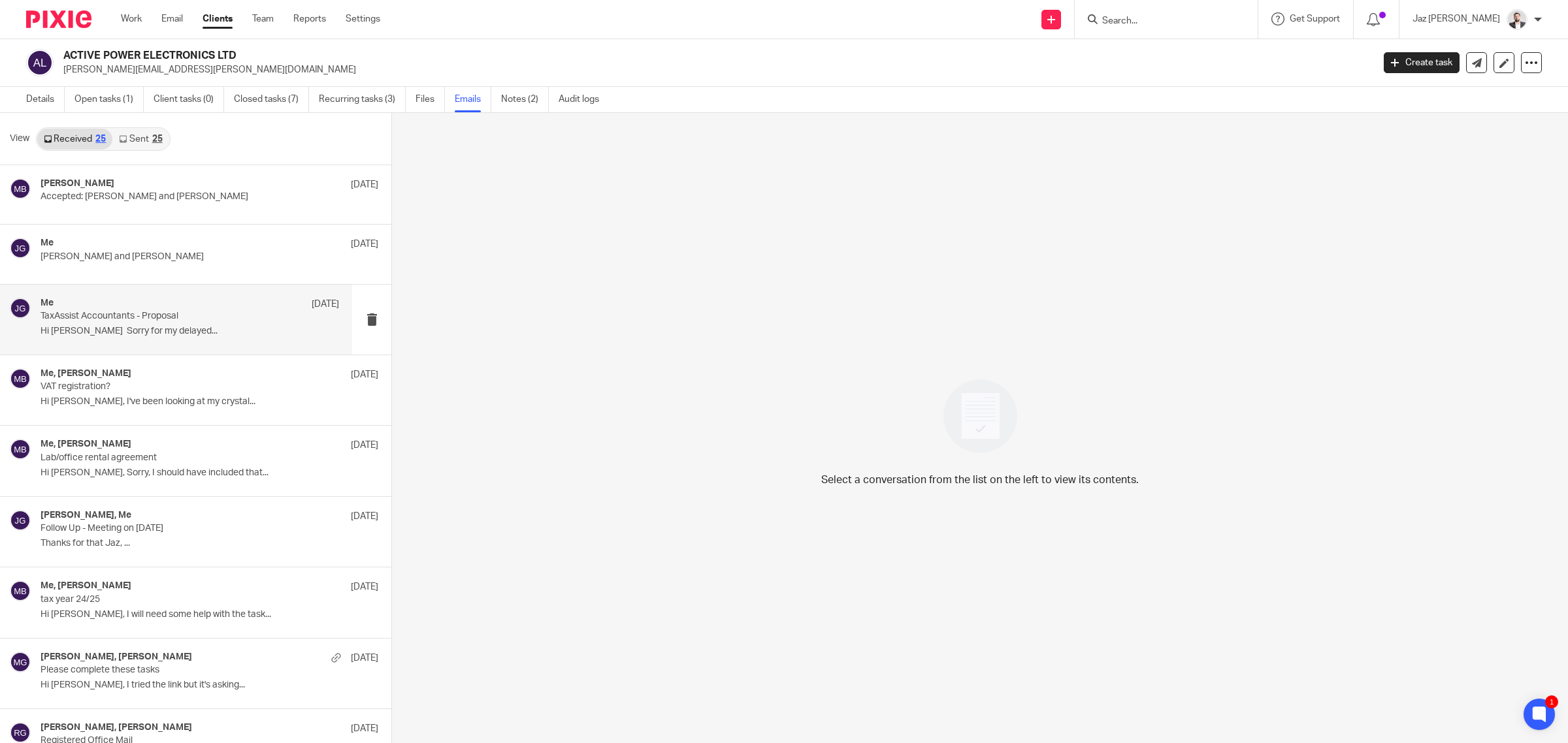
click at [163, 317] on p "TaxAssist Accountants - Proposal" at bounding box center [160, 316] width 239 height 11
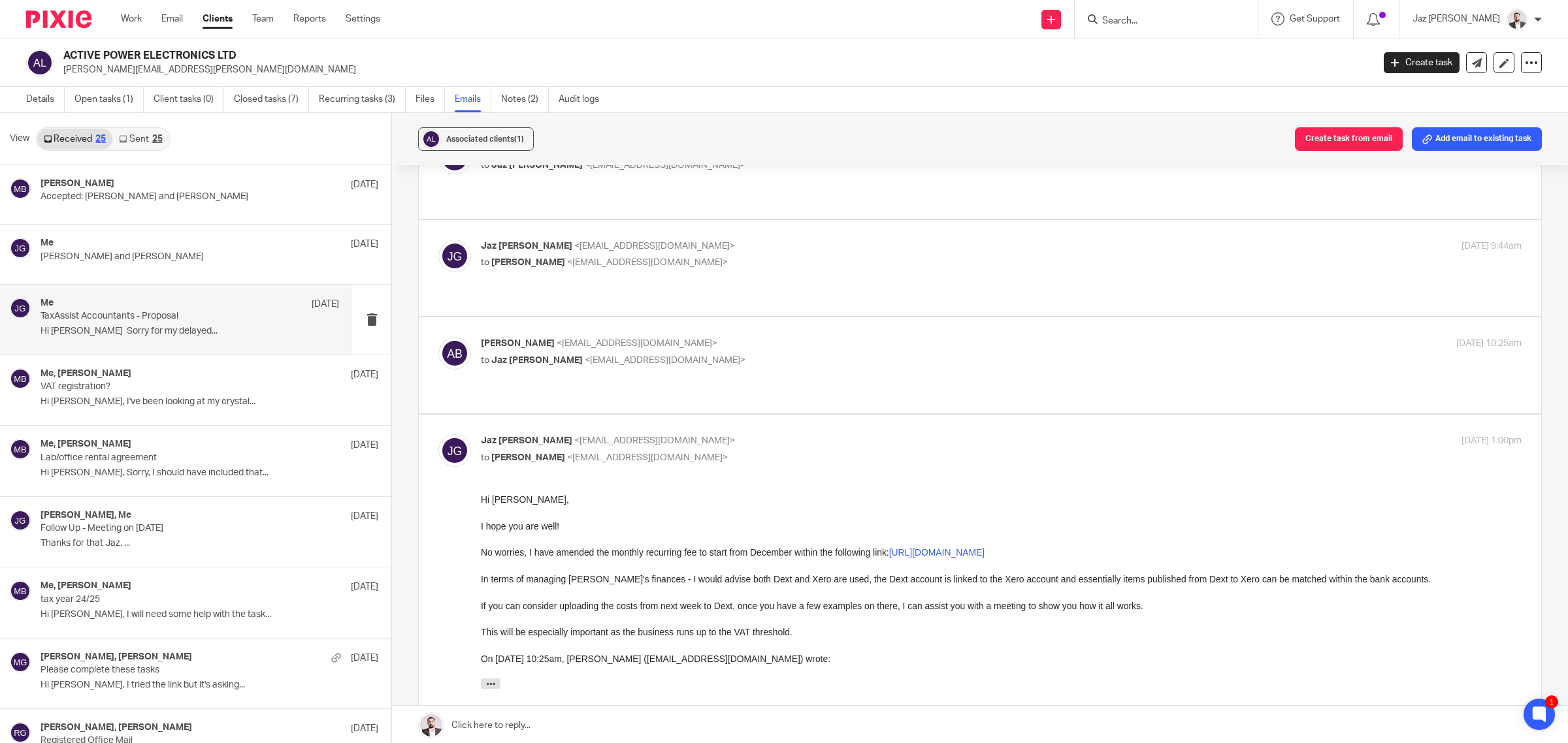
scroll to position [163, 0]
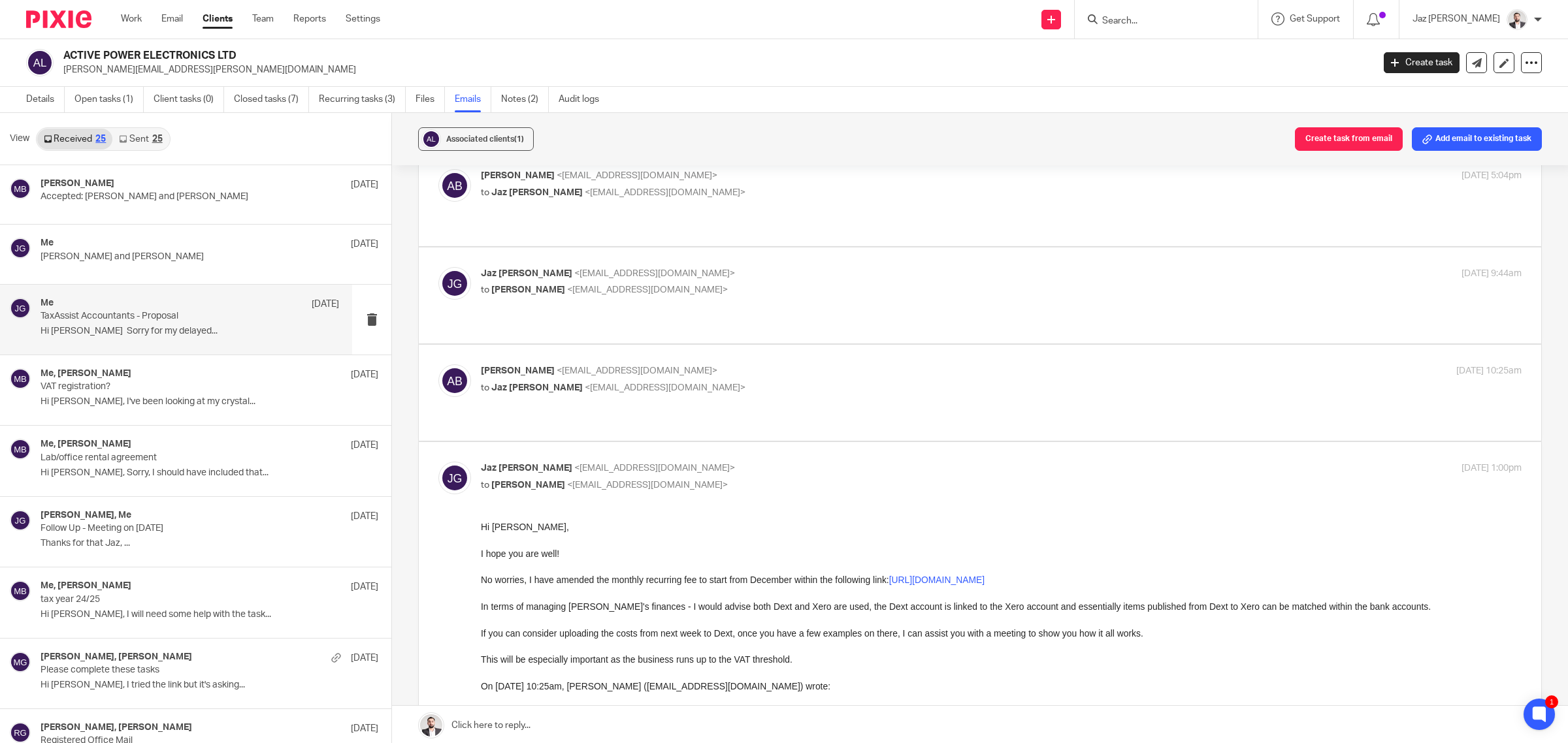
click at [1167, 21] on input "Search" at bounding box center [1159, 22] width 118 height 12
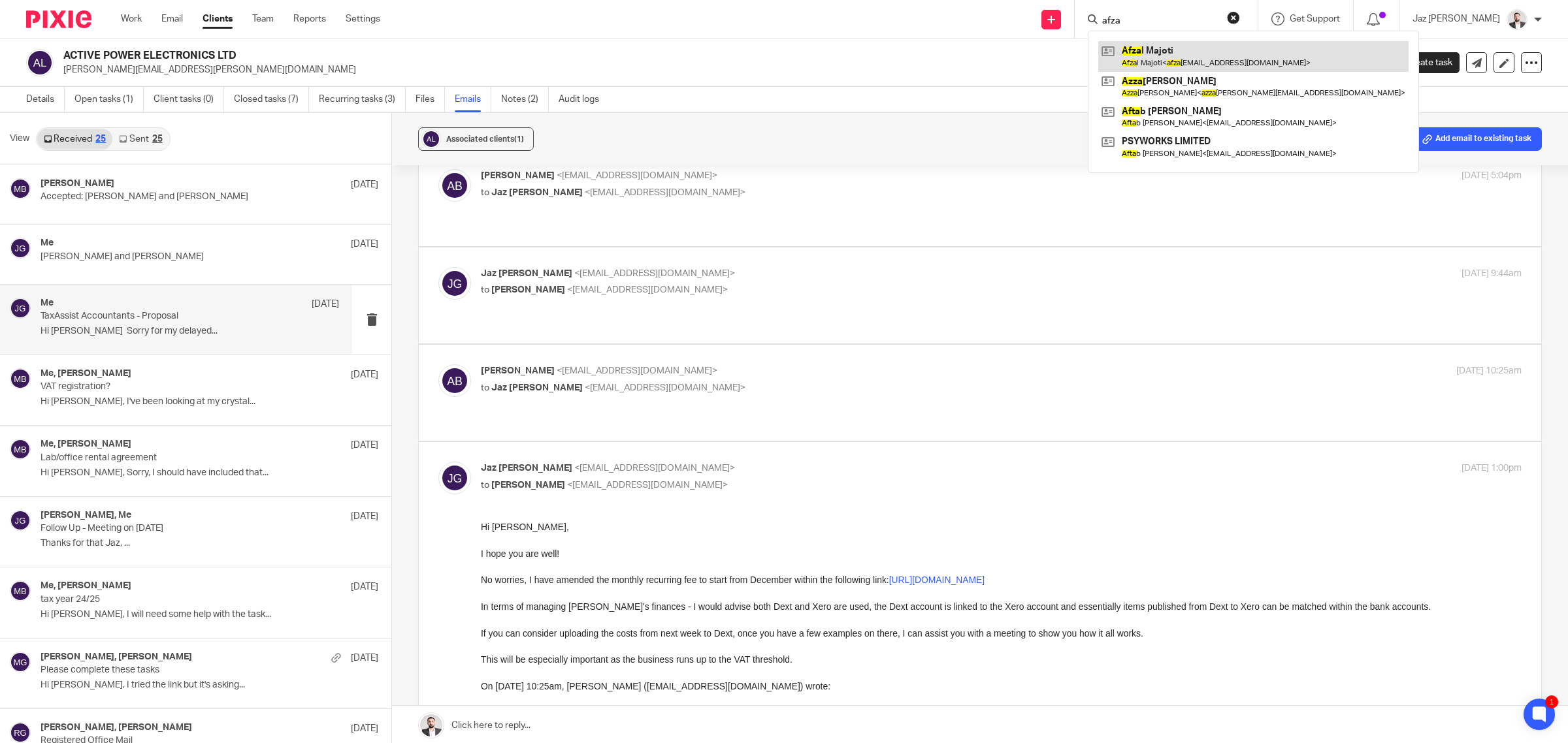
type input "afza"
click at [1178, 52] on link at bounding box center [1253, 56] width 310 height 30
click at [875, 87] on div "Details Open tasks (1) Client tasks (0) Closed tasks (7) Recurring tasks (3) Fi…" at bounding box center [784, 99] width 1568 height 26
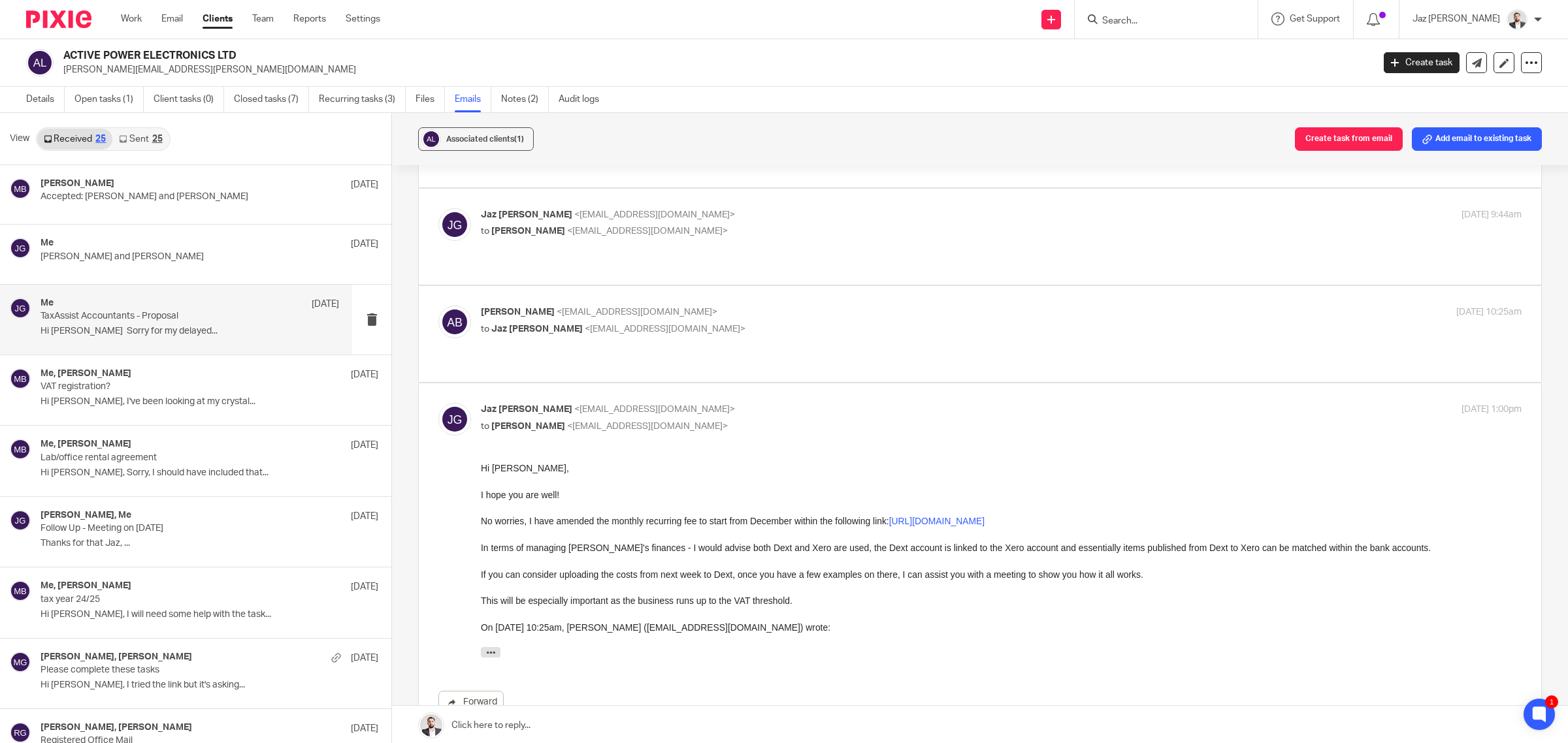
scroll to position [184, 0]
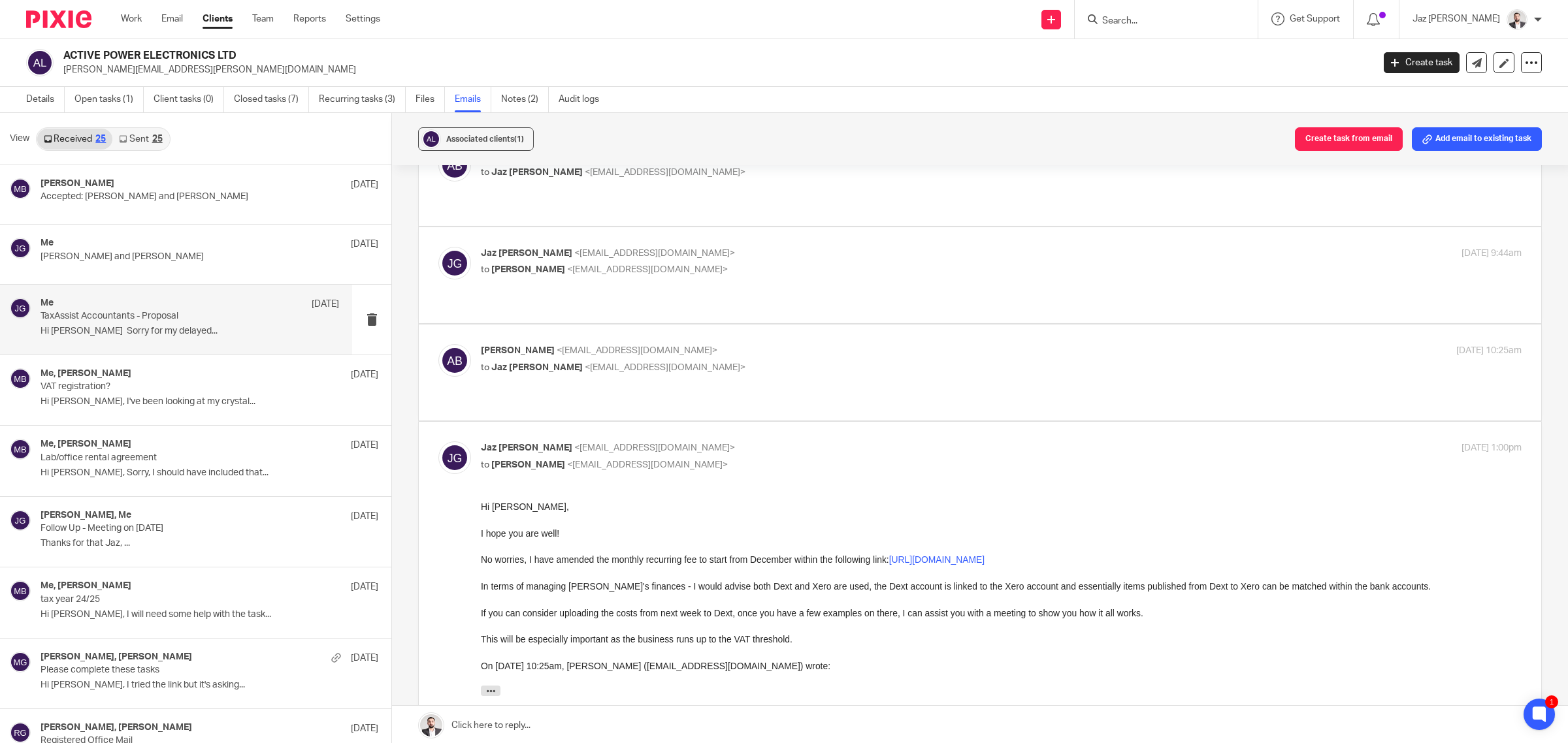
click at [827, 361] on p "to Jaz Grewal <jazgrewal@taxassist.co.uk>" at bounding box center [827, 368] width 693 height 13
checkbox input "true"
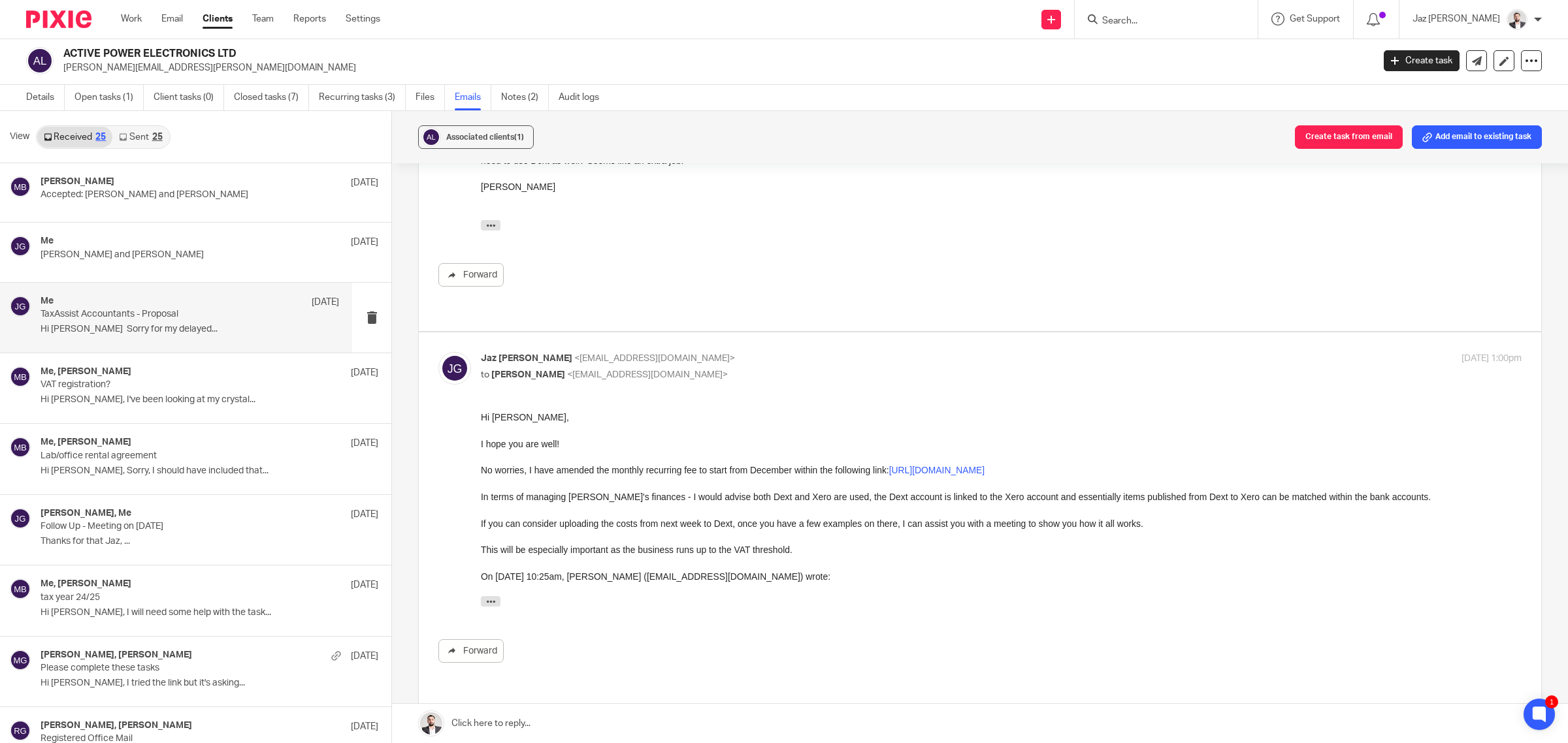
scroll to position [521, 0]
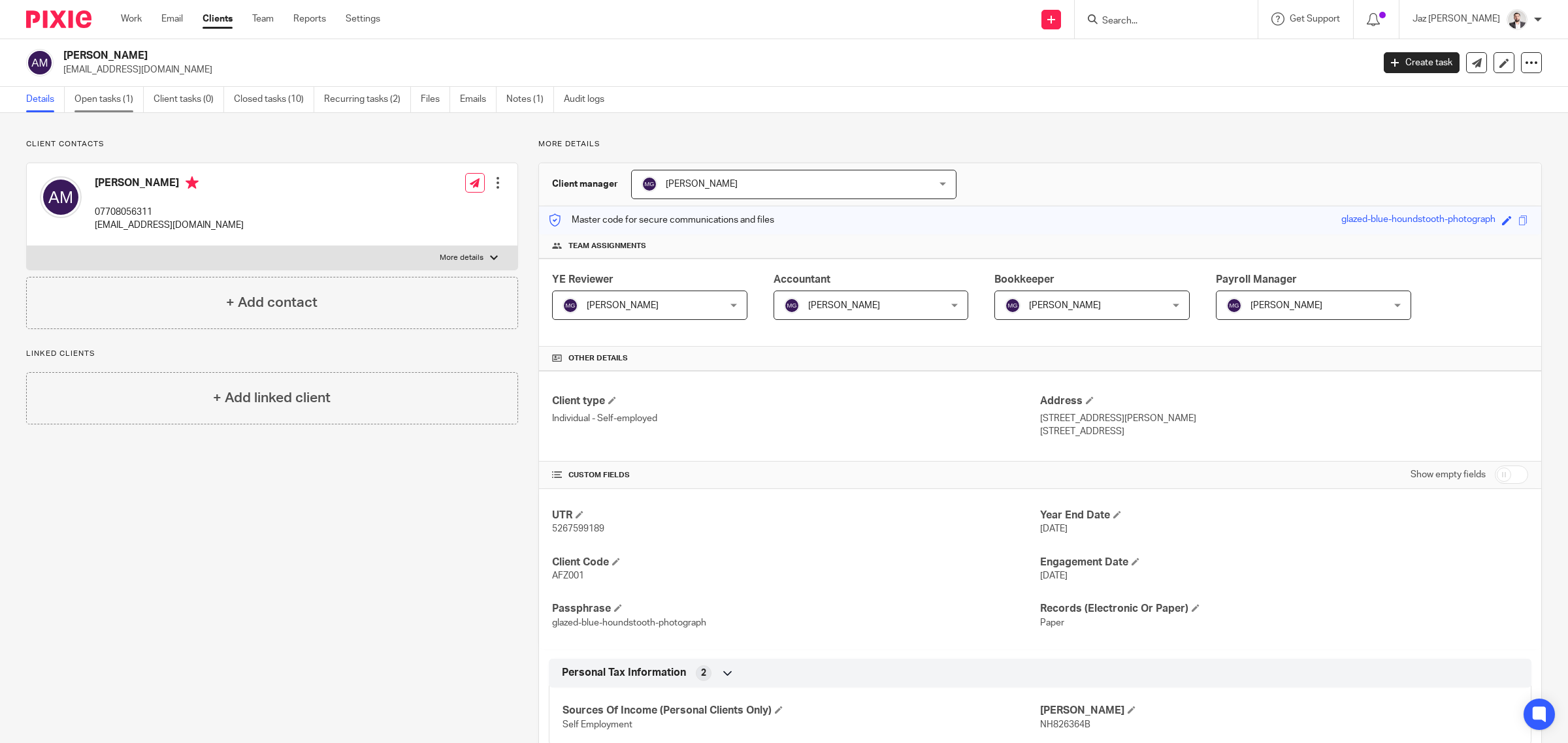
click at [120, 99] on link "Open tasks (1)" at bounding box center [109, 99] width 69 height 25
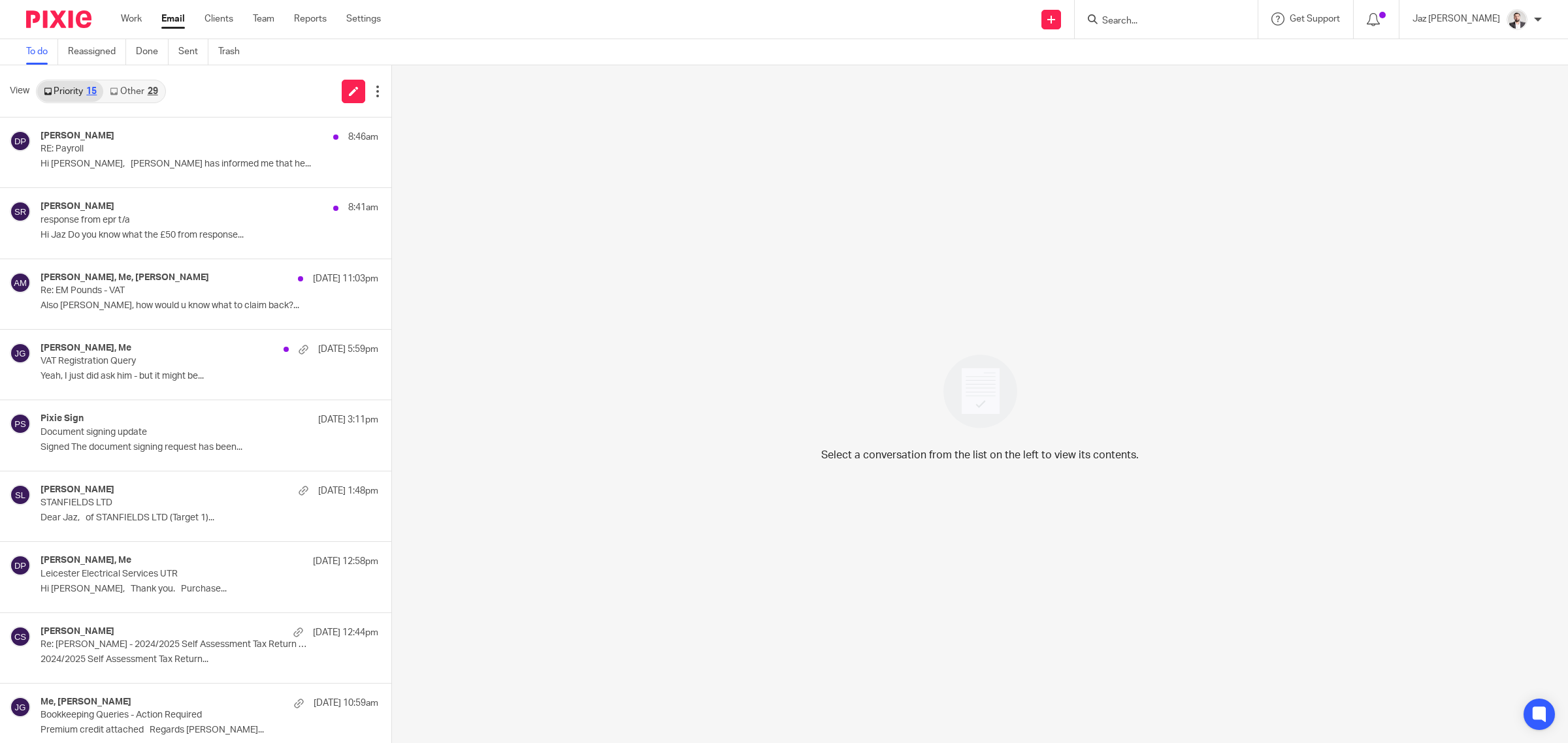
click at [147, 95] on div "29" at bounding box center [153, 91] width 10 height 9
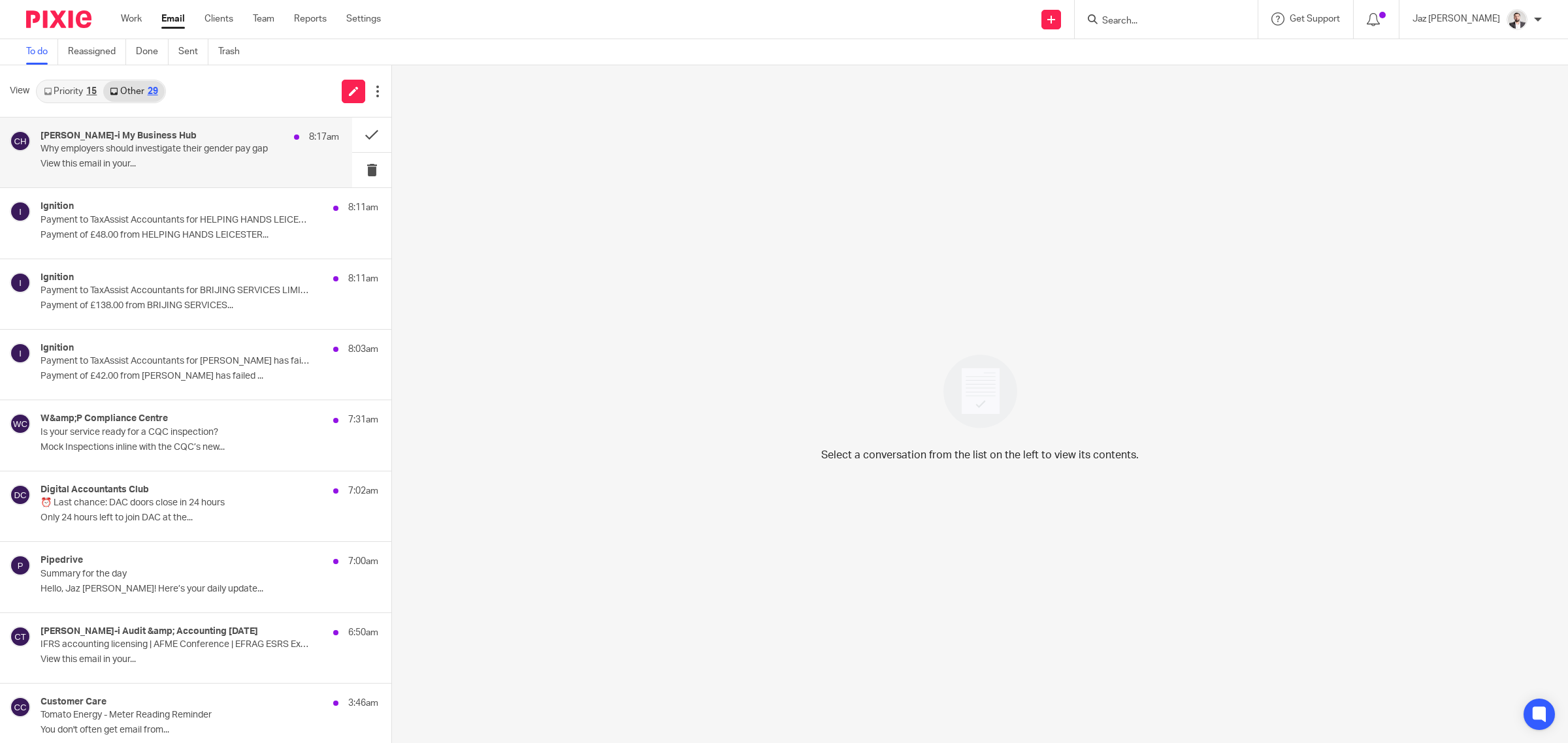
click at [173, 165] on p "View this email in your..." at bounding box center [190, 163] width 298 height 11
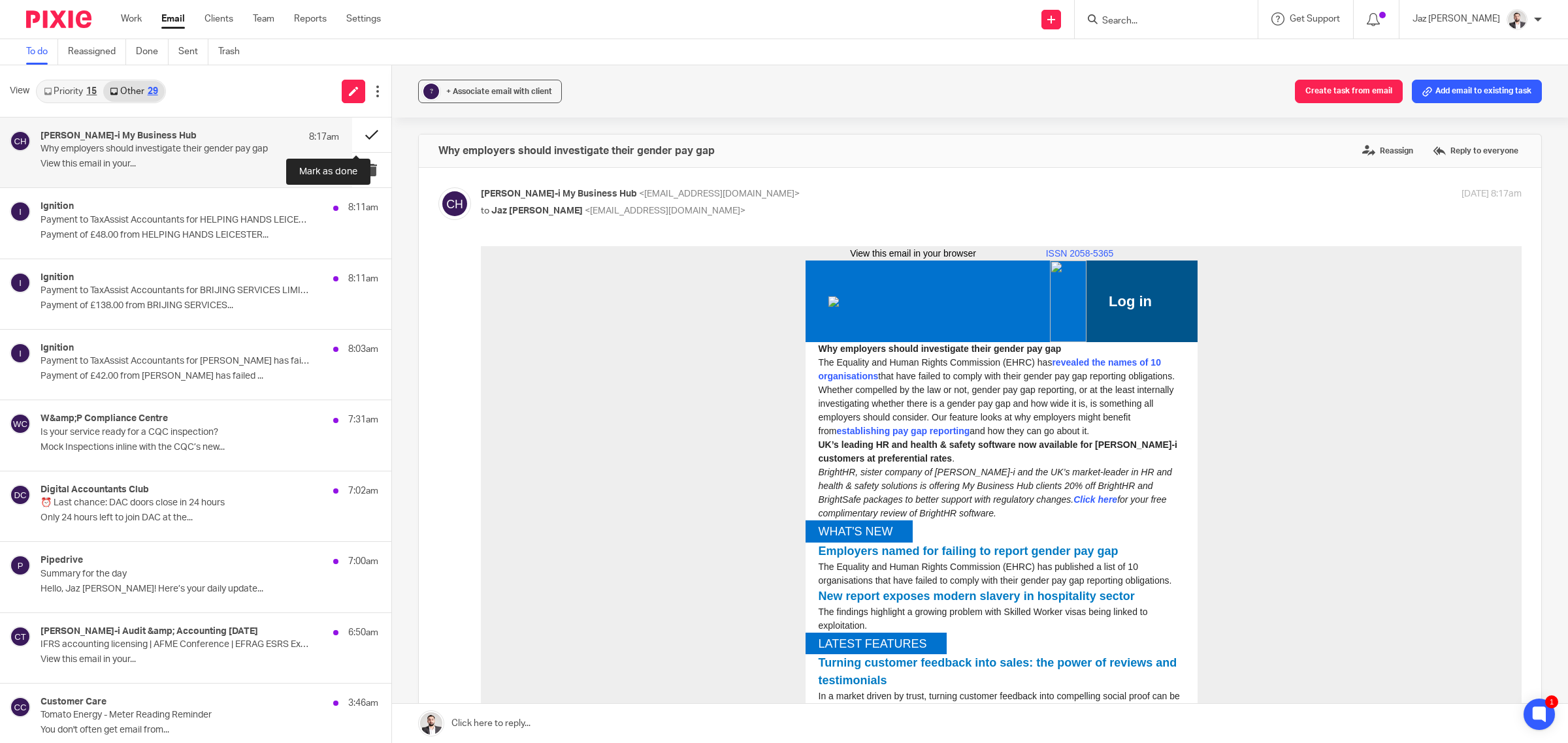
click at [362, 129] on button at bounding box center [372, 135] width 40 height 35
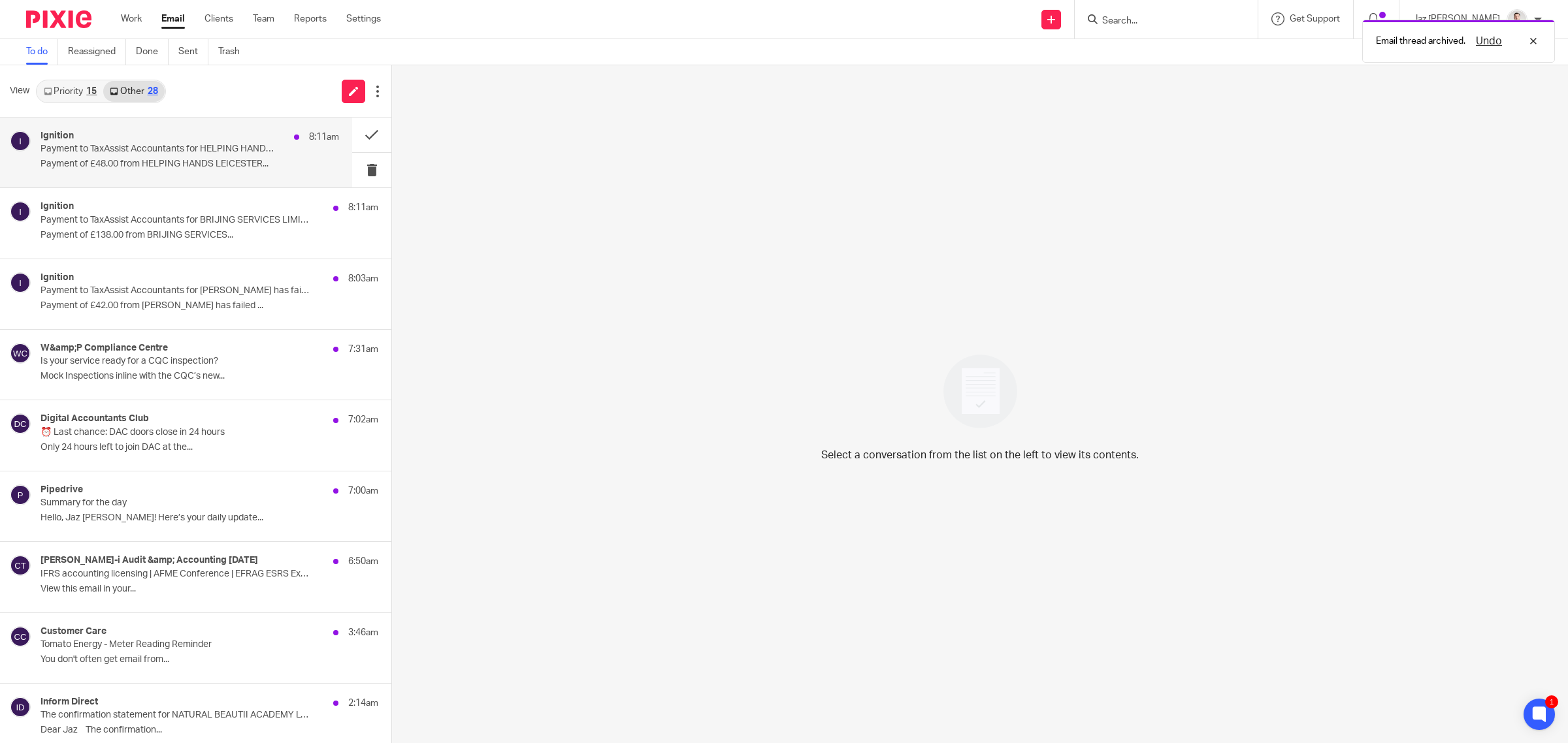
click at [245, 158] on p "Payment of £48.00 from HELPING HANDS LEICESTER..." at bounding box center [190, 163] width 298 height 11
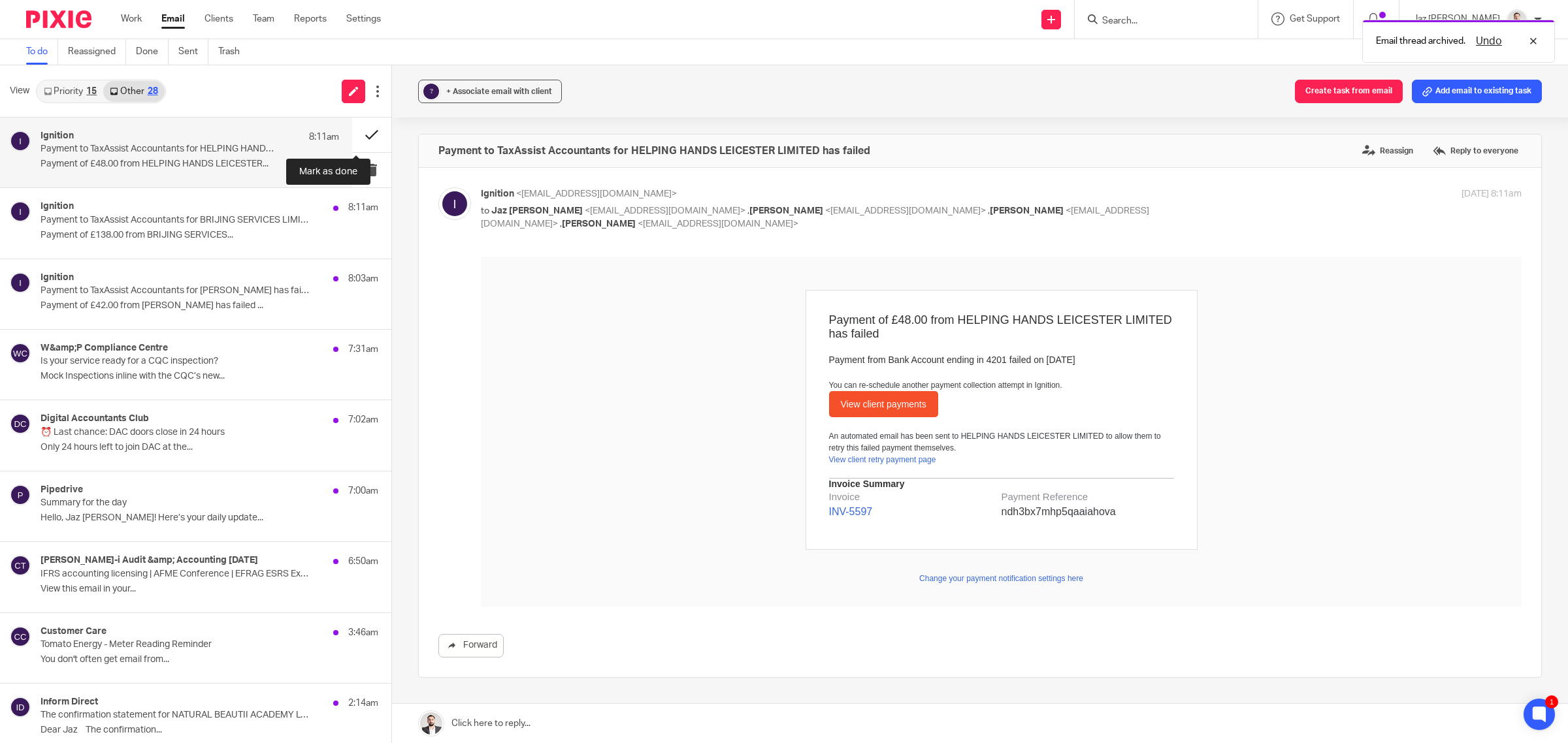
click at [352, 132] on button at bounding box center [372, 135] width 40 height 35
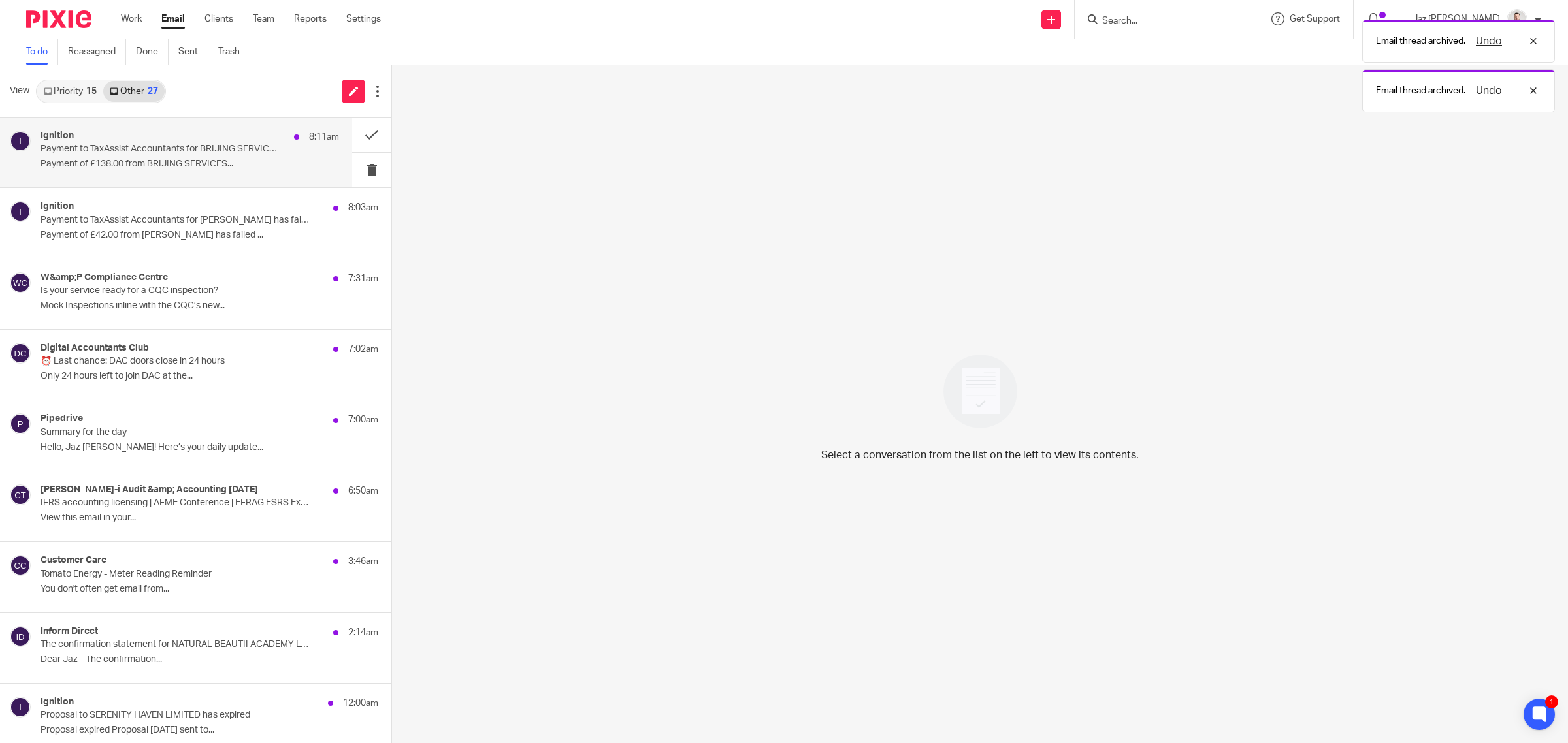
click at [251, 161] on p "Payment of £138.00 from BRIJING SERVICES..." at bounding box center [190, 163] width 298 height 11
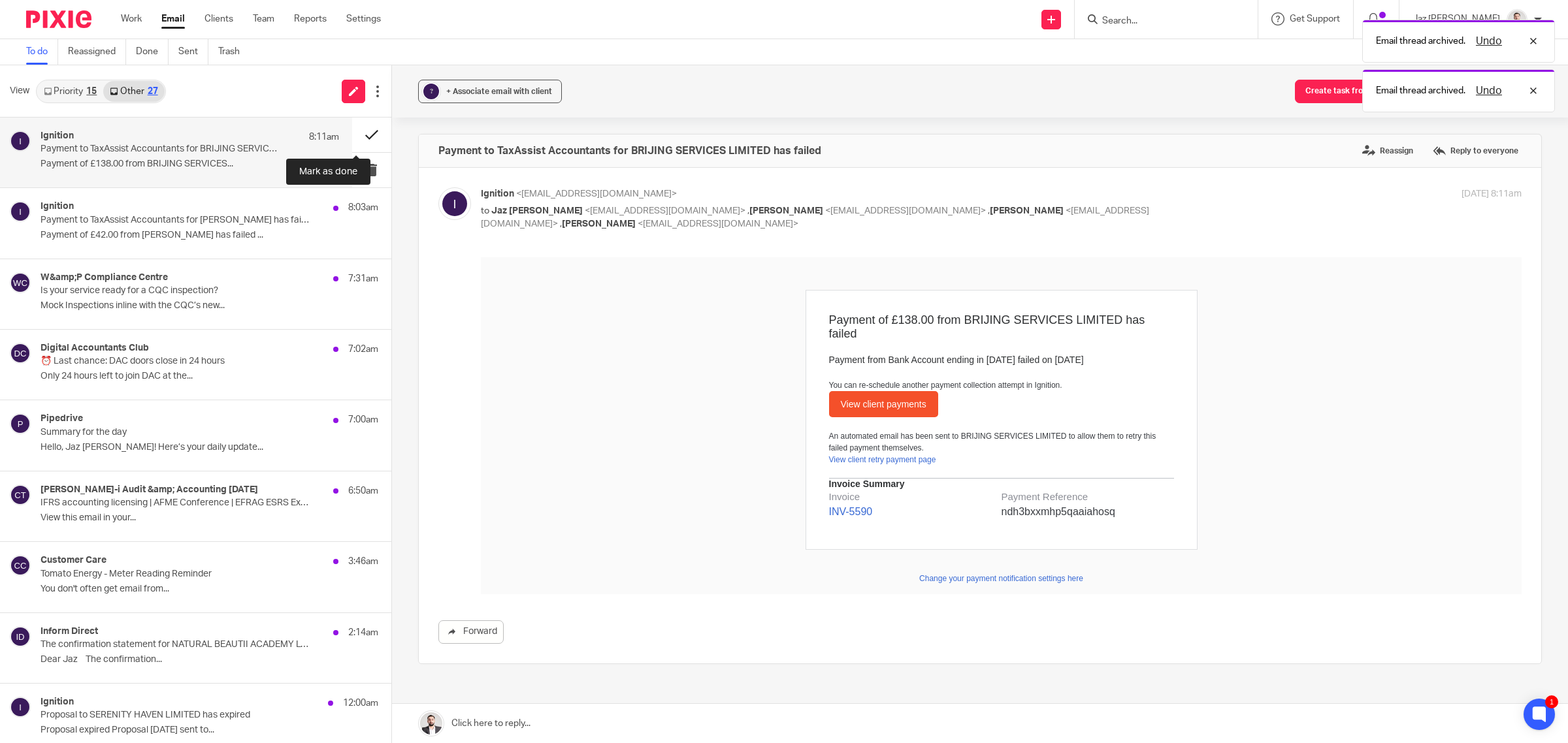
click at [352, 127] on button at bounding box center [372, 135] width 40 height 35
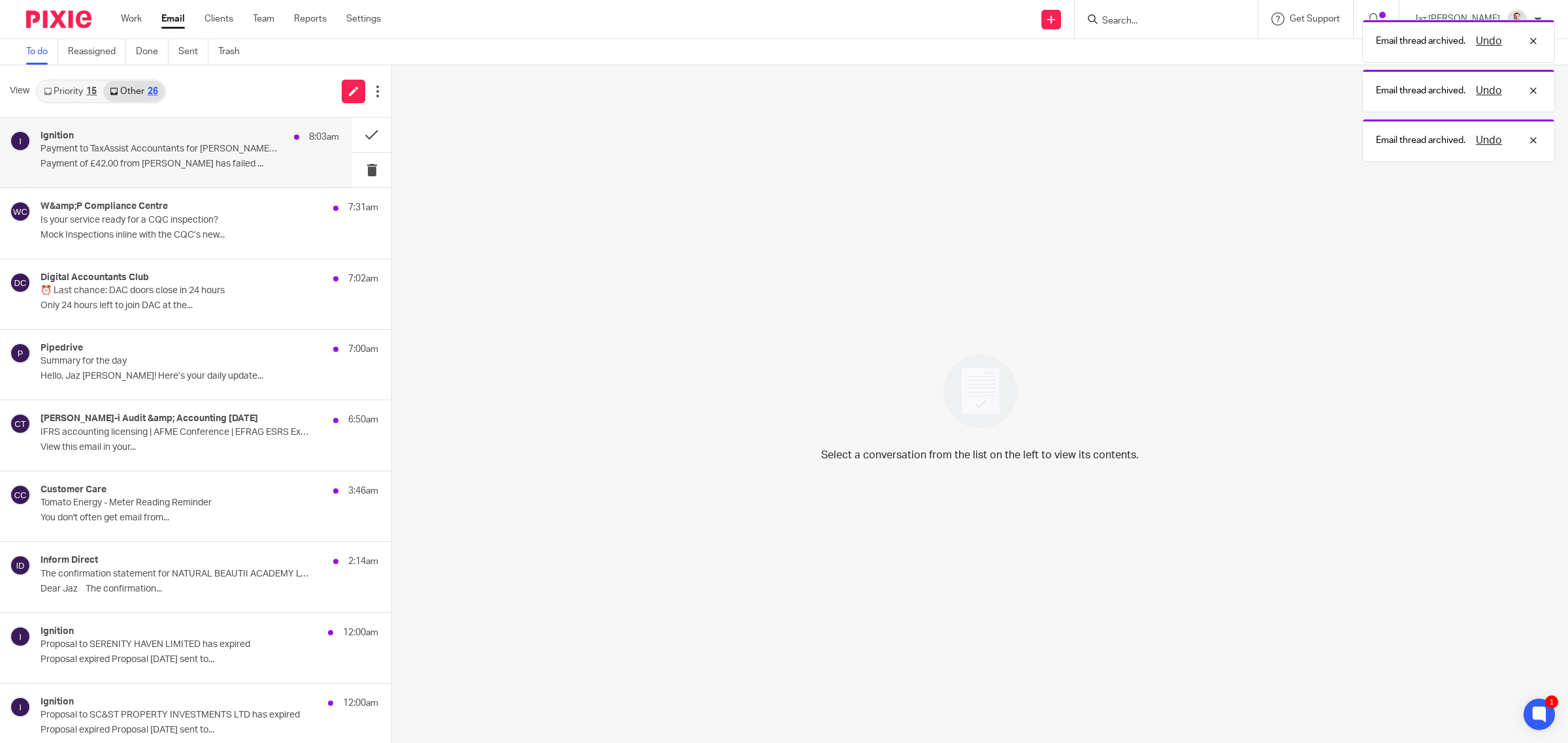
click at [268, 145] on div "Ignition 8:03am Payment to TaxAssist Accountants for [PERSON_NAME] has failed P…" at bounding box center [190, 152] width 298 height 44
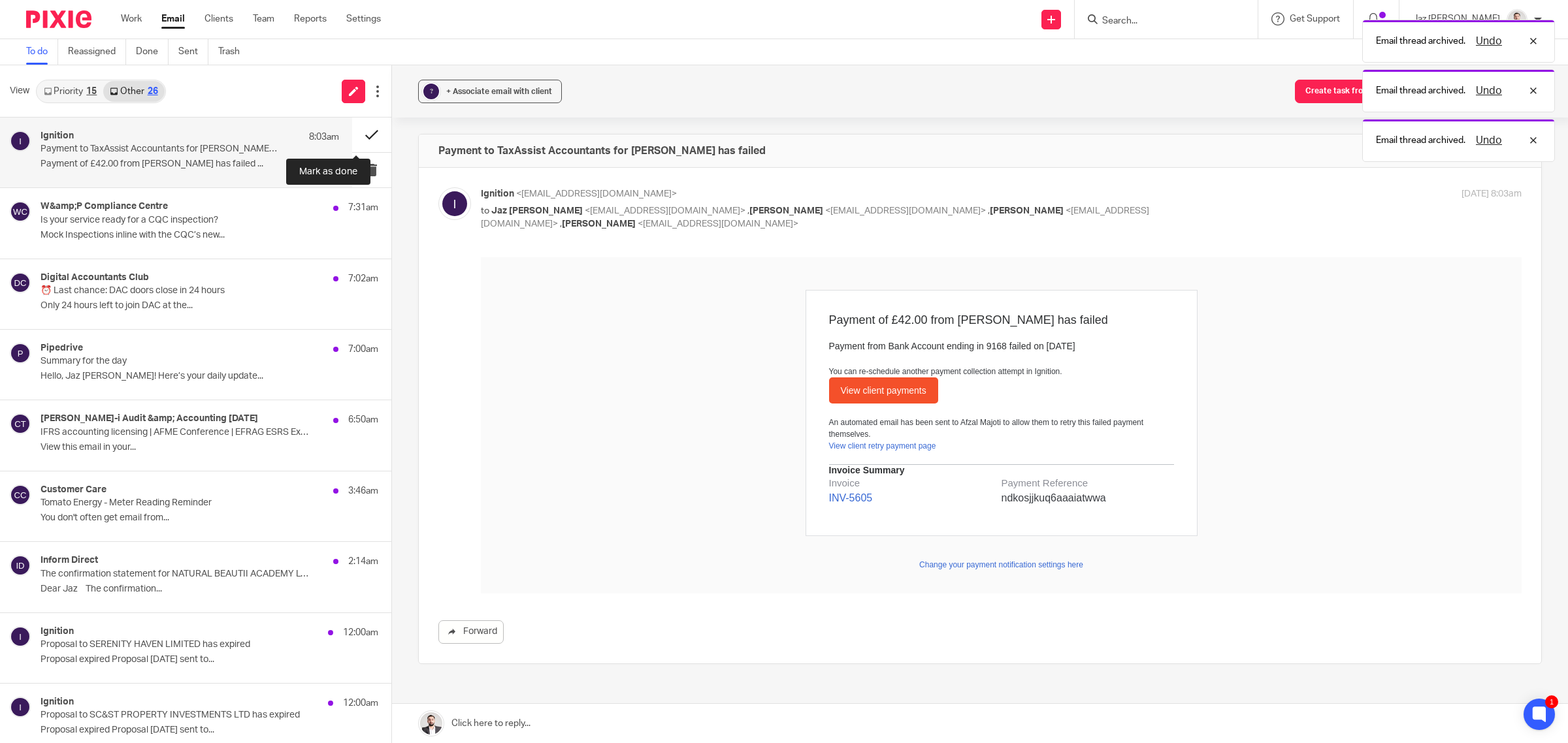
click at [357, 129] on button at bounding box center [372, 135] width 40 height 35
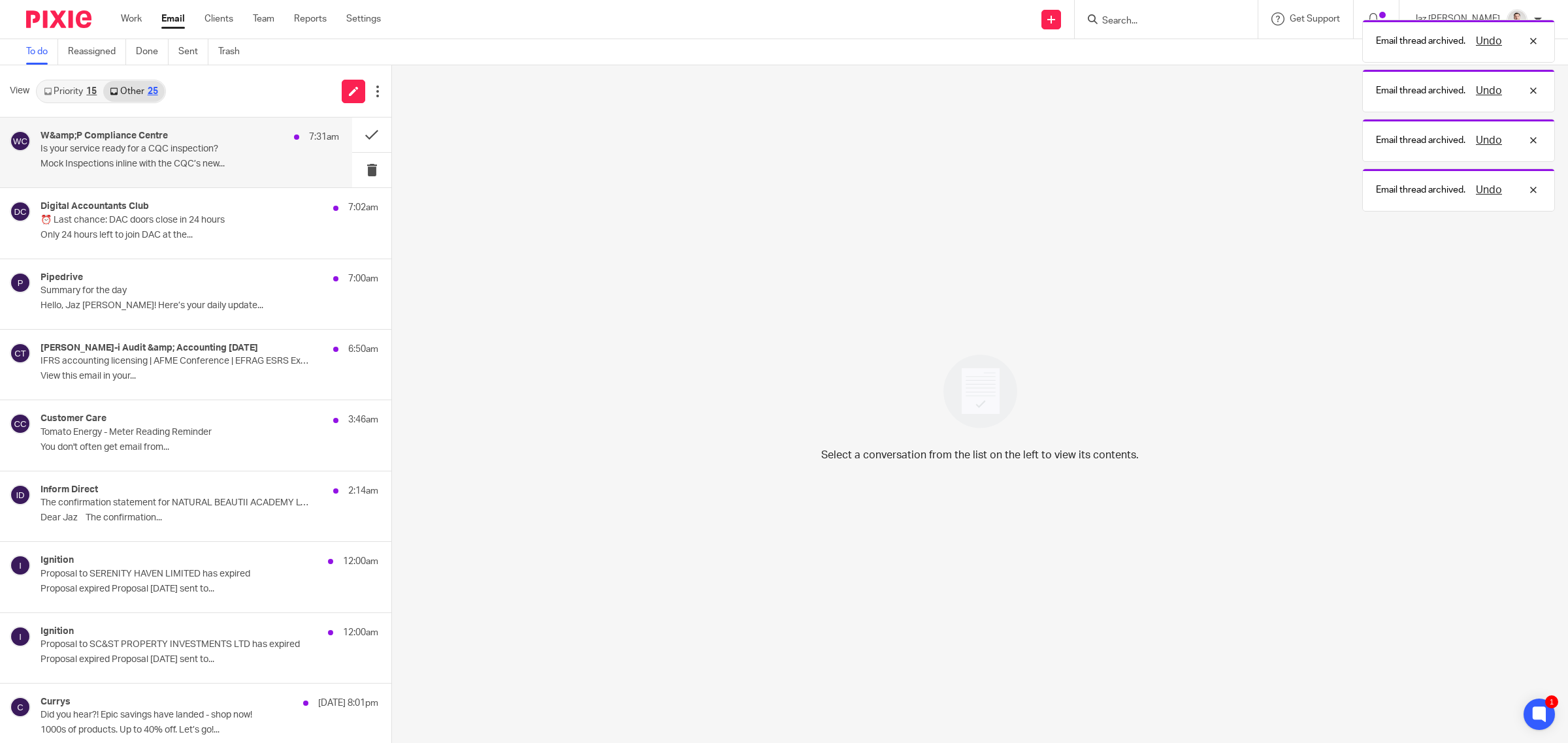
click at [251, 150] on p "Is your service ready for a CQC inspection?" at bounding box center [160, 149] width 239 height 11
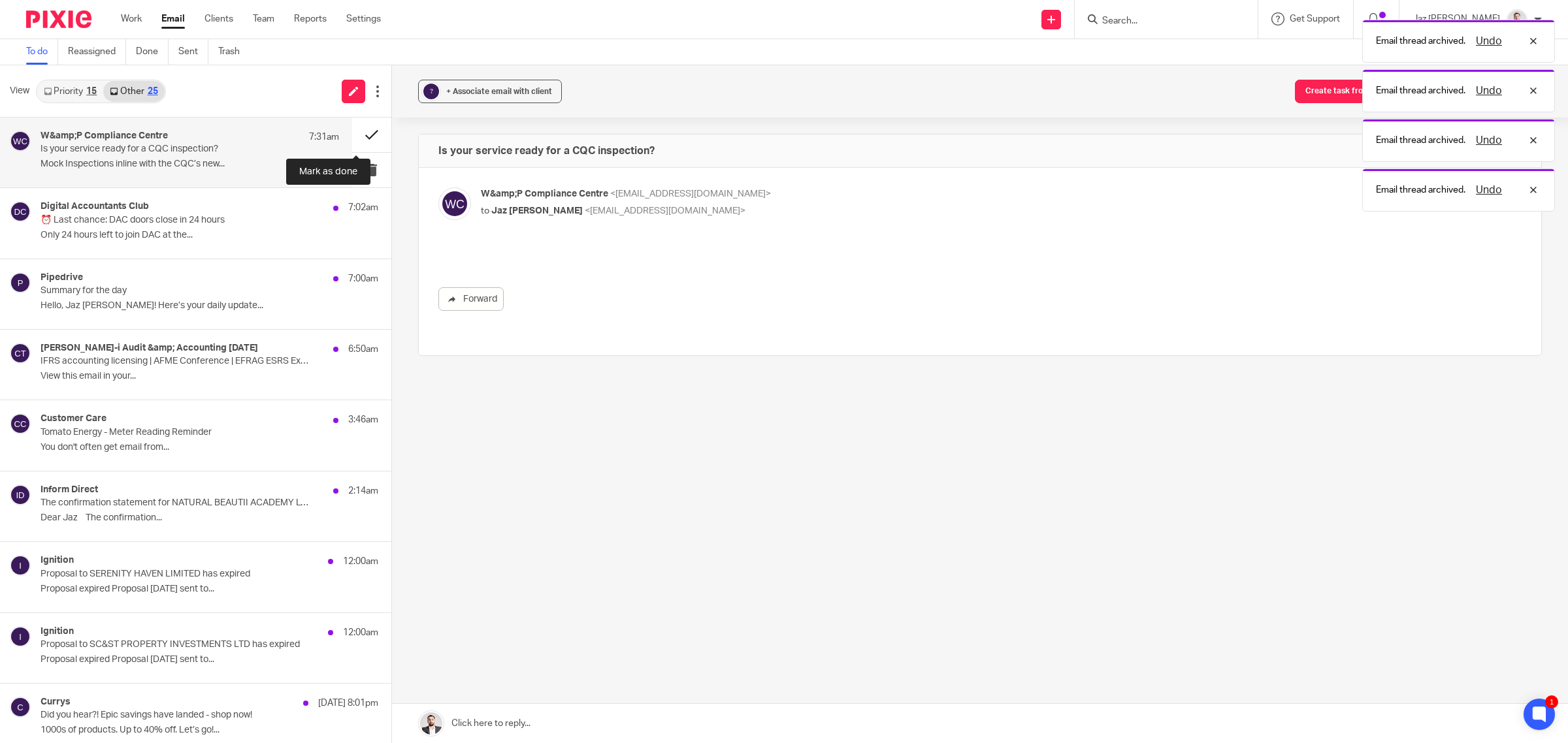
click at [354, 131] on button at bounding box center [372, 135] width 40 height 35
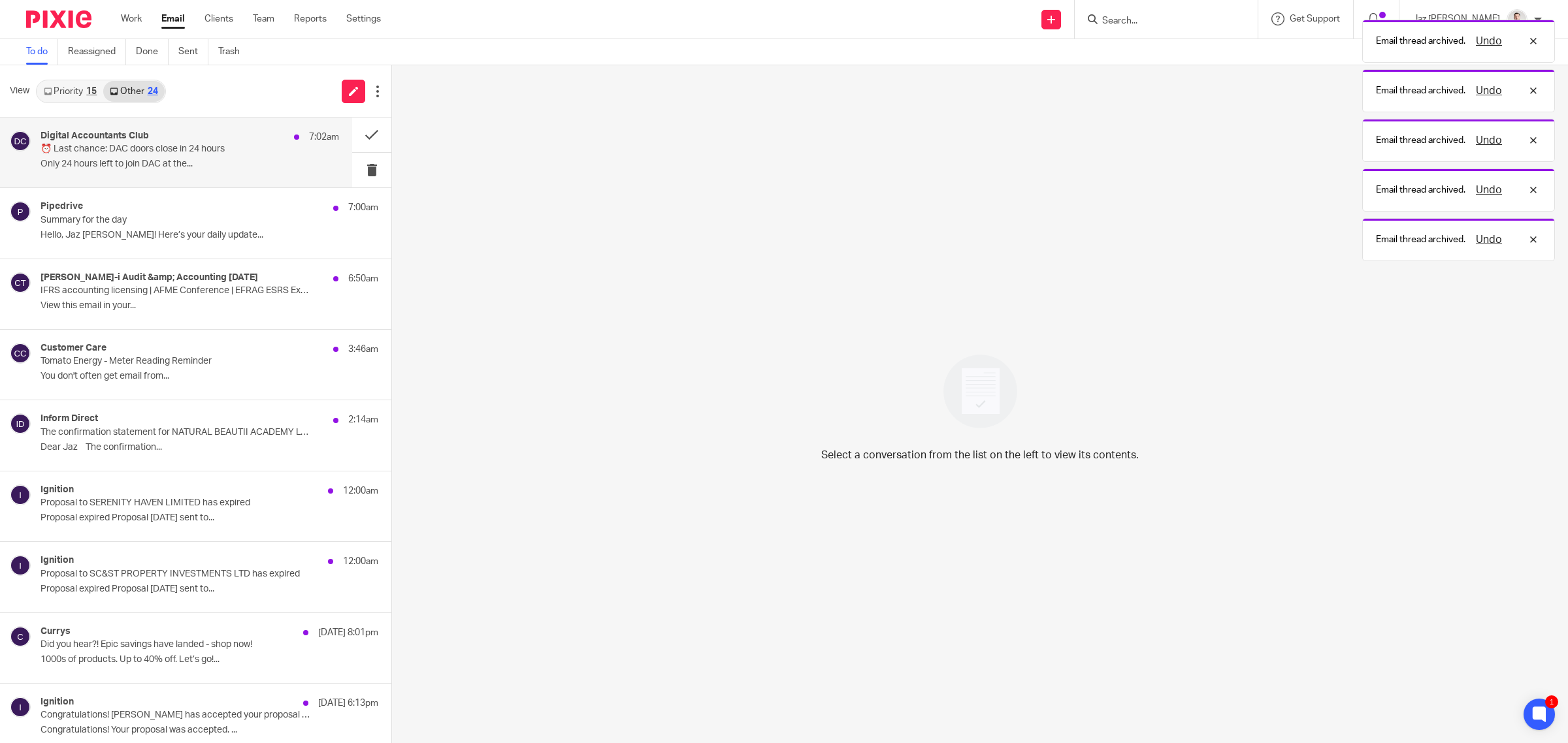
click at [262, 151] on p "⏰ Last chance: DAC doors close in 24 hours" at bounding box center [160, 149] width 239 height 11
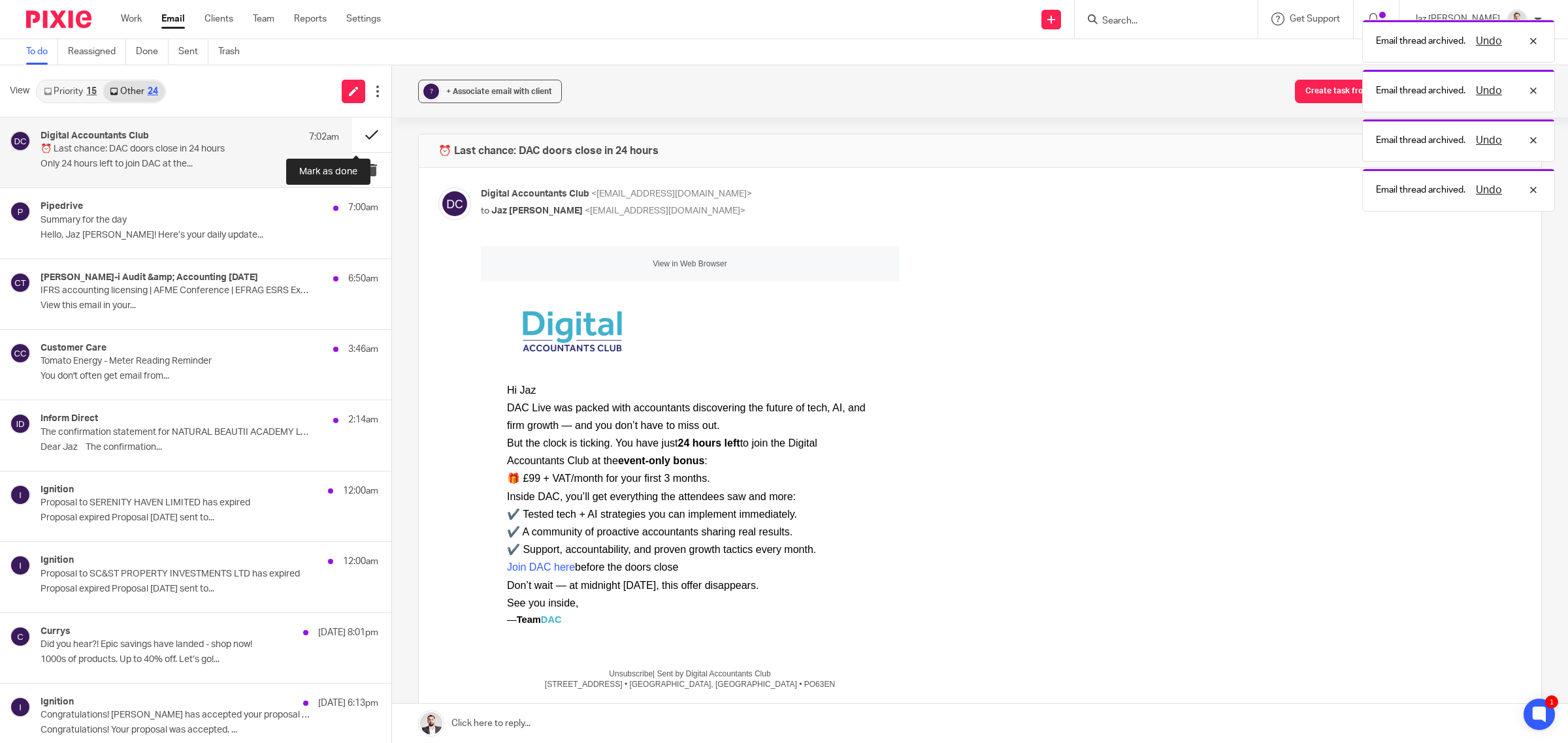
click at [356, 129] on button at bounding box center [372, 135] width 40 height 35
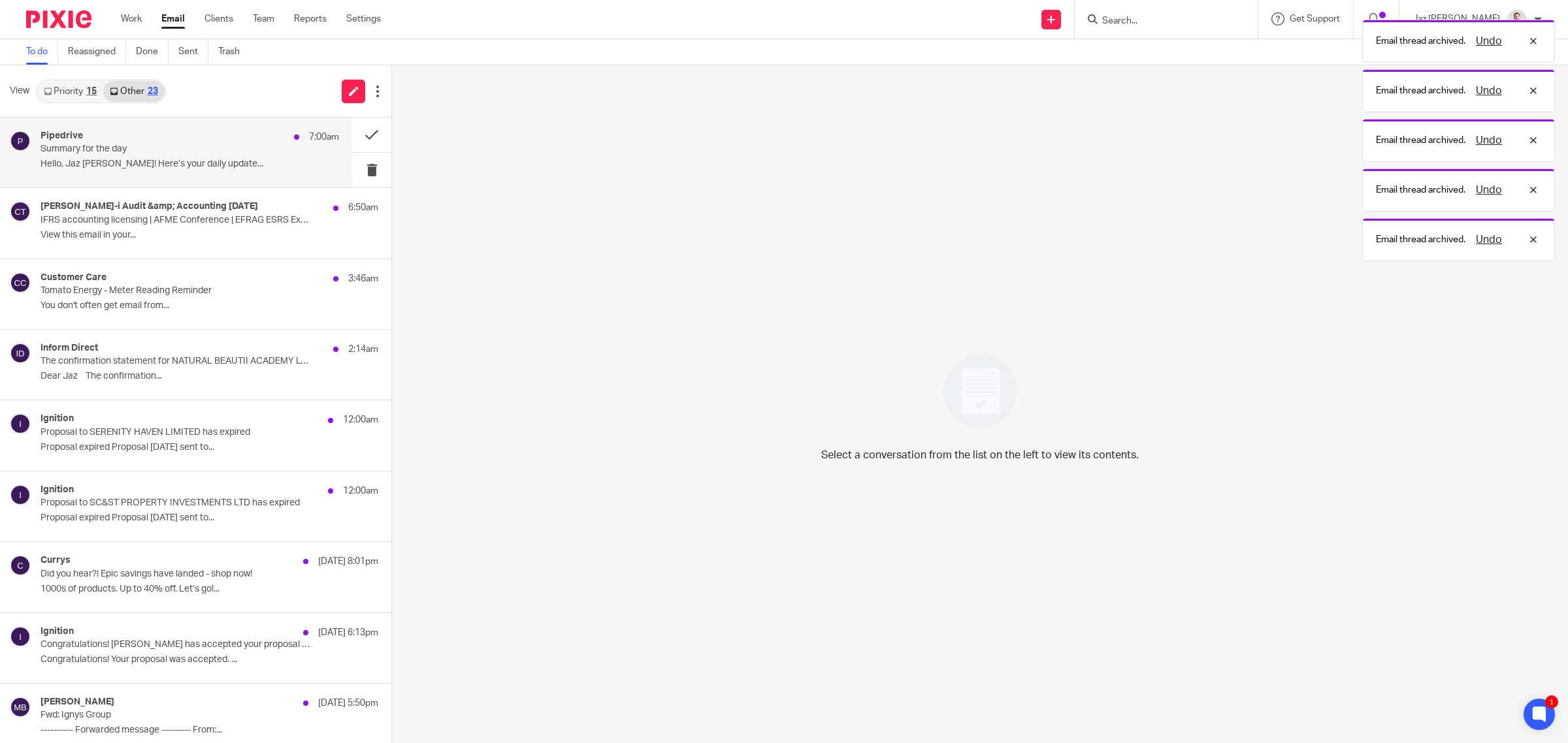
click at [269, 146] on div "Pipedrive 7:00am Summary for the day Hello, [PERSON_NAME]! Here’s your daily up…" at bounding box center [190, 152] width 298 height 44
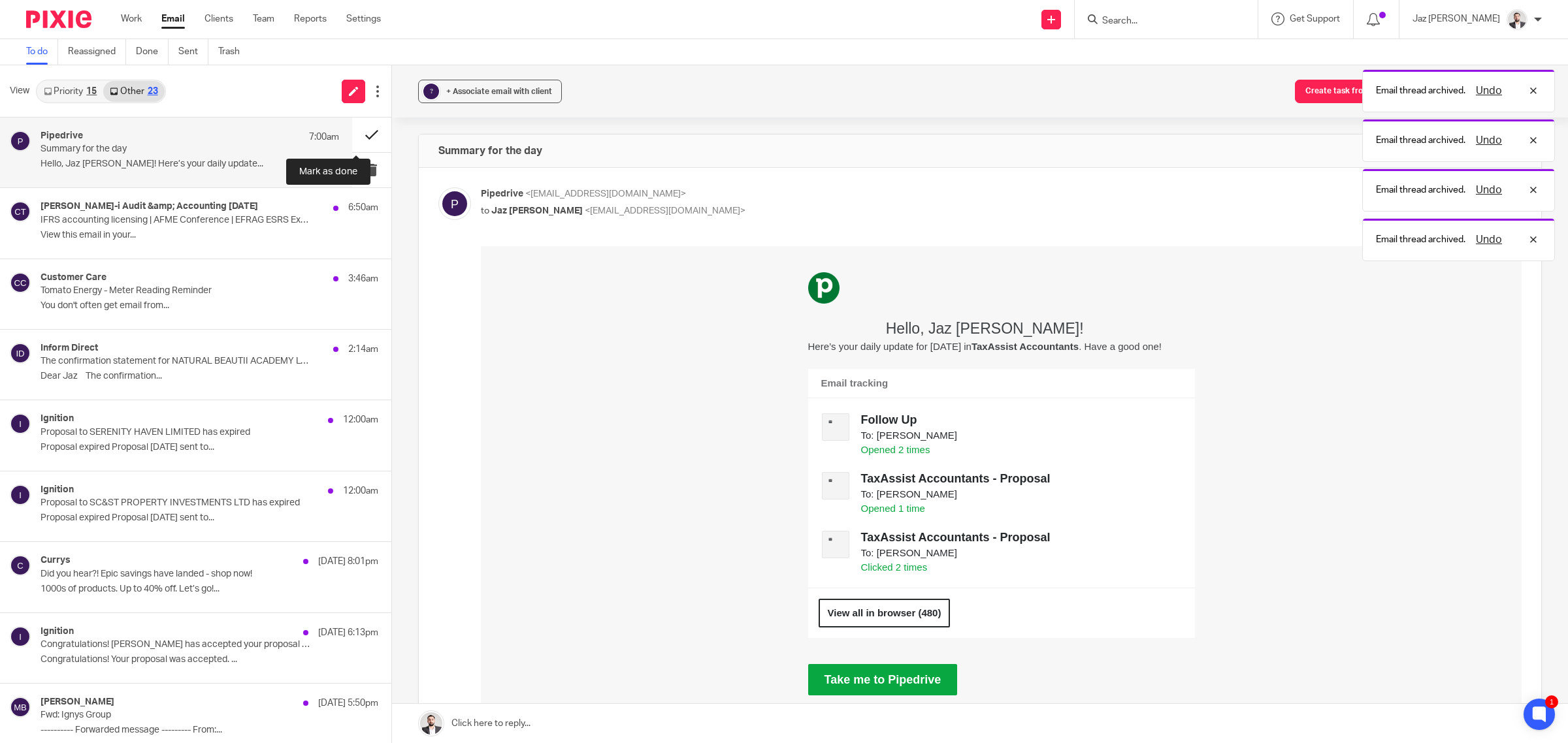
click at [352, 136] on button at bounding box center [372, 135] width 40 height 35
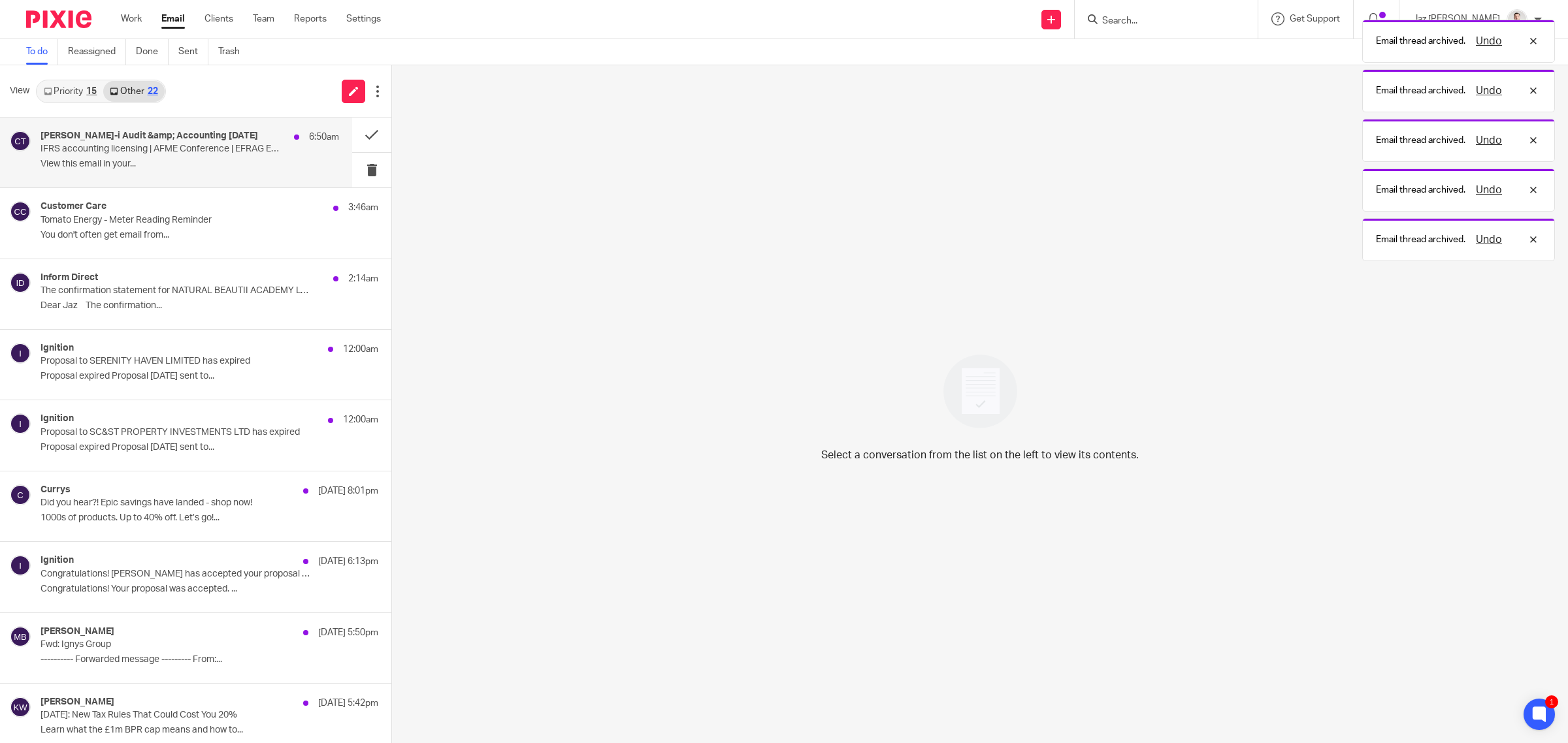
click at [281, 156] on div "[PERSON_NAME]-i Audit &amp; Accounting [DATE] 6:50am IFRS accounting licensing …" at bounding box center [190, 152] width 298 height 44
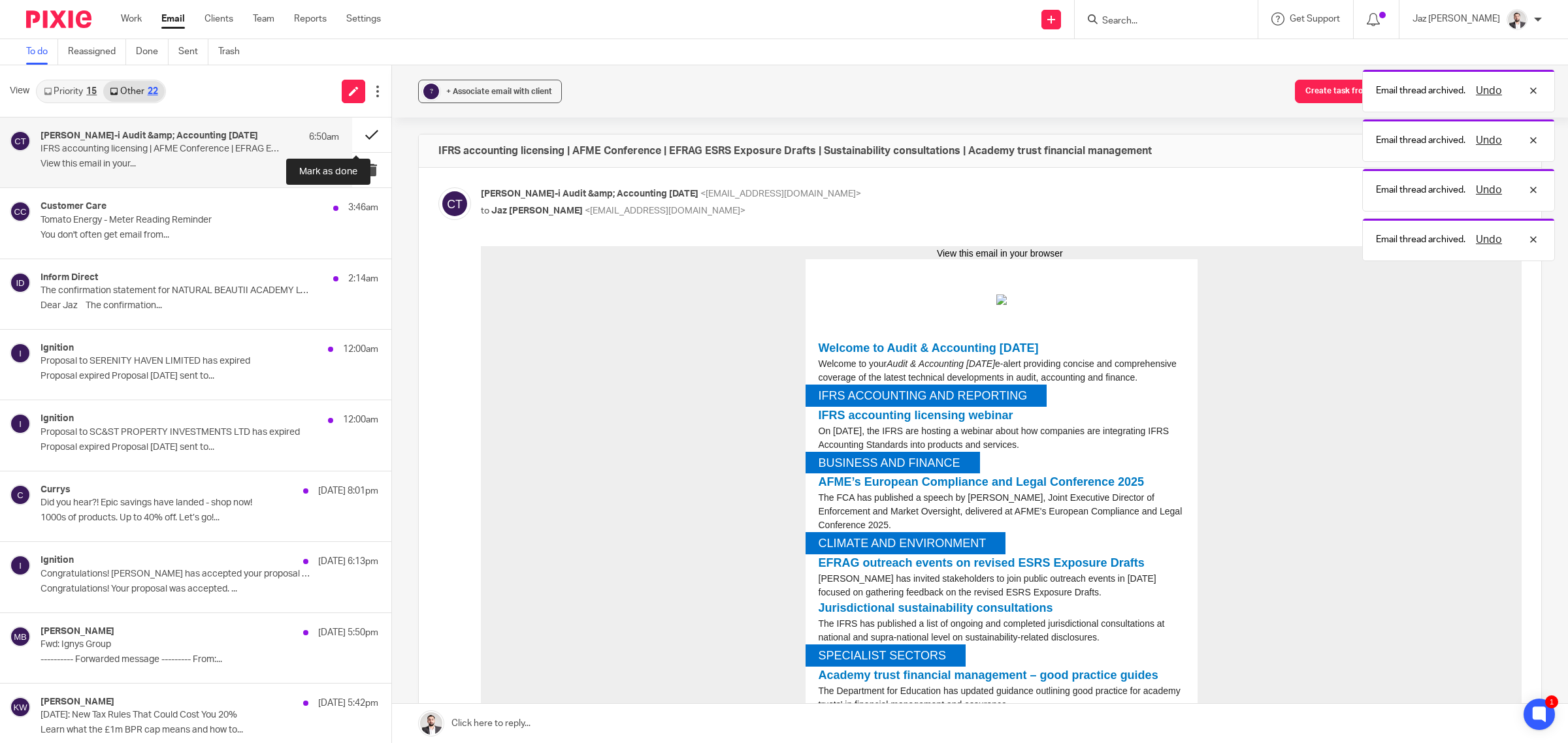
click at [353, 137] on button at bounding box center [372, 135] width 40 height 35
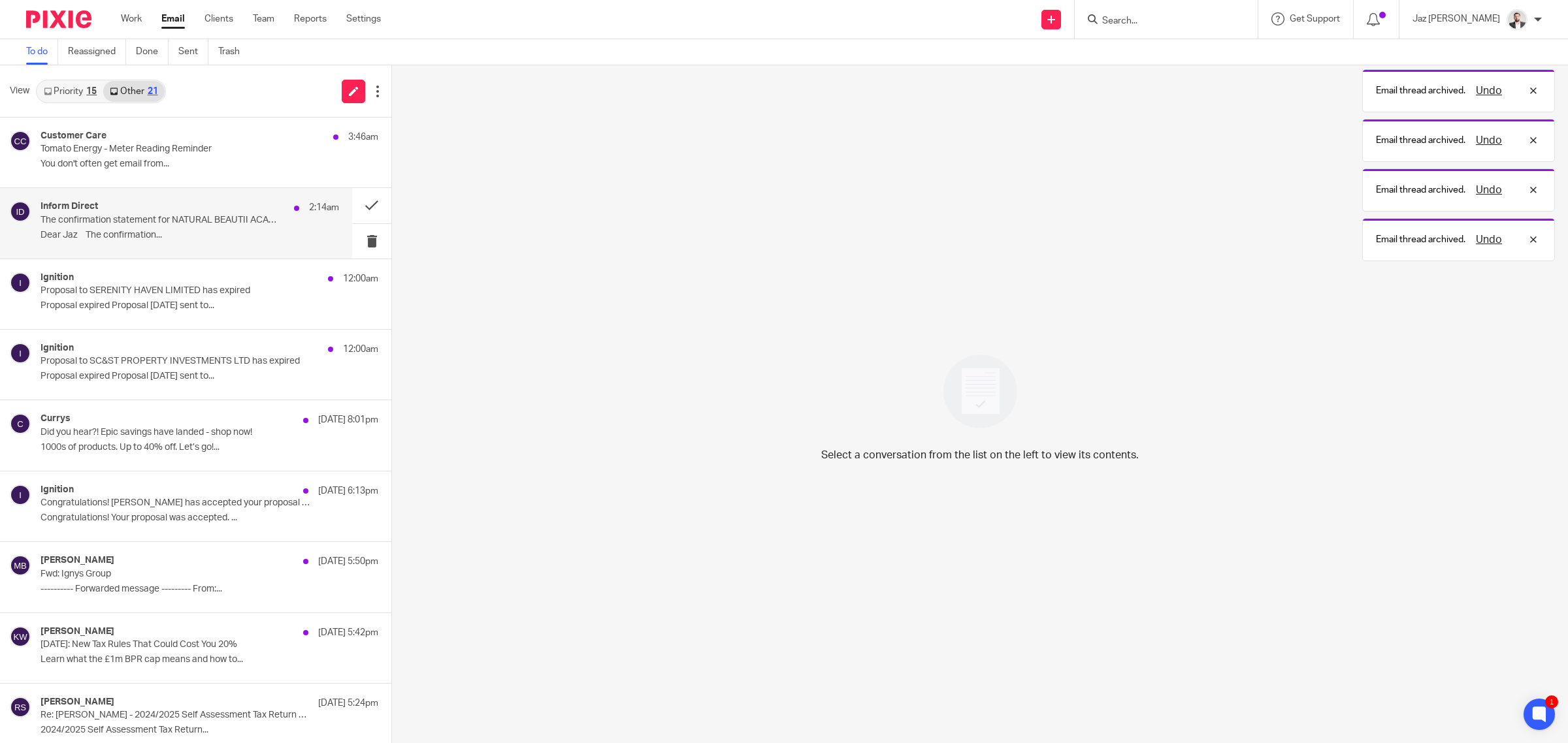
click at [234, 221] on p "The confirmation statement for NATURAL BEAUTII ACADEMY LTD needs to be submitte…" at bounding box center [160, 220] width 239 height 11
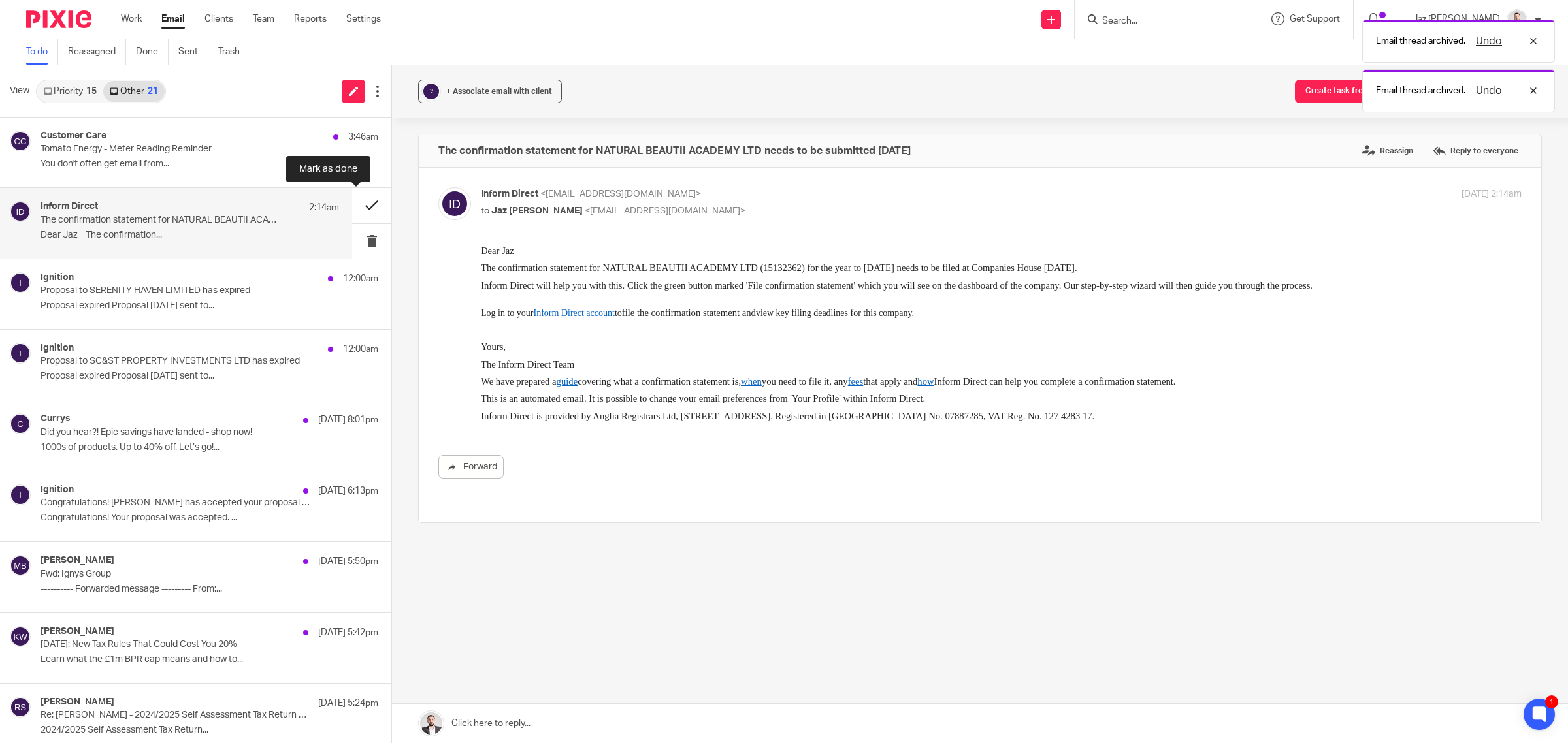
click at [352, 199] on button at bounding box center [372, 205] width 40 height 35
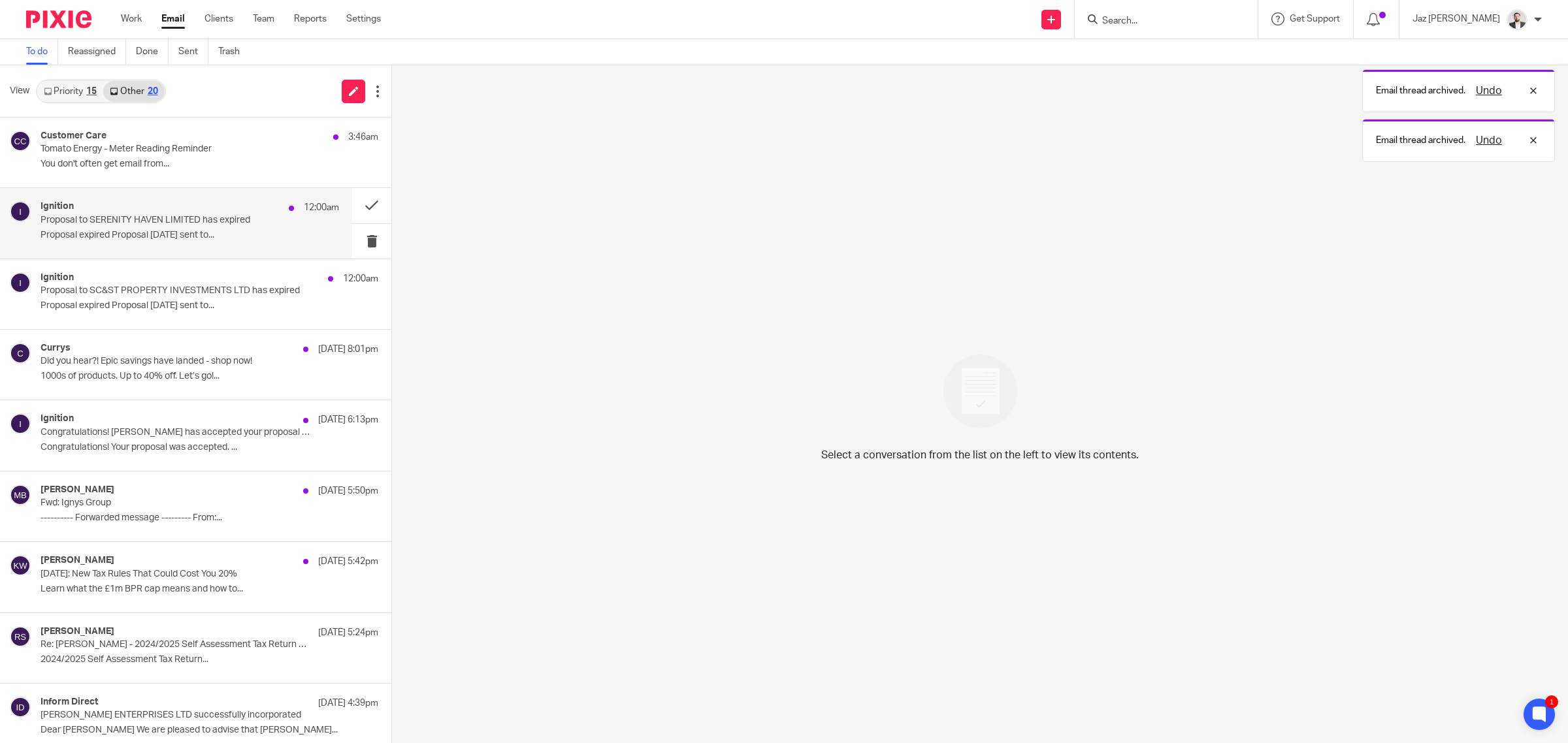
click at [263, 221] on p "Proposal to SERENITY HAVEN LIMITED has expired" at bounding box center [160, 220] width 239 height 11
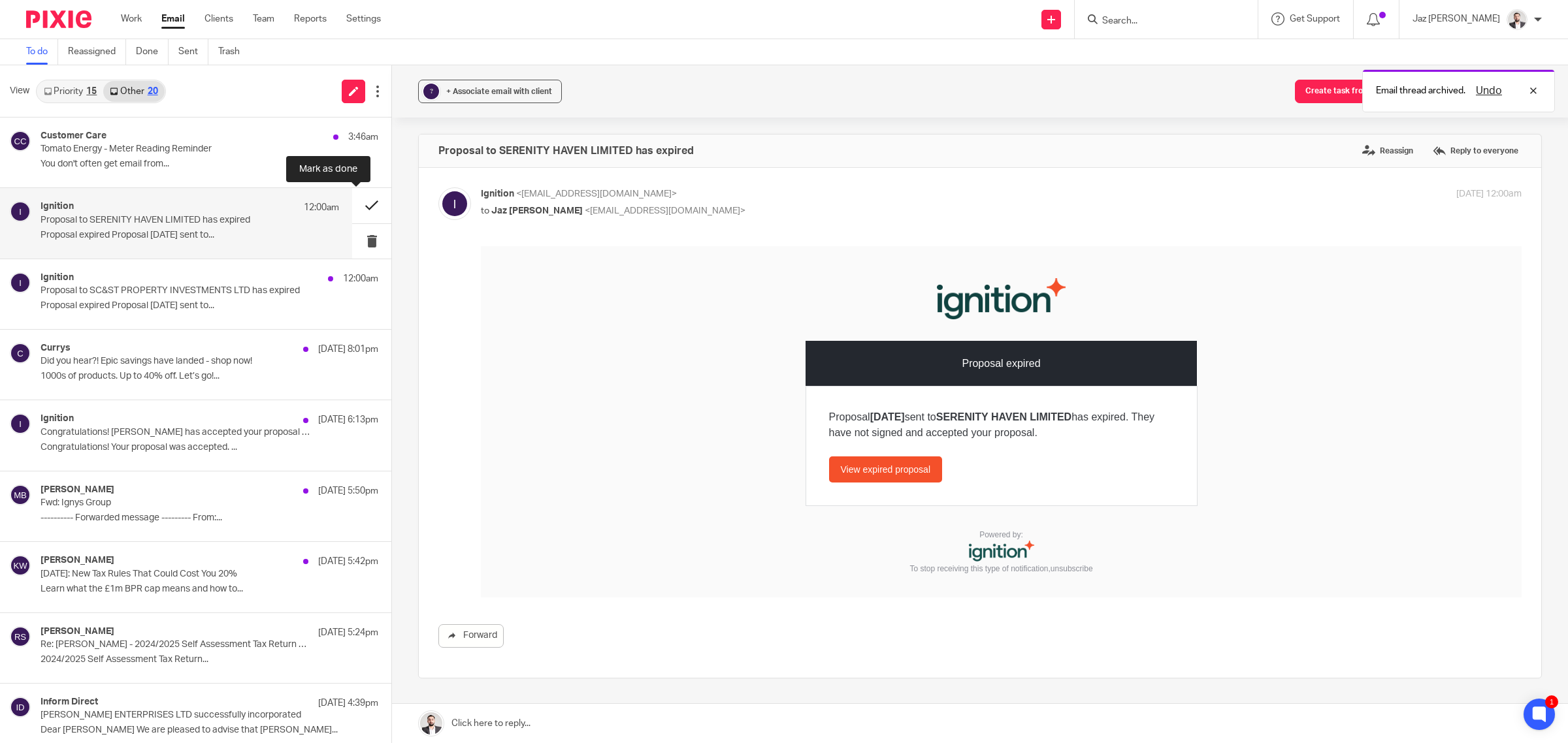
click at [353, 206] on button at bounding box center [372, 205] width 40 height 35
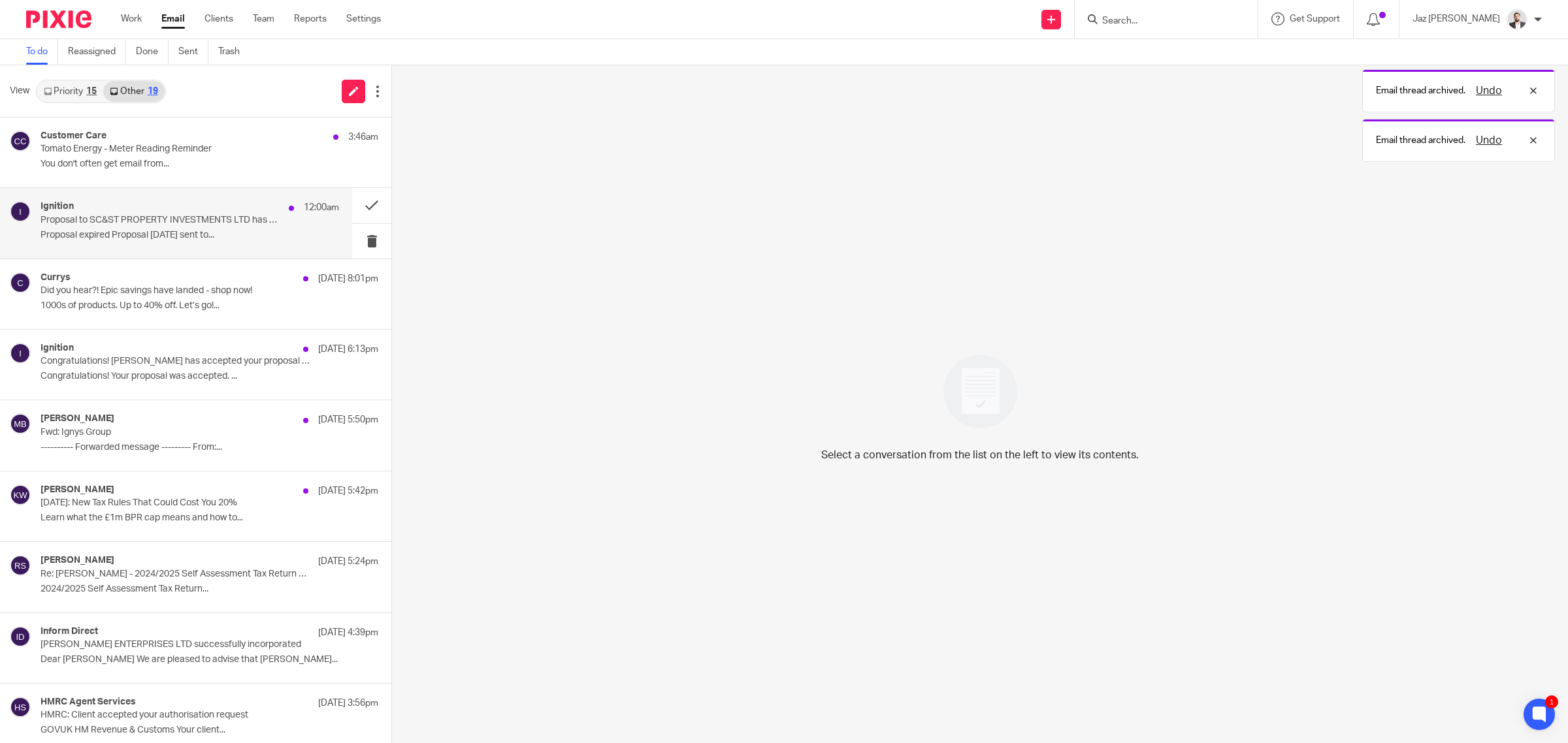
click at [251, 225] on p "Proposal to SC&ST PROPERTY INVESTMENTS LTD has expired" at bounding box center [160, 220] width 239 height 11
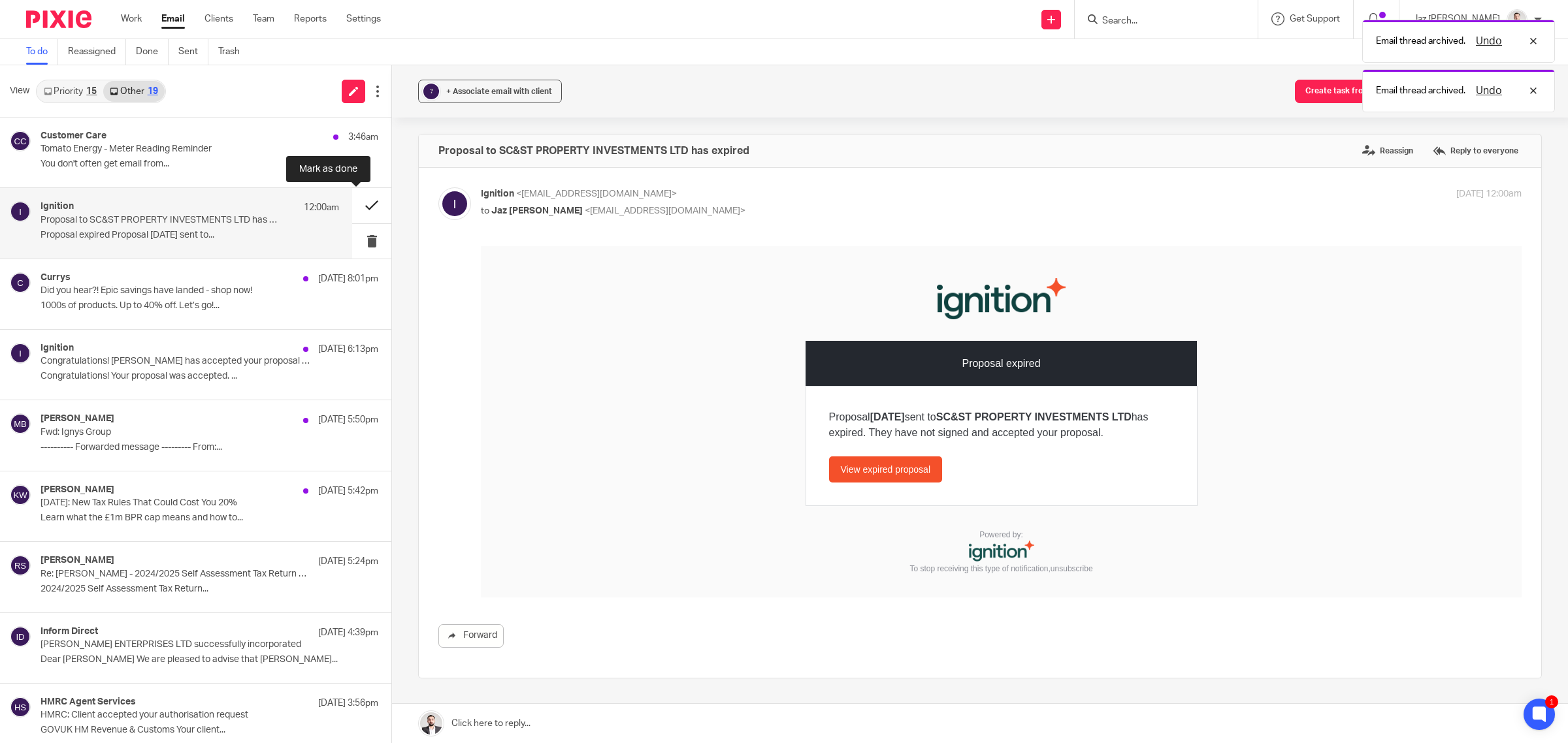
click at [356, 202] on button at bounding box center [372, 205] width 40 height 35
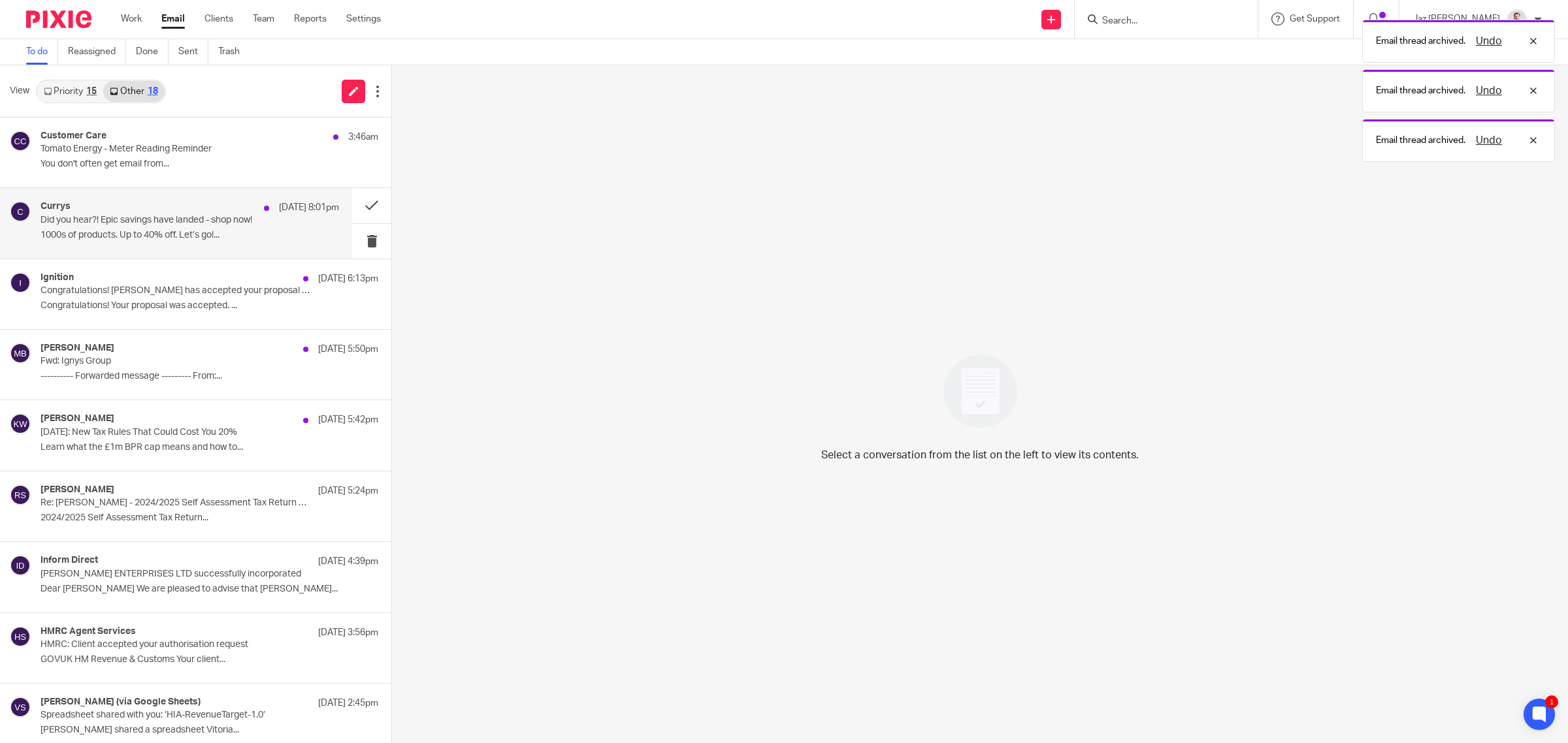
click at [251, 222] on p "Did you hear?! Epic savings have landed - shop now!" at bounding box center [160, 220] width 239 height 11
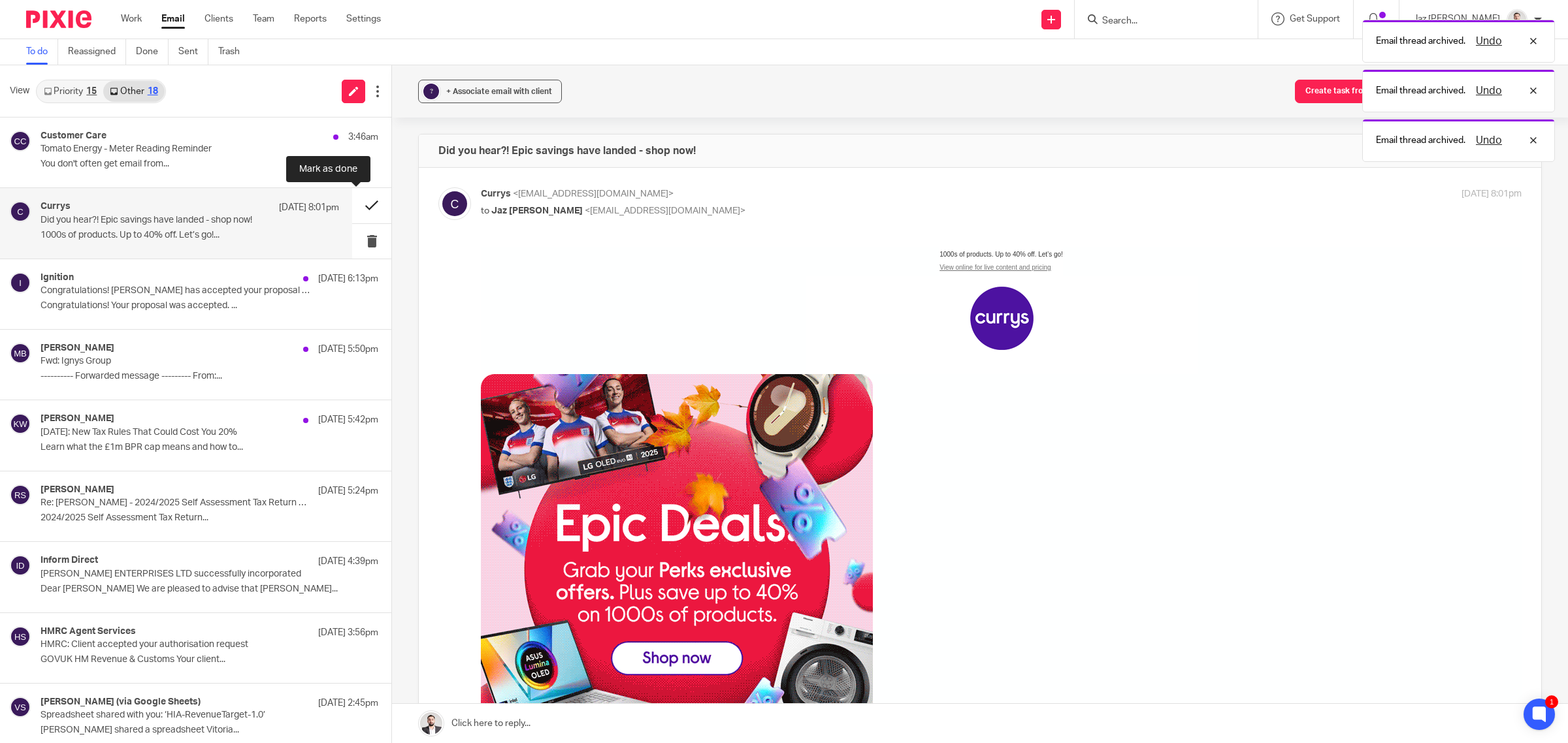
click at [352, 199] on button at bounding box center [372, 205] width 40 height 35
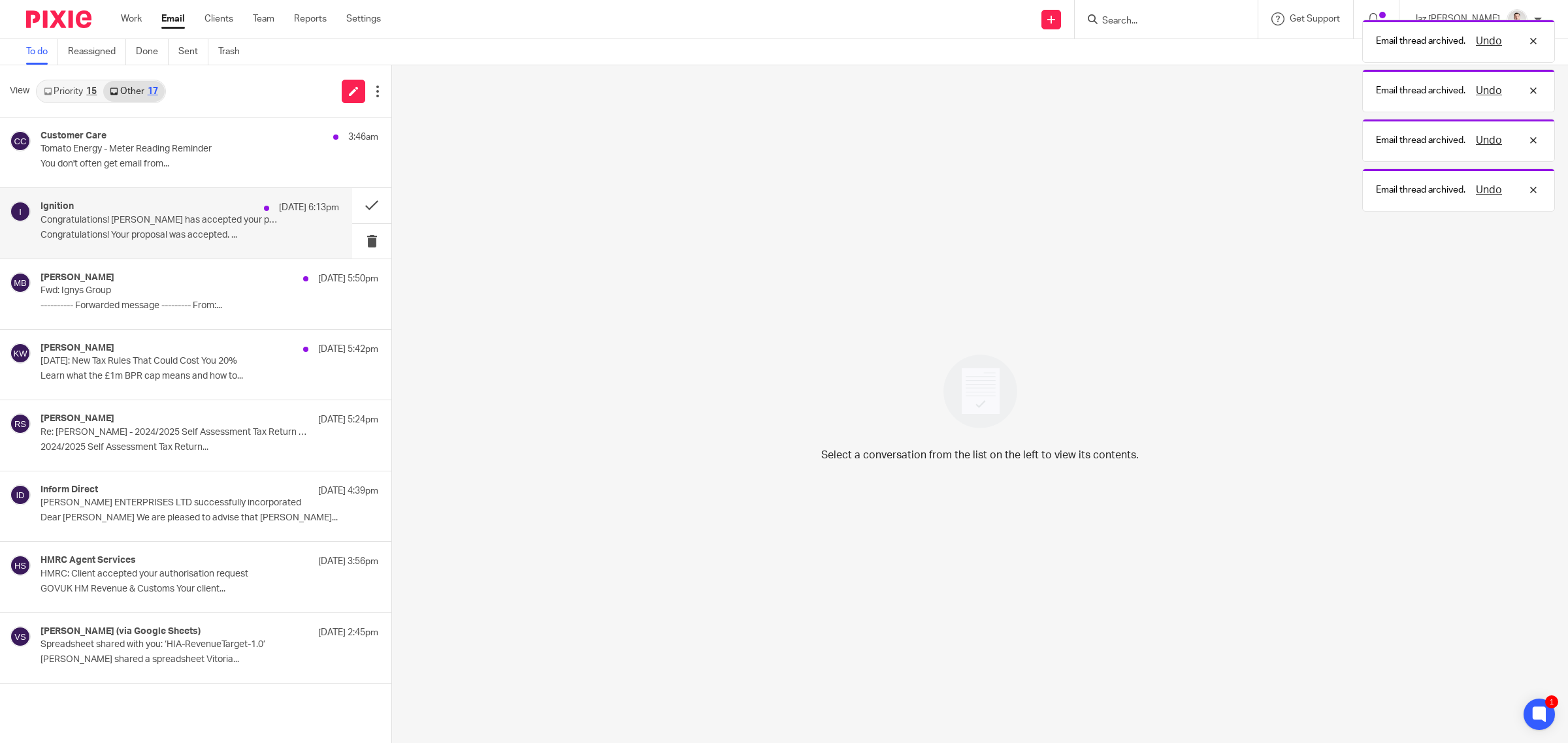
click at [239, 223] on p "Congratulations! [PERSON_NAME] has accepted your proposal (#PROP-4239) (payment…" at bounding box center [160, 220] width 239 height 11
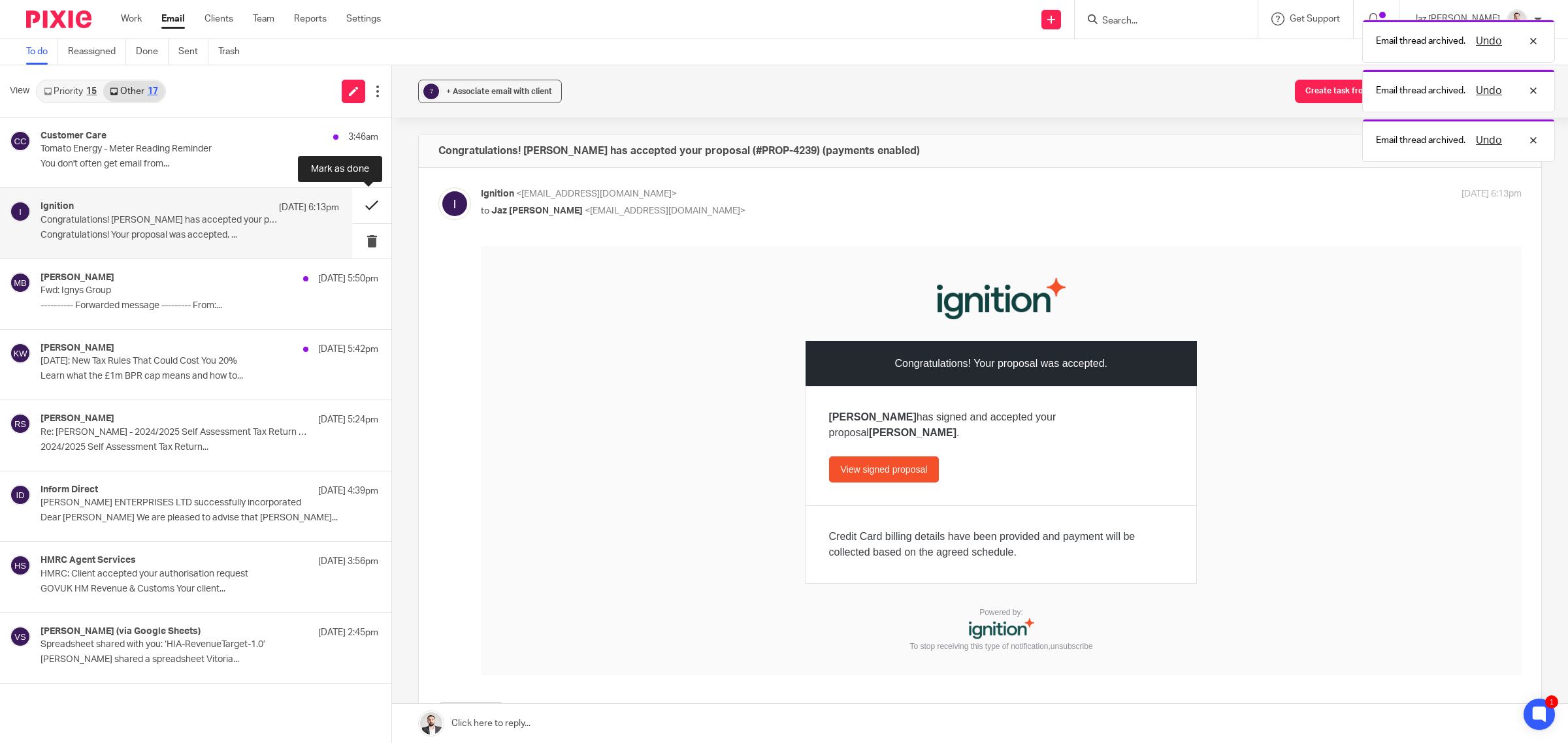
click at [358, 204] on button at bounding box center [372, 205] width 40 height 35
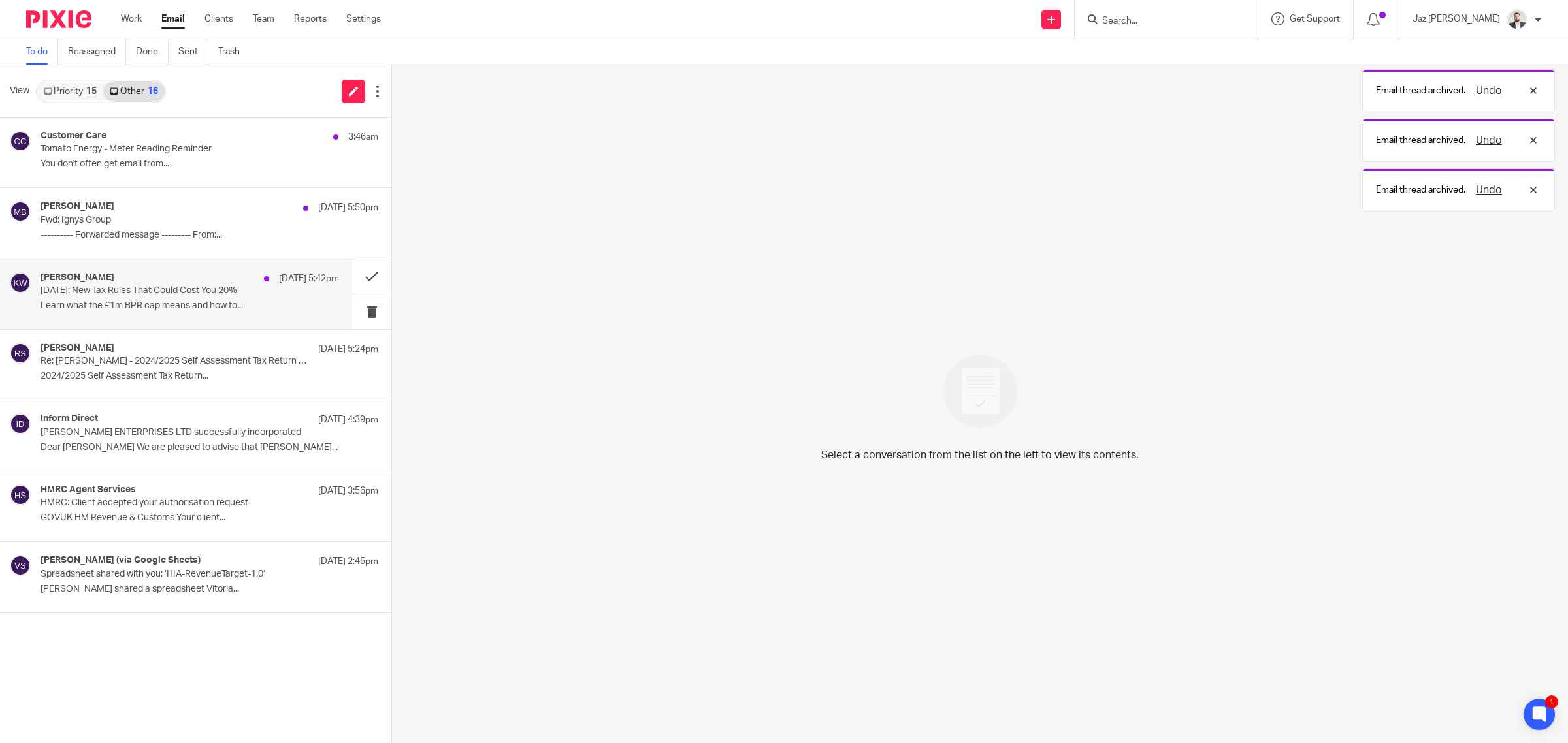
click at [245, 313] on div "[PERSON_NAME] [DATE] 5:42pm [DATE]: New Tax Rules That Could Cost You 20% Learn…" at bounding box center [190, 294] width 298 height 44
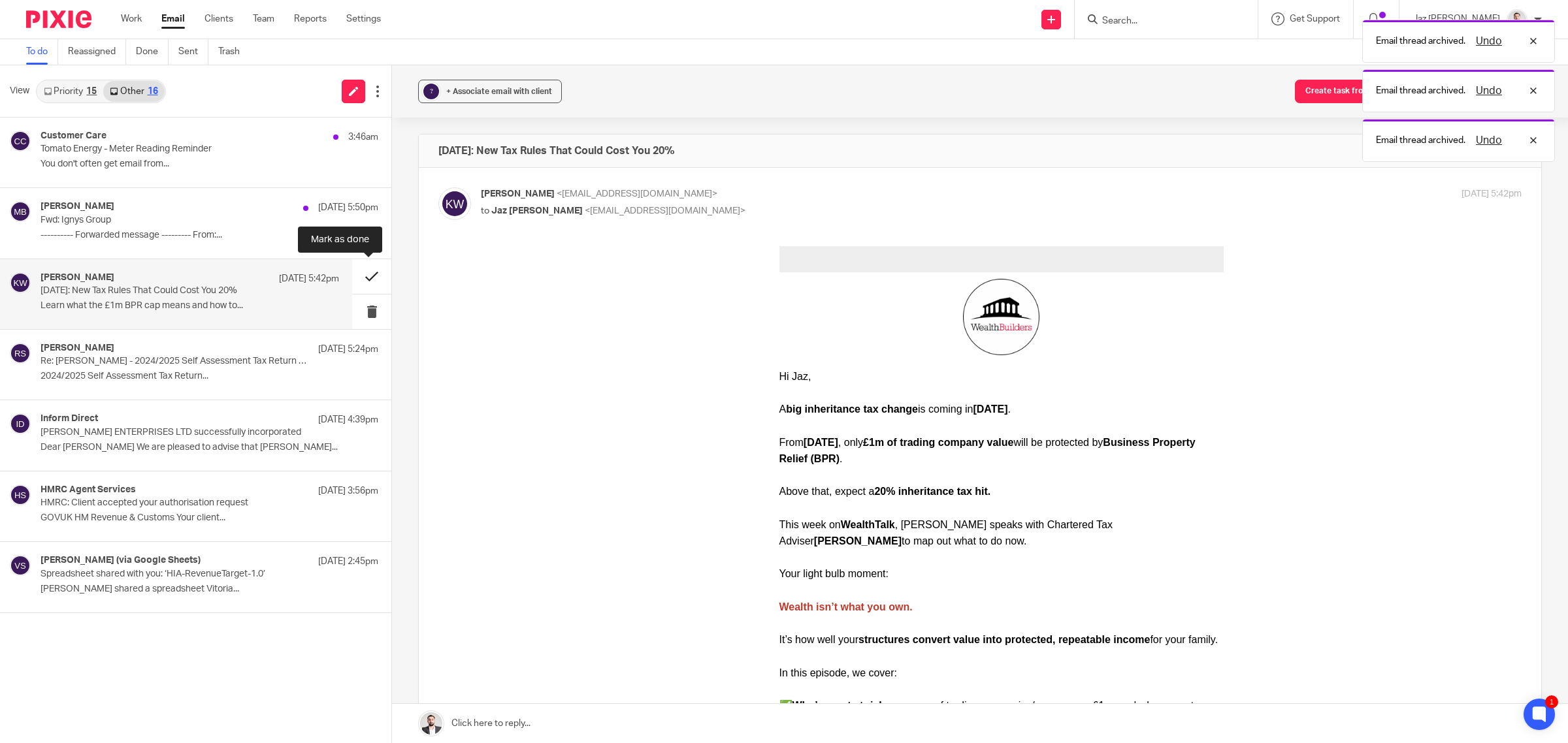
click at [362, 272] on button at bounding box center [372, 276] width 40 height 35
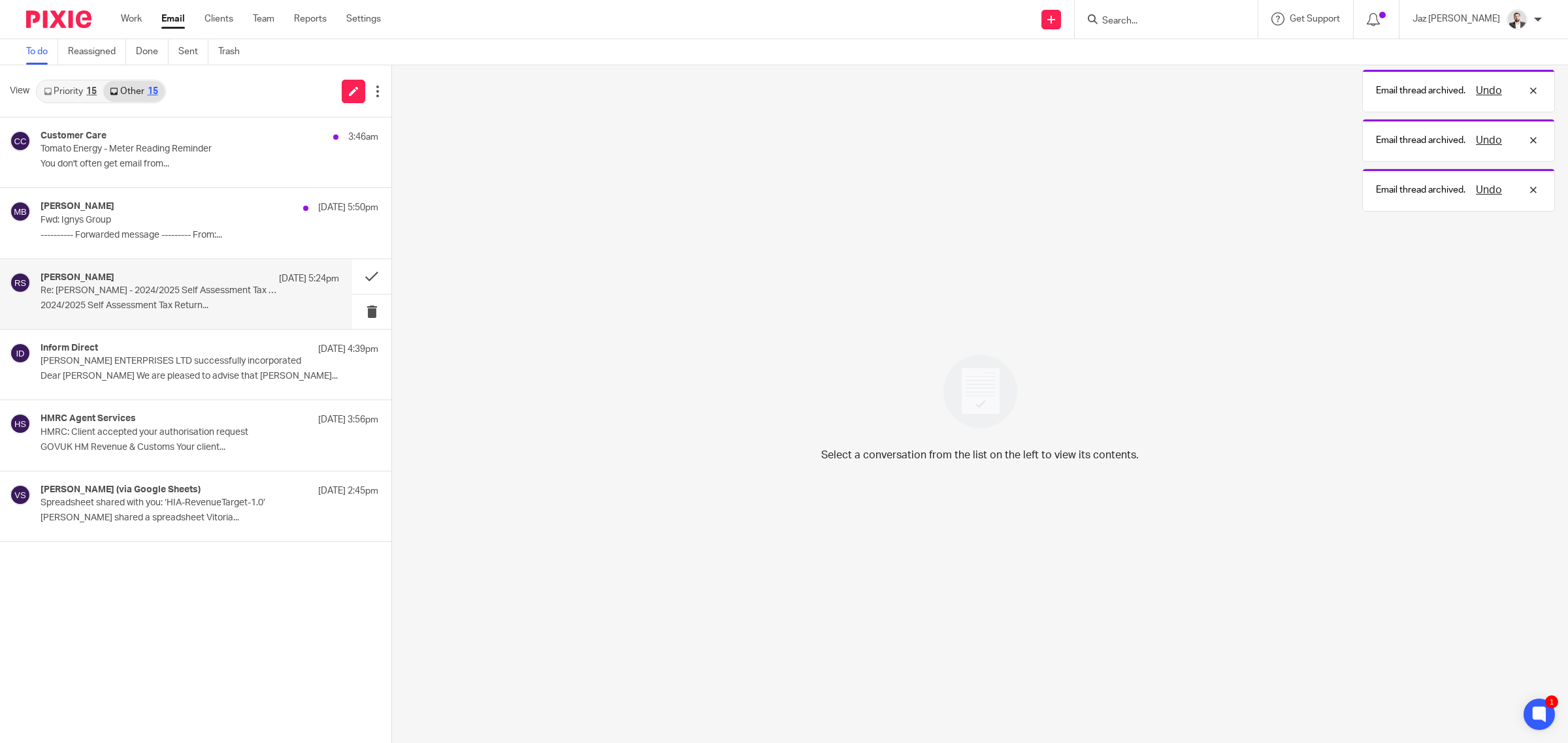
click at [226, 301] on p "2024/2025 Self Assessment Tax Return..." at bounding box center [190, 306] width 298 height 11
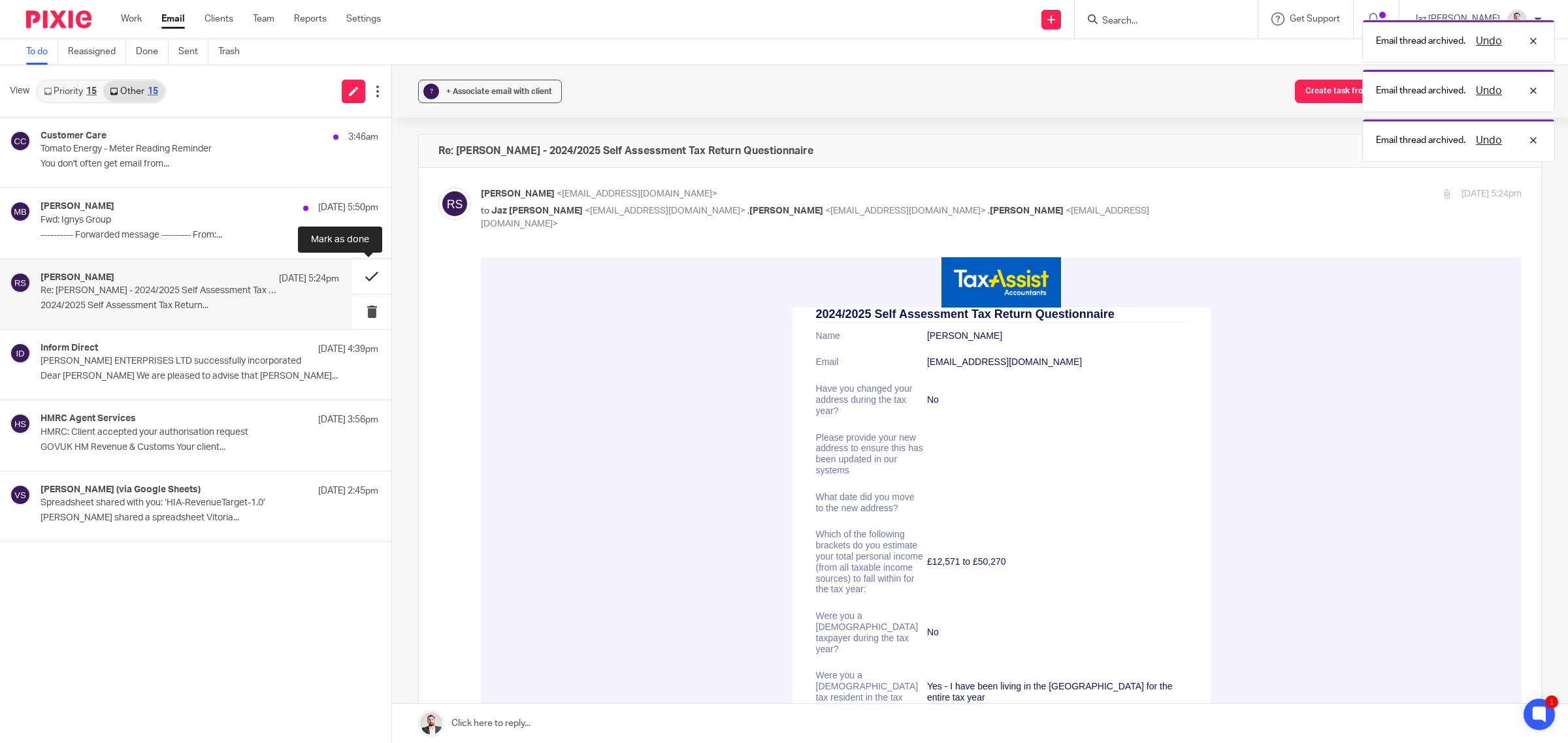
click at [362, 275] on button at bounding box center [372, 276] width 40 height 35
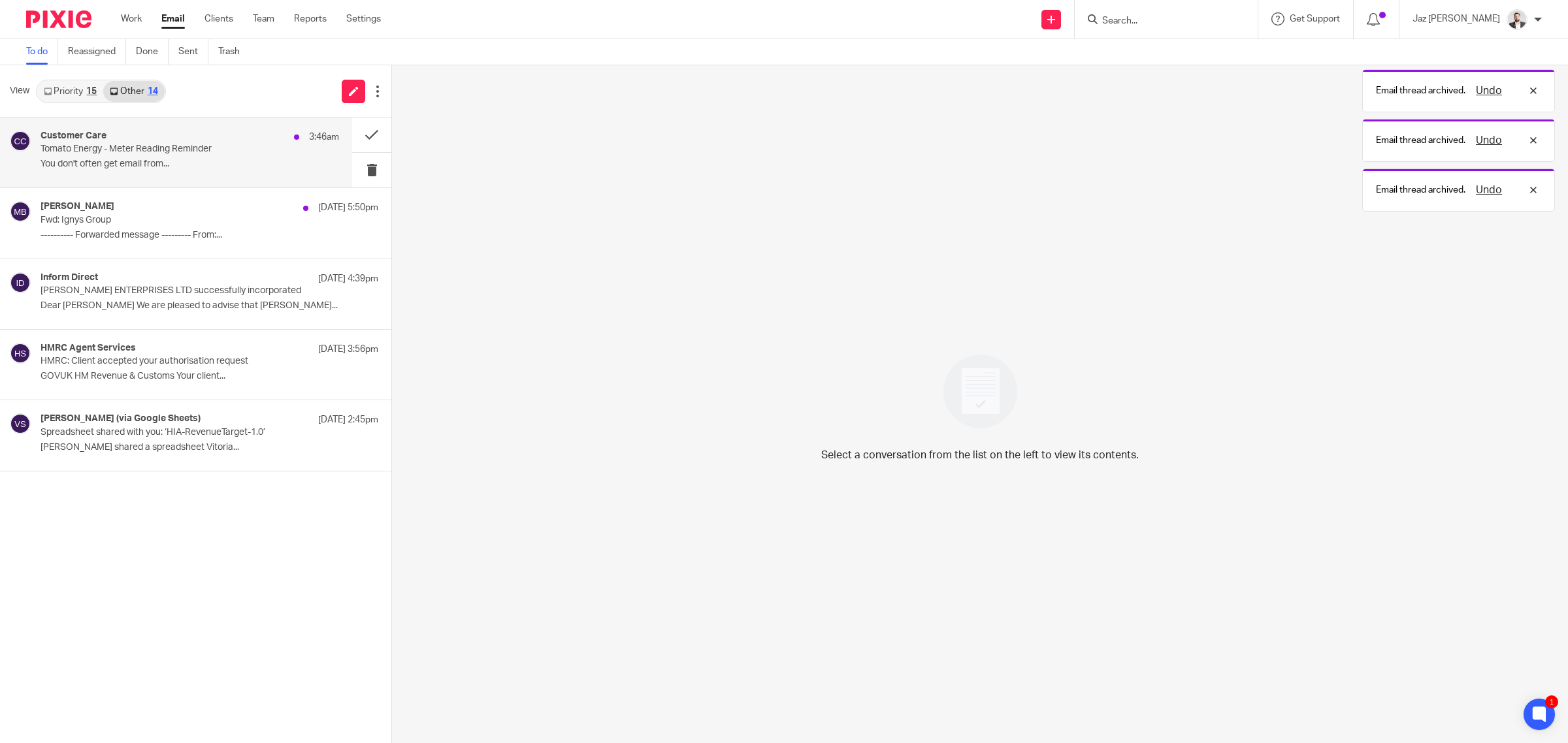
click at [262, 160] on p "You don't often get email from..." at bounding box center [190, 163] width 298 height 11
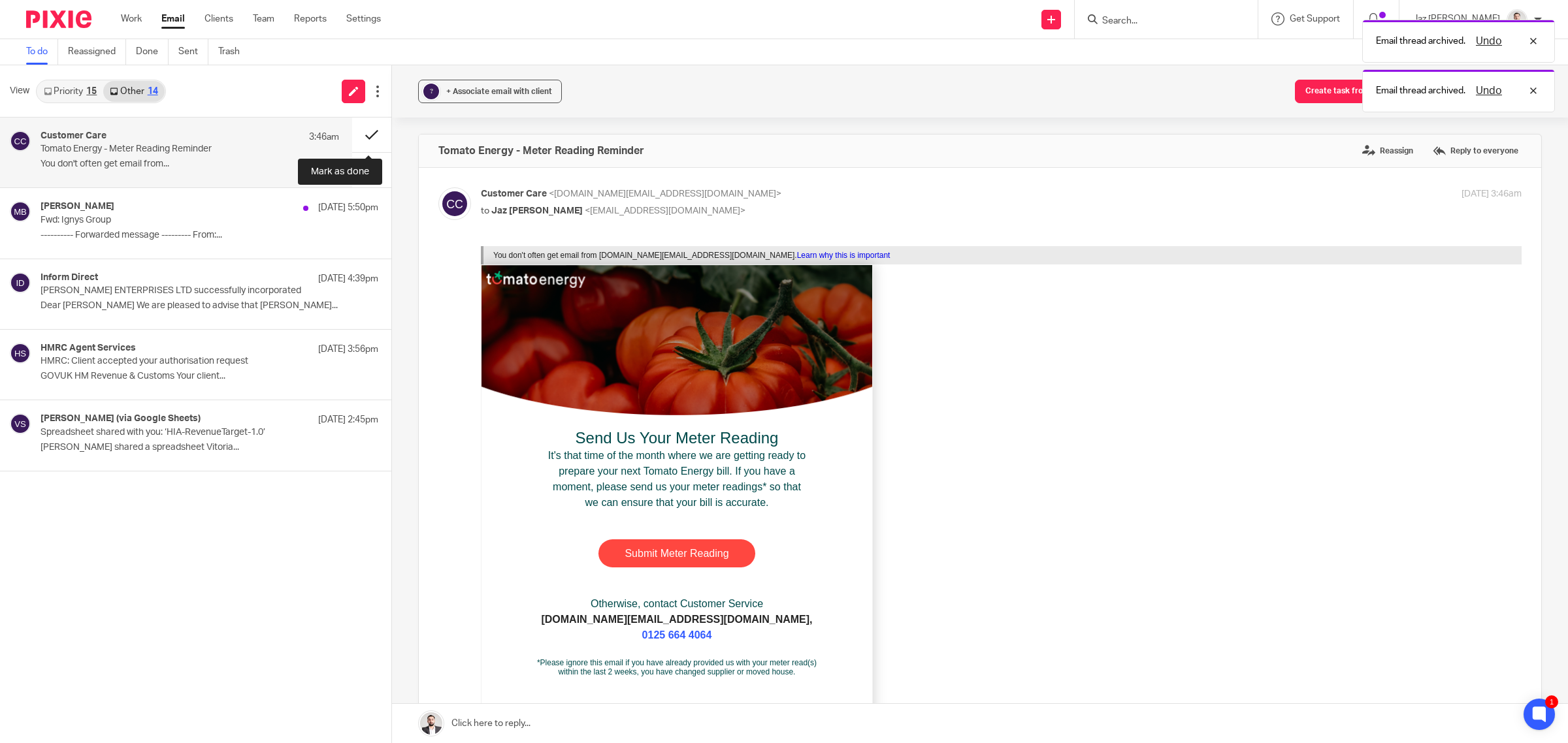
click at [371, 132] on button at bounding box center [372, 135] width 40 height 35
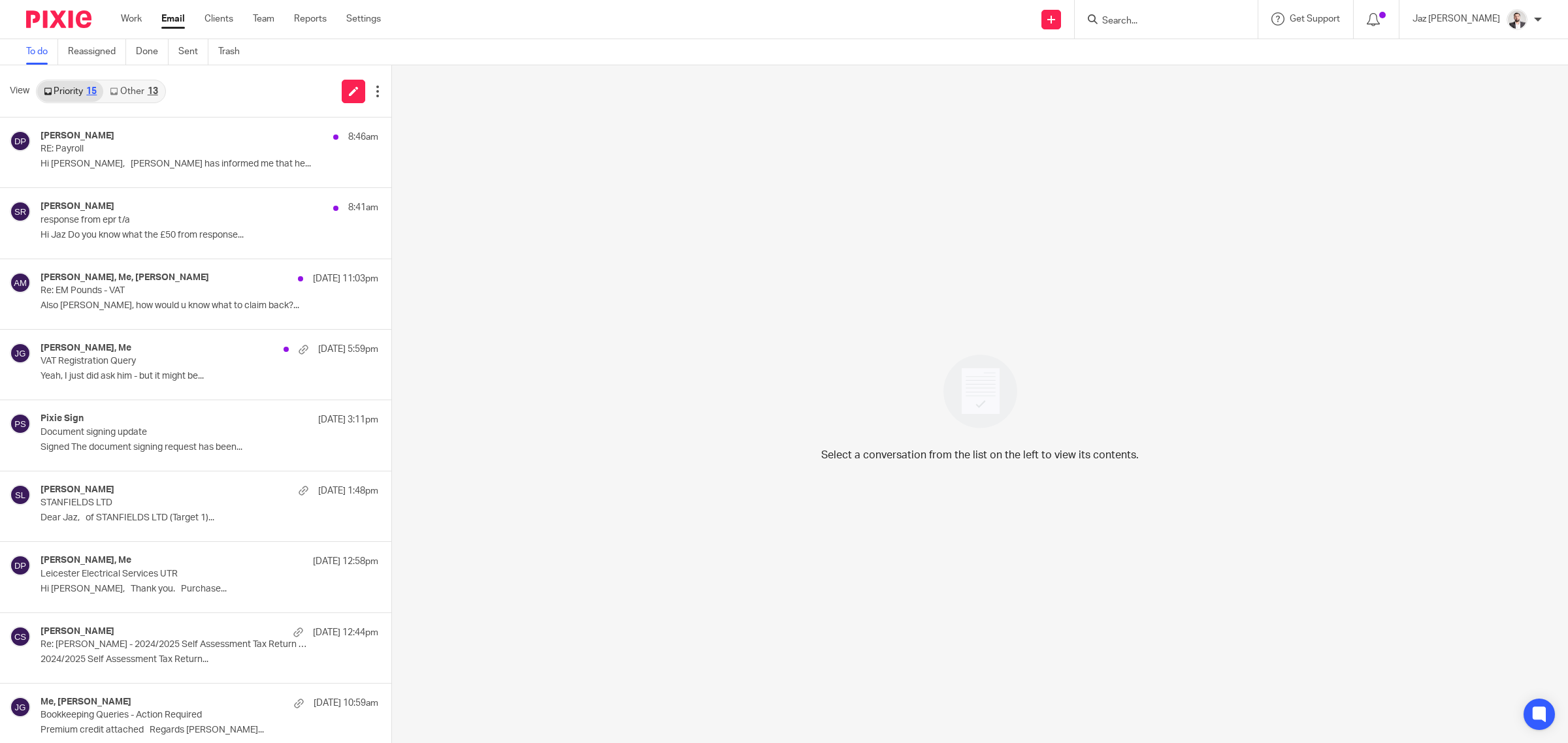
click at [158, 90] on div "13" at bounding box center [153, 91] width 10 height 9
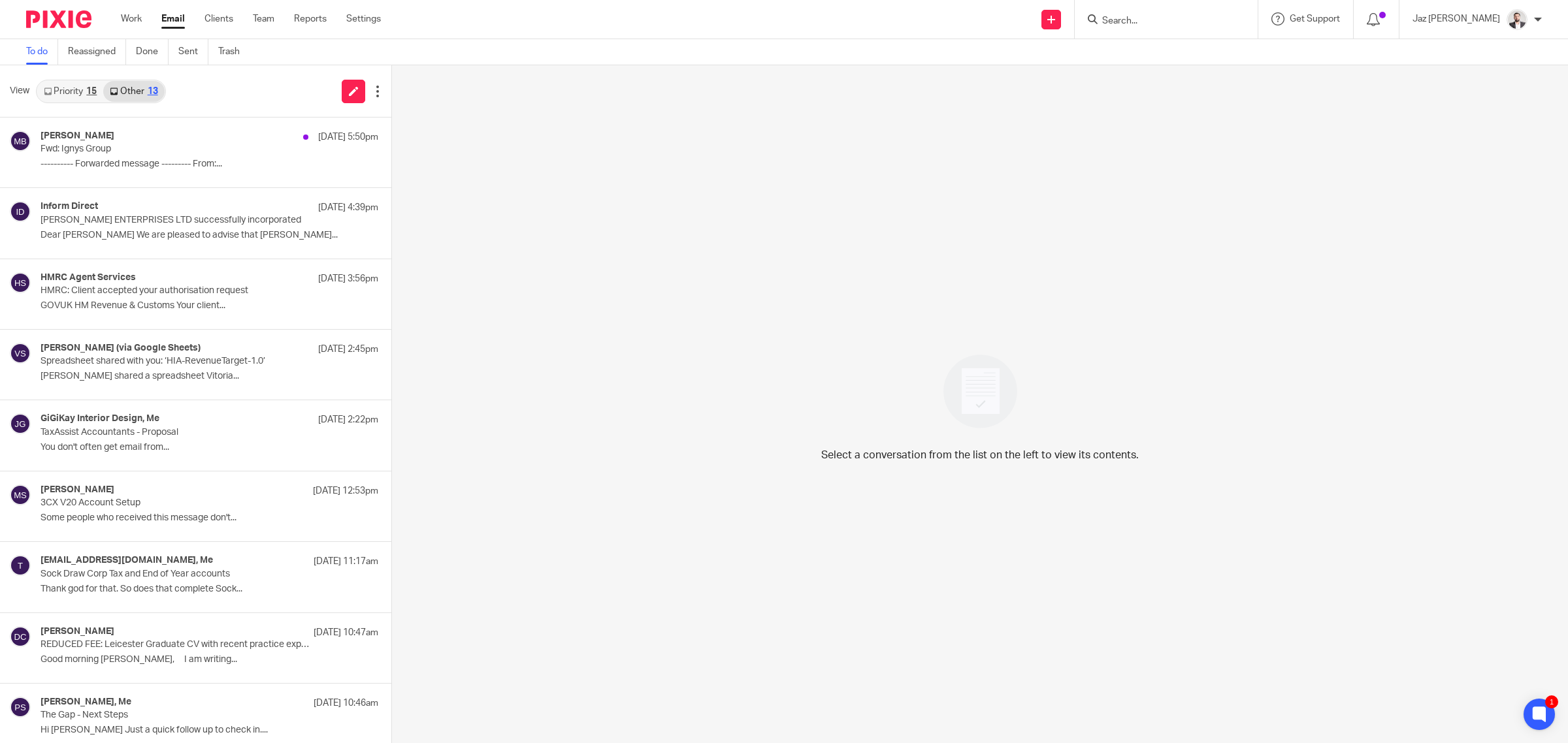
click at [80, 90] on link "Priority 15" at bounding box center [70, 91] width 66 height 21
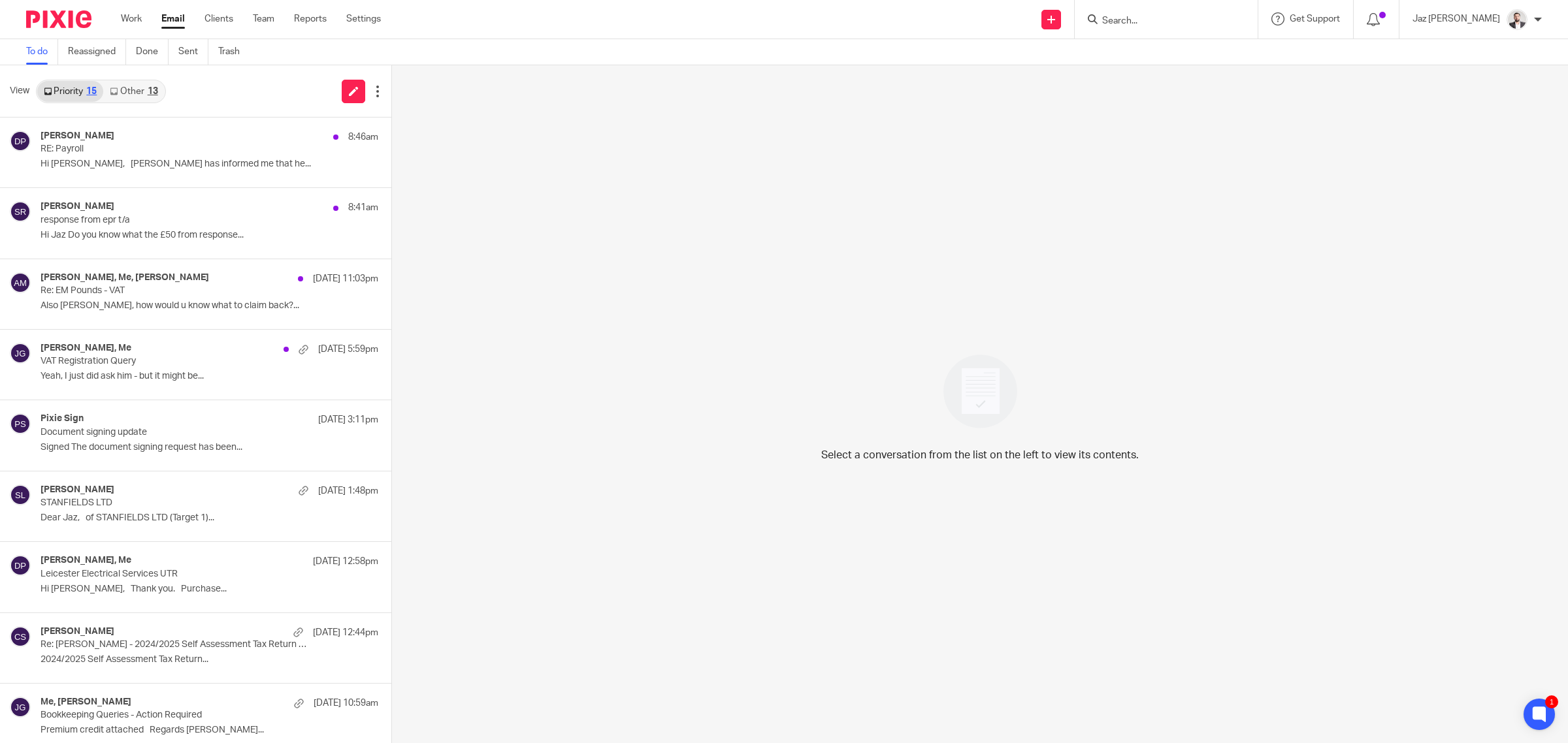
click at [149, 88] on div "13" at bounding box center [153, 91] width 10 height 9
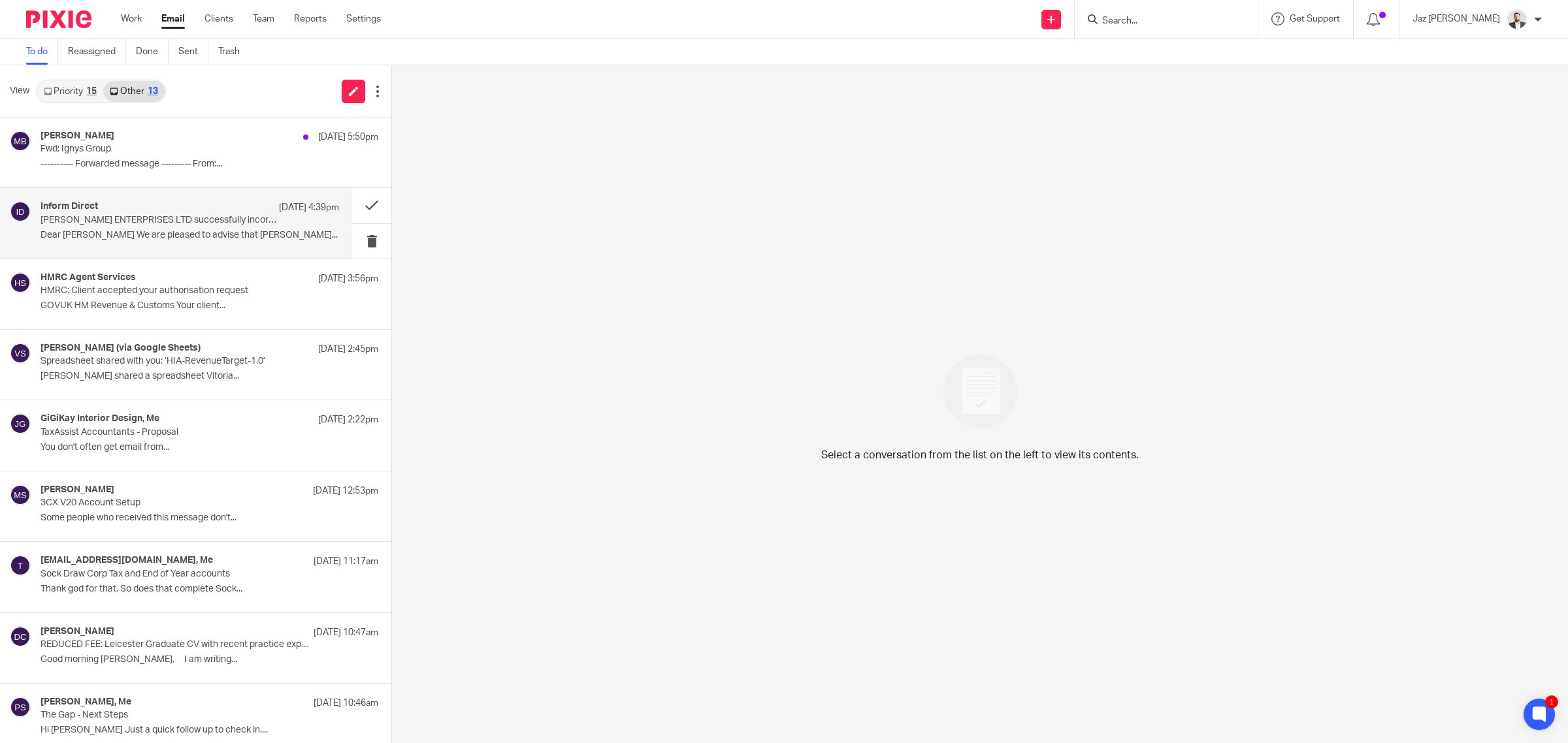
click at [170, 237] on p "Dear [PERSON_NAME] We are pleased to advise that [PERSON_NAME]..." at bounding box center [190, 235] width 298 height 11
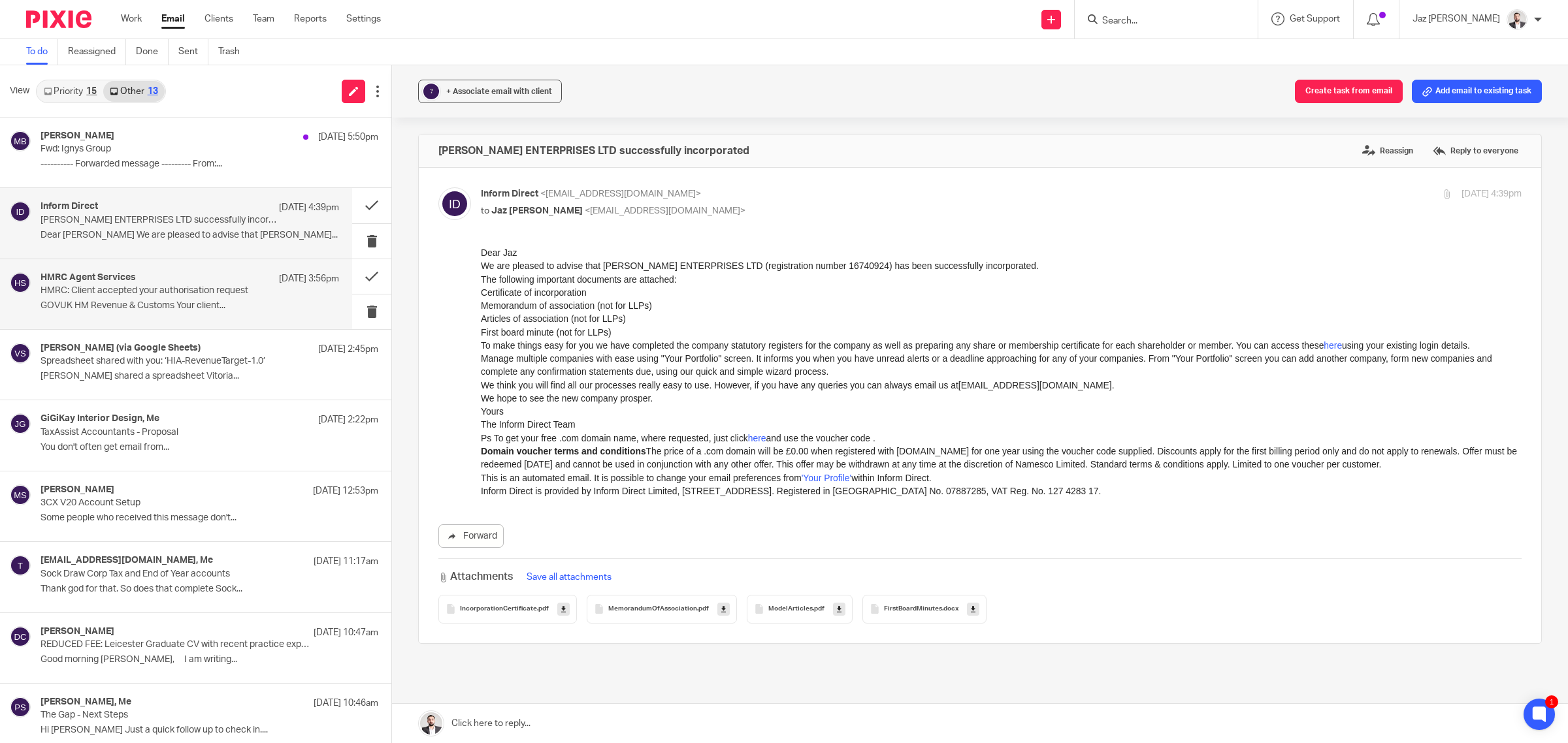
click at [181, 310] on p "GOVUK HM Revenue & Customs Your client..." at bounding box center [190, 306] width 298 height 11
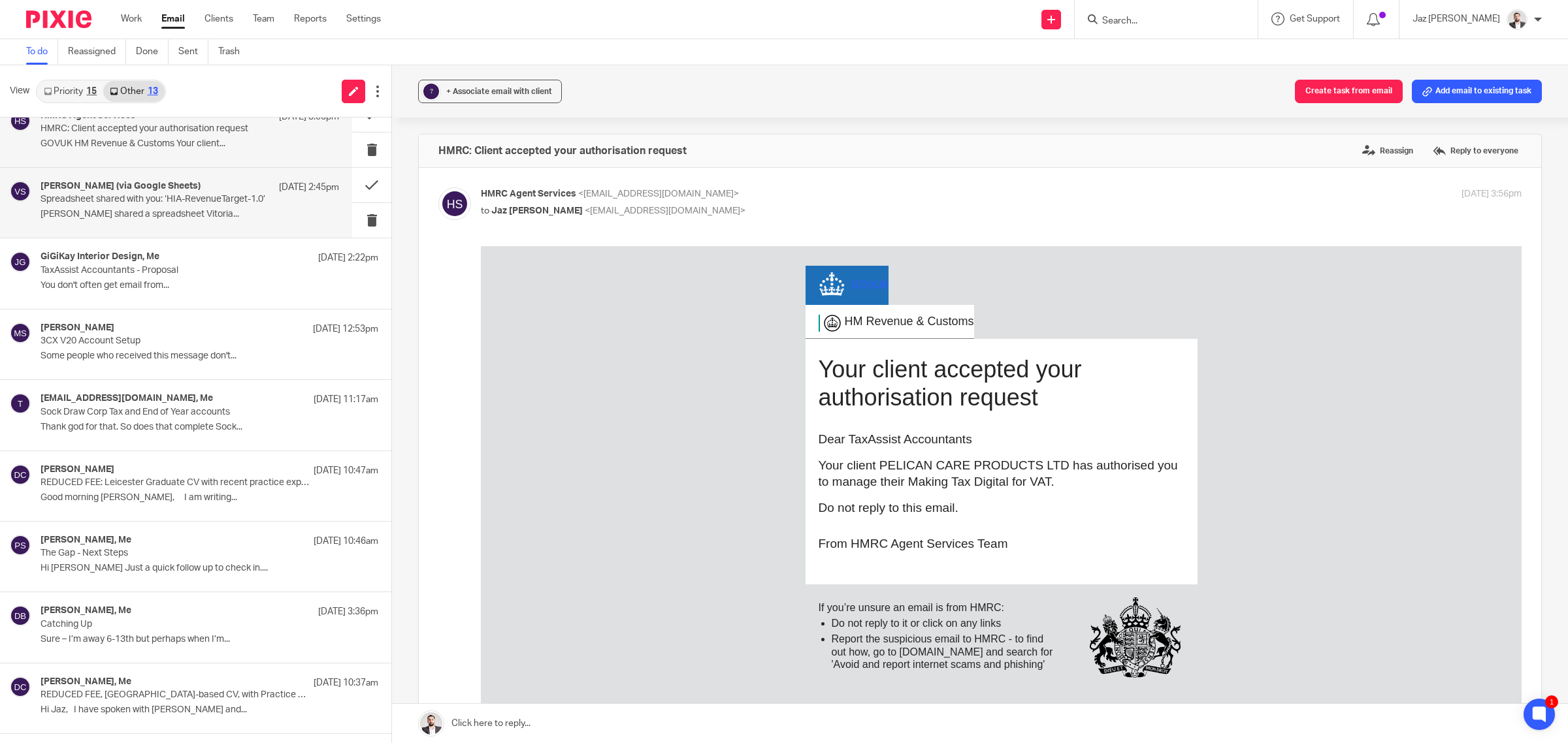
scroll to position [160, 0]
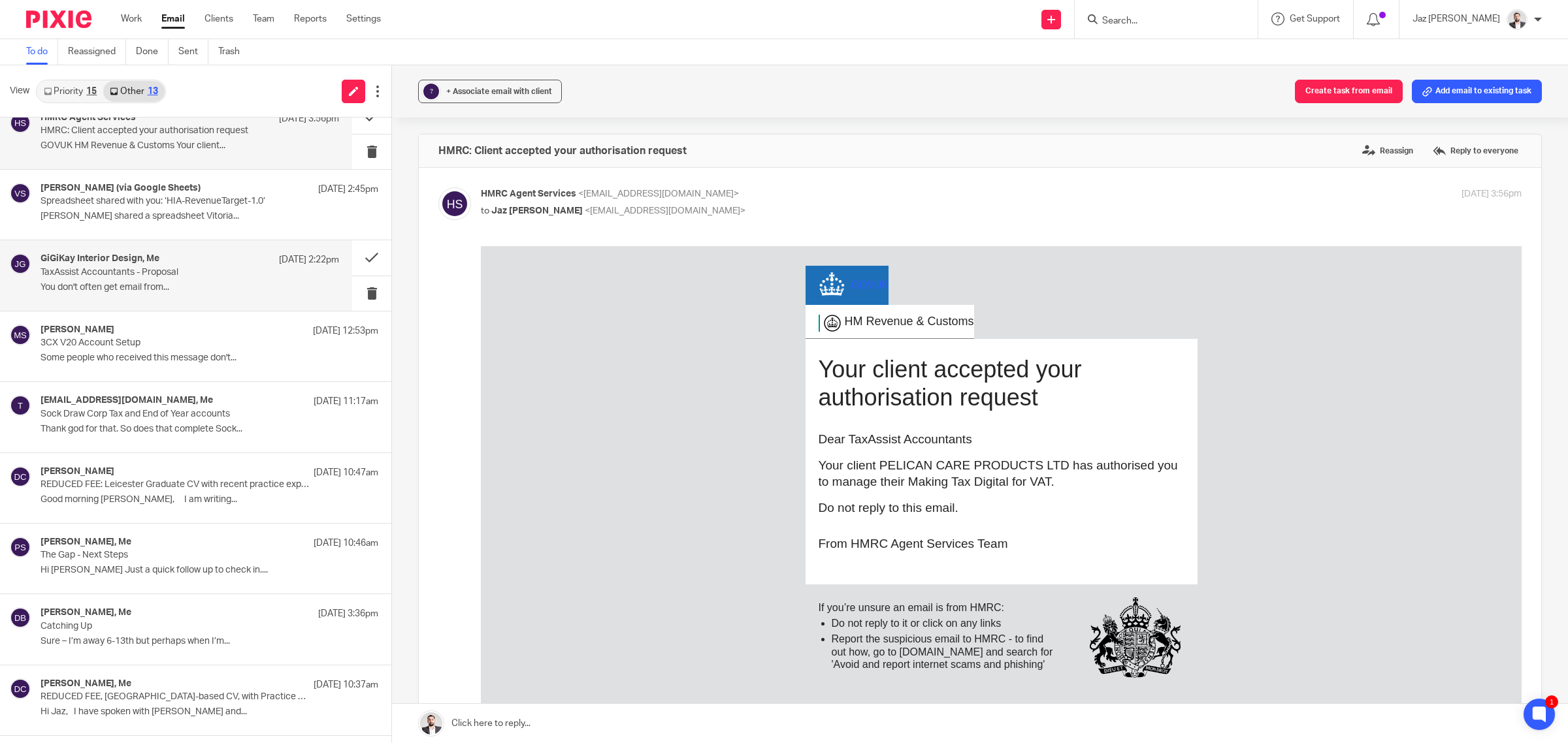
click at [170, 272] on p "TaxAssist Accountants - Proposal" at bounding box center [160, 272] width 239 height 11
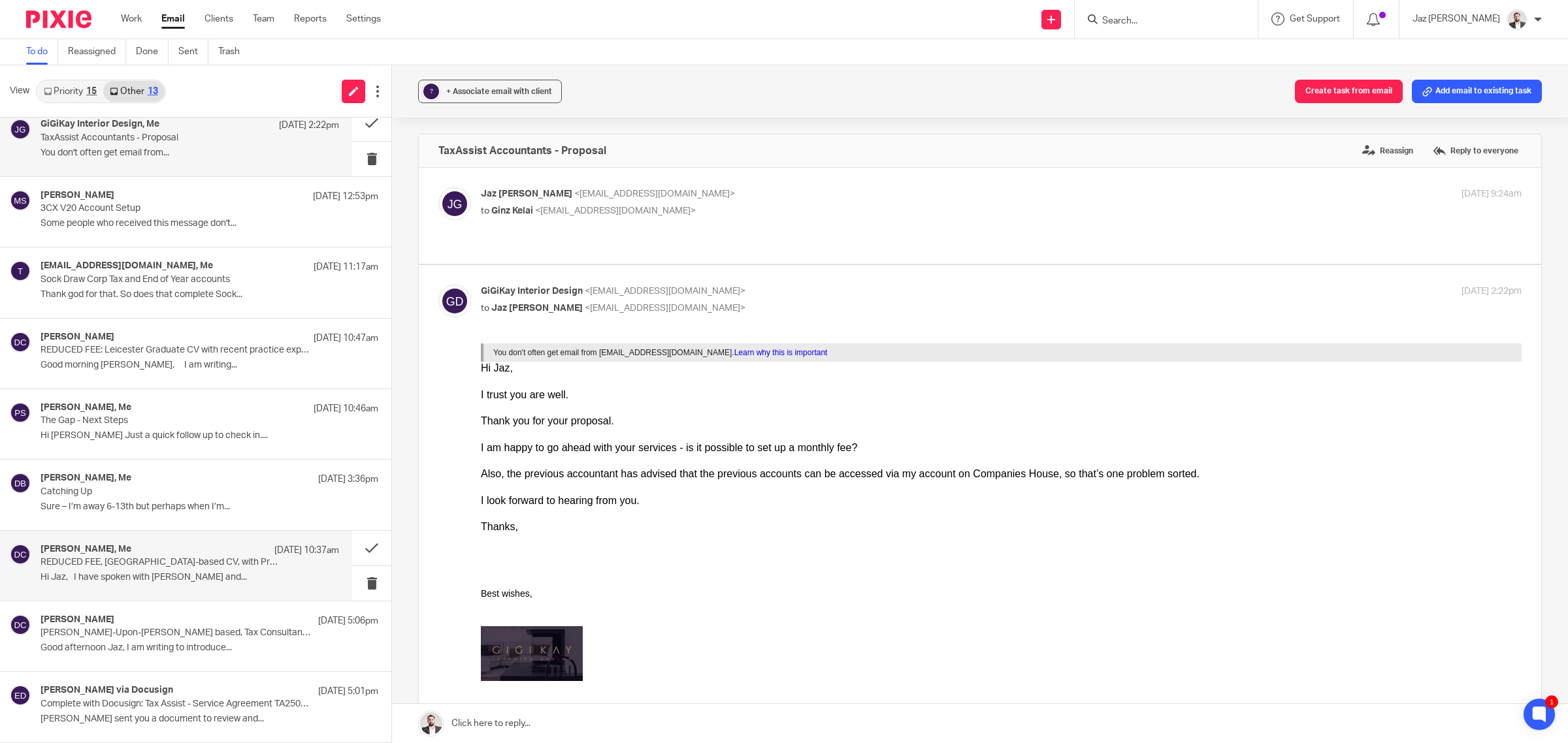
scroll to position [0, 0]
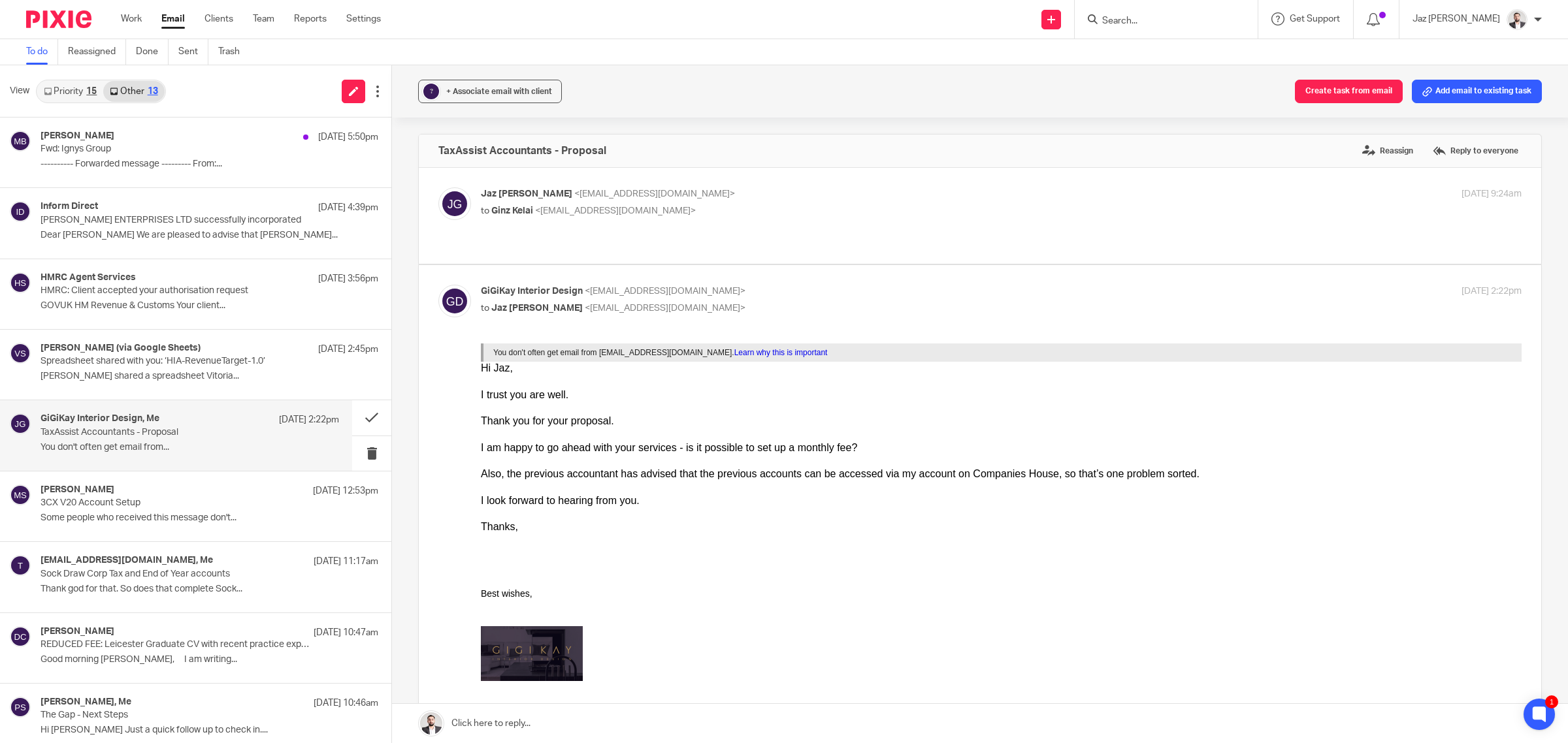
click at [83, 92] on link "Priority 15" at bounding box center [70, 91] width 66 height 21
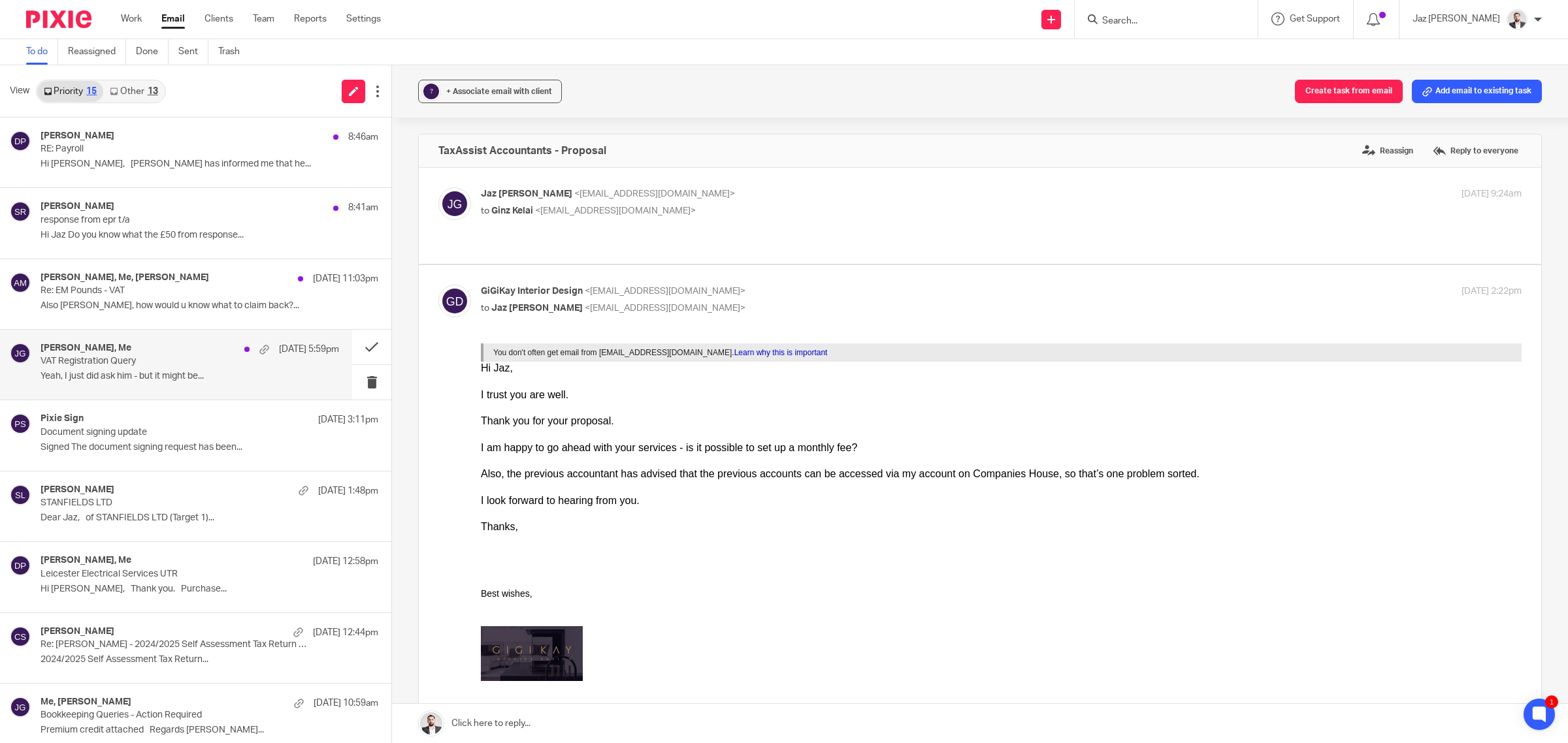
click at [158, 356] on p "VAT Registration Query" at bounding box center [160, 361] width 239 height 11
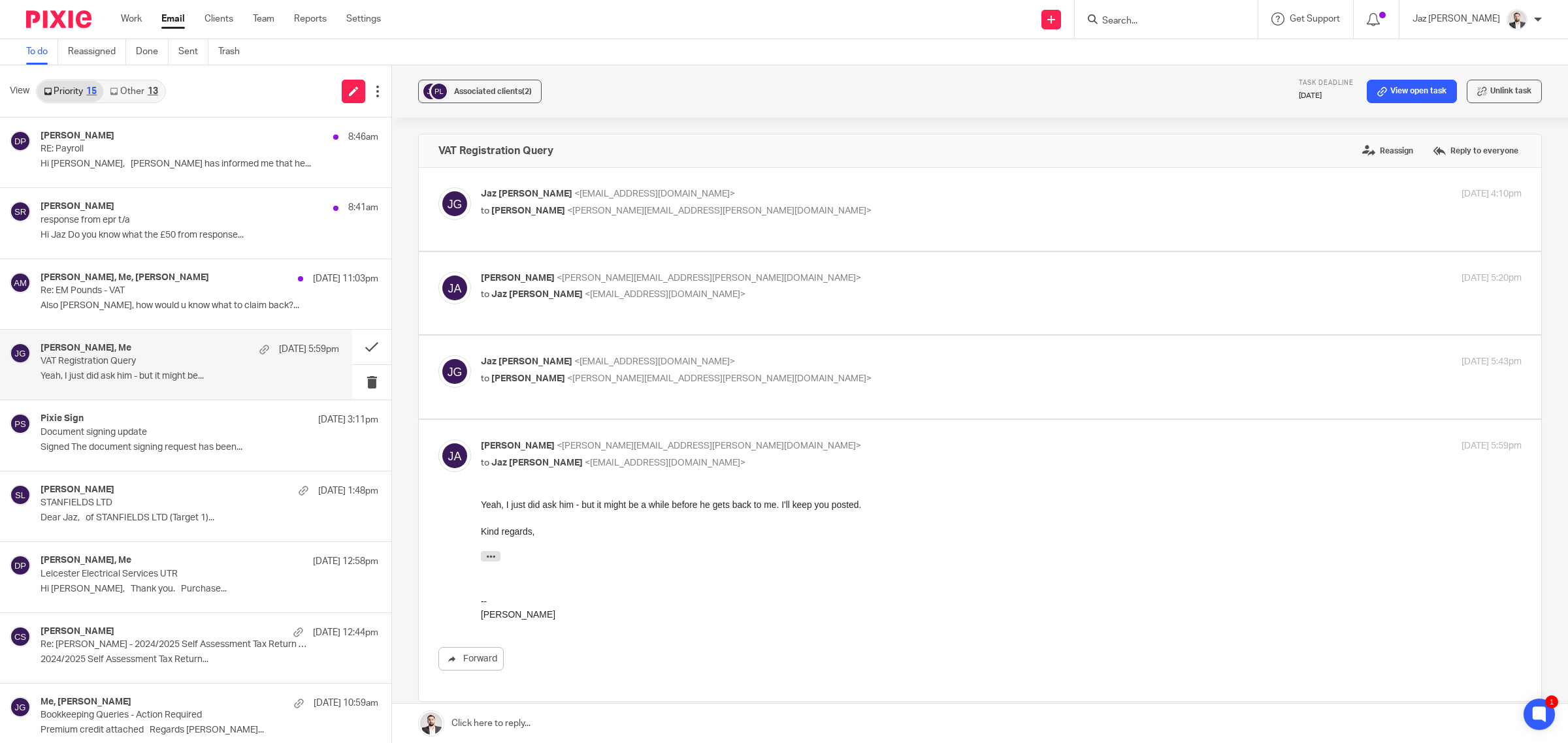
click at [602, 719] on link at bounding box center [979, 724] width 1175 height 40
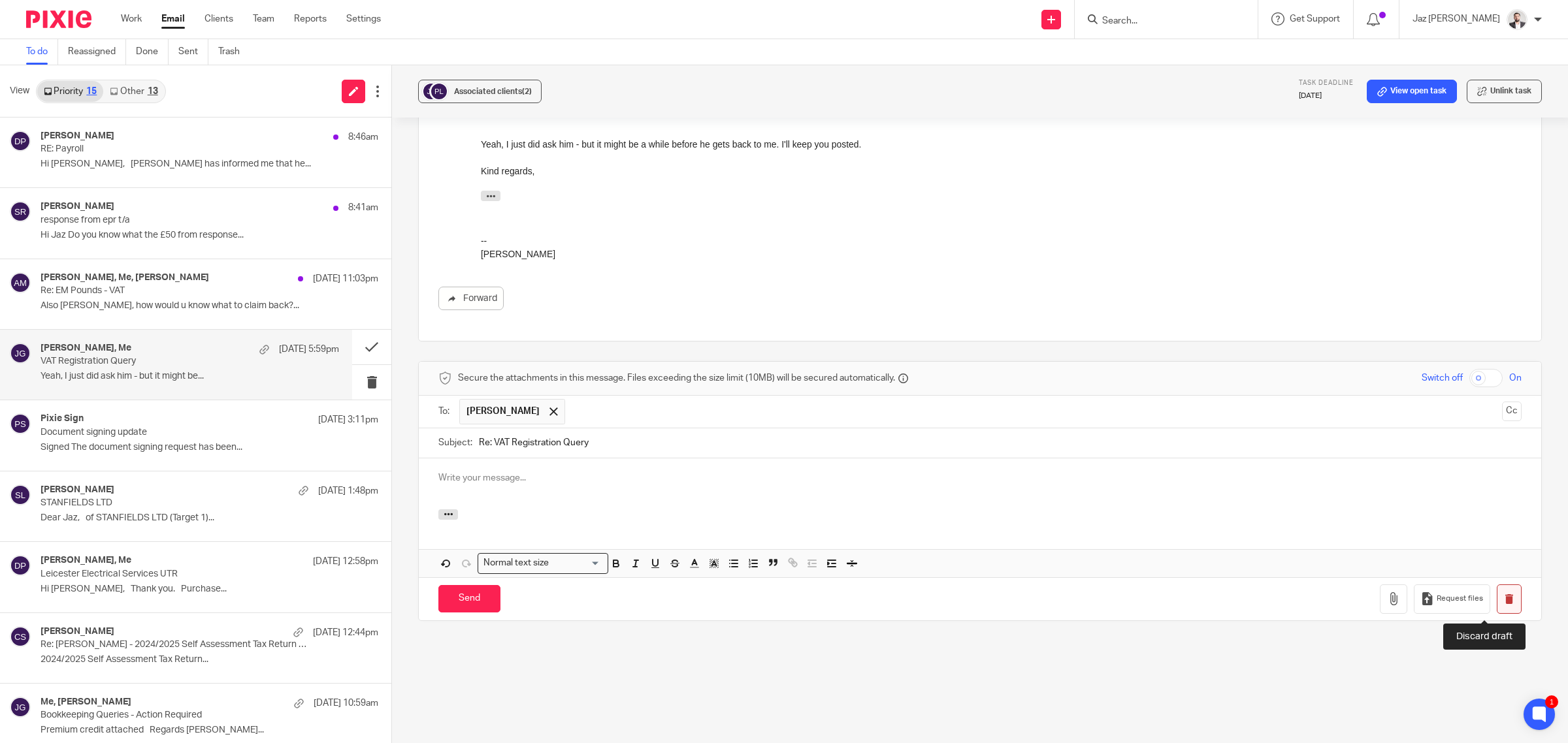
click at [1504, 602] on icon "button" at bounding box center [1509, 599] width 10 height 10
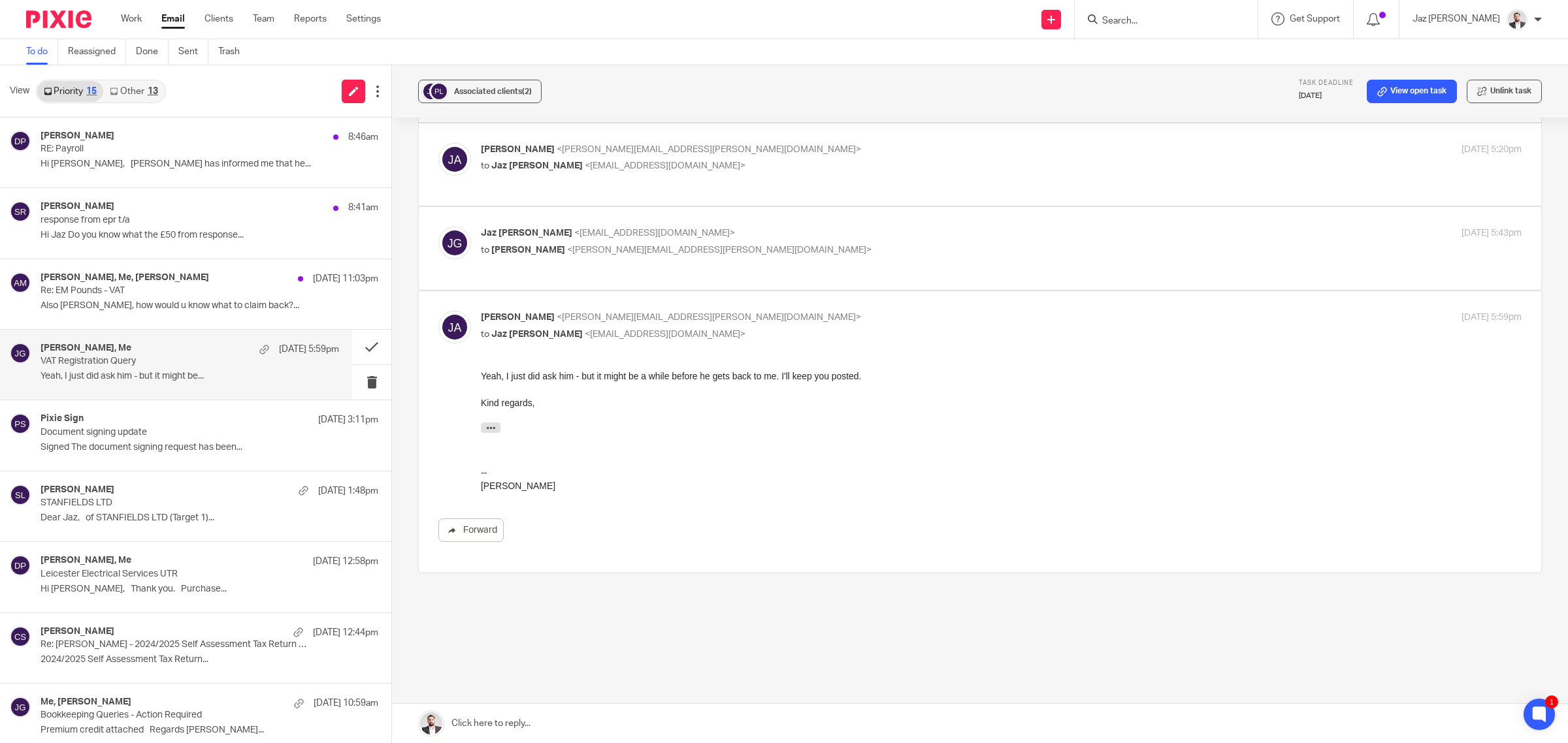
scroll to position [129, 0]
